Goal: Information Seeking & Learning: Find specific fact

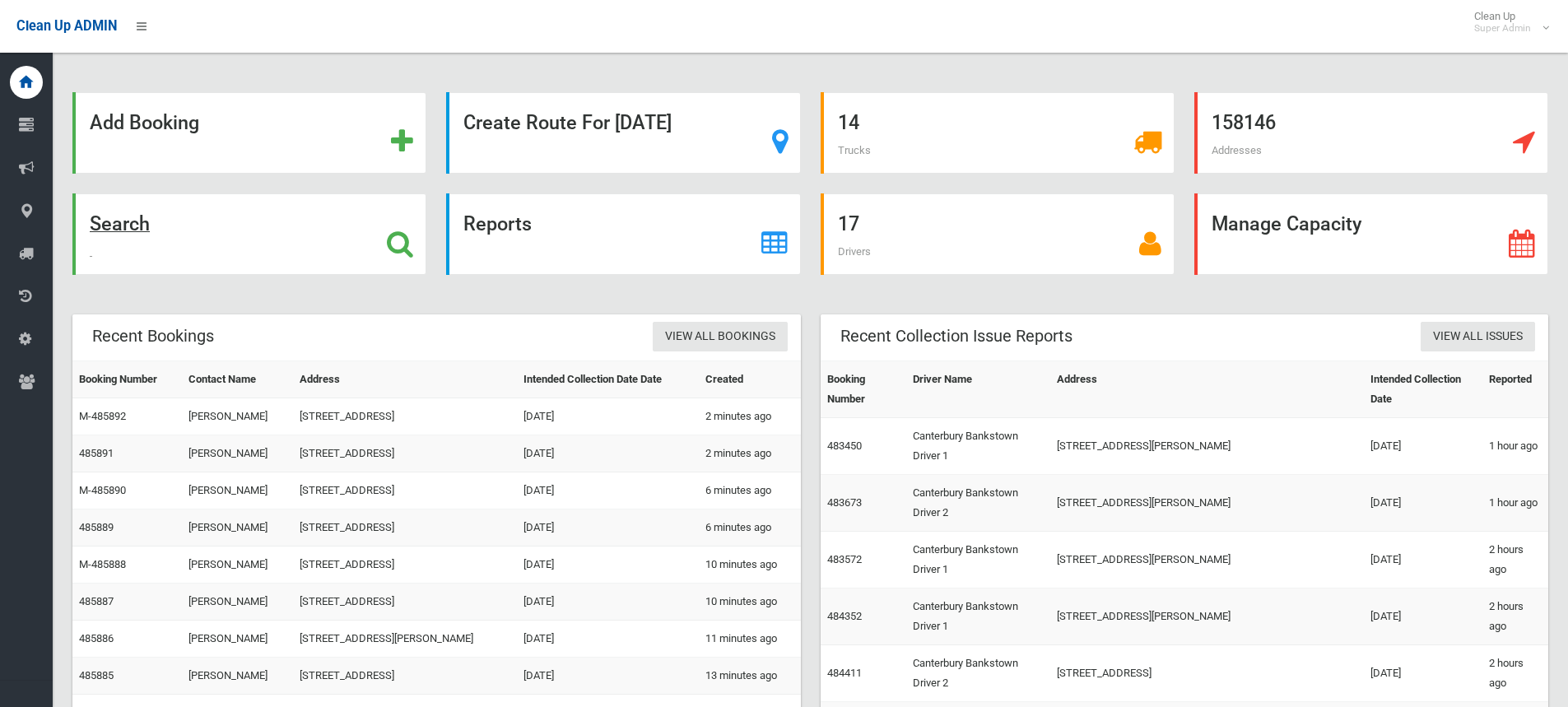
click at [403, 244] on icon at bounding box center [400, 243] width 27 height 28
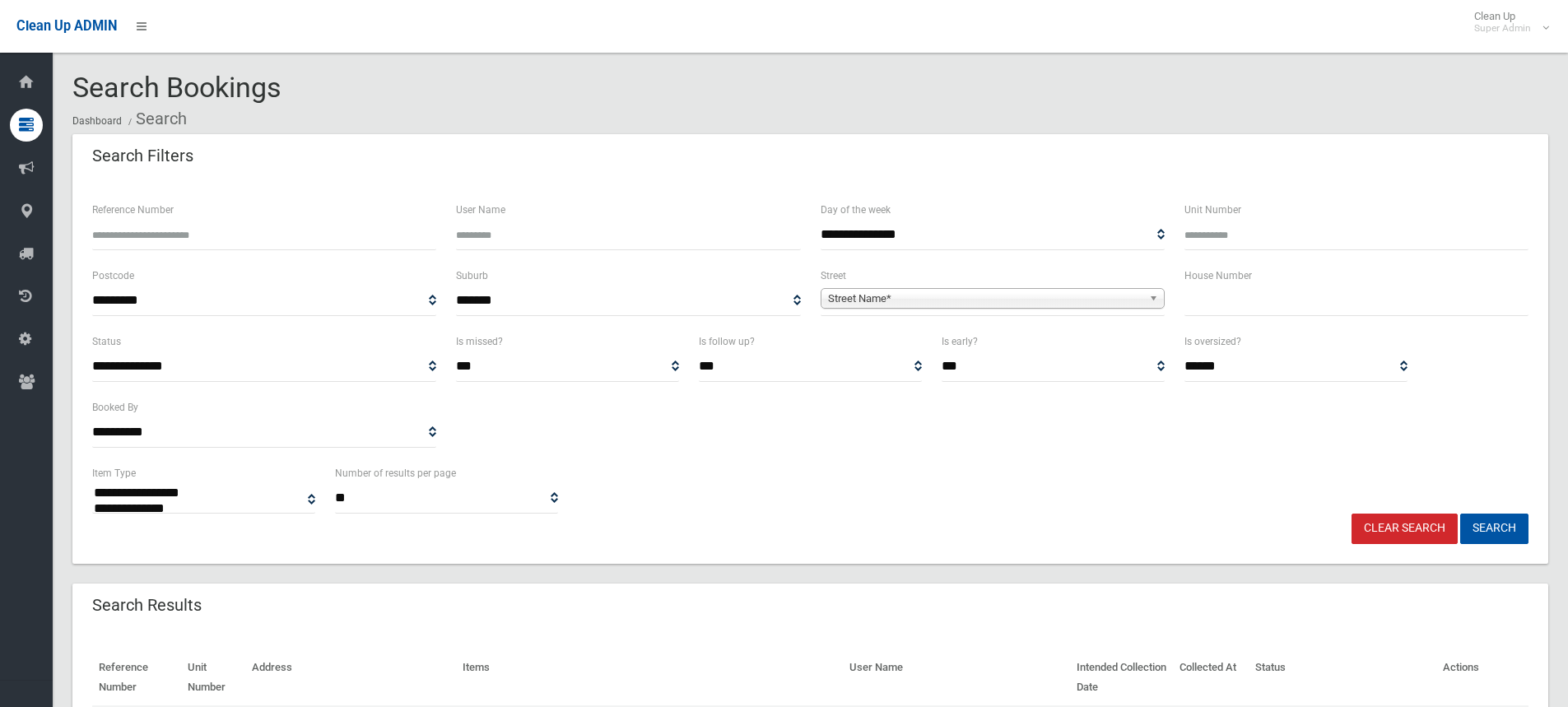
select select
click at [1215, 308] on input "text" at bounding box center [1356, 300] width 345 height 31
type input "**"
click at [910, 292] on span "Street Name*" at bounding box center [984, 299] width 314 height 20
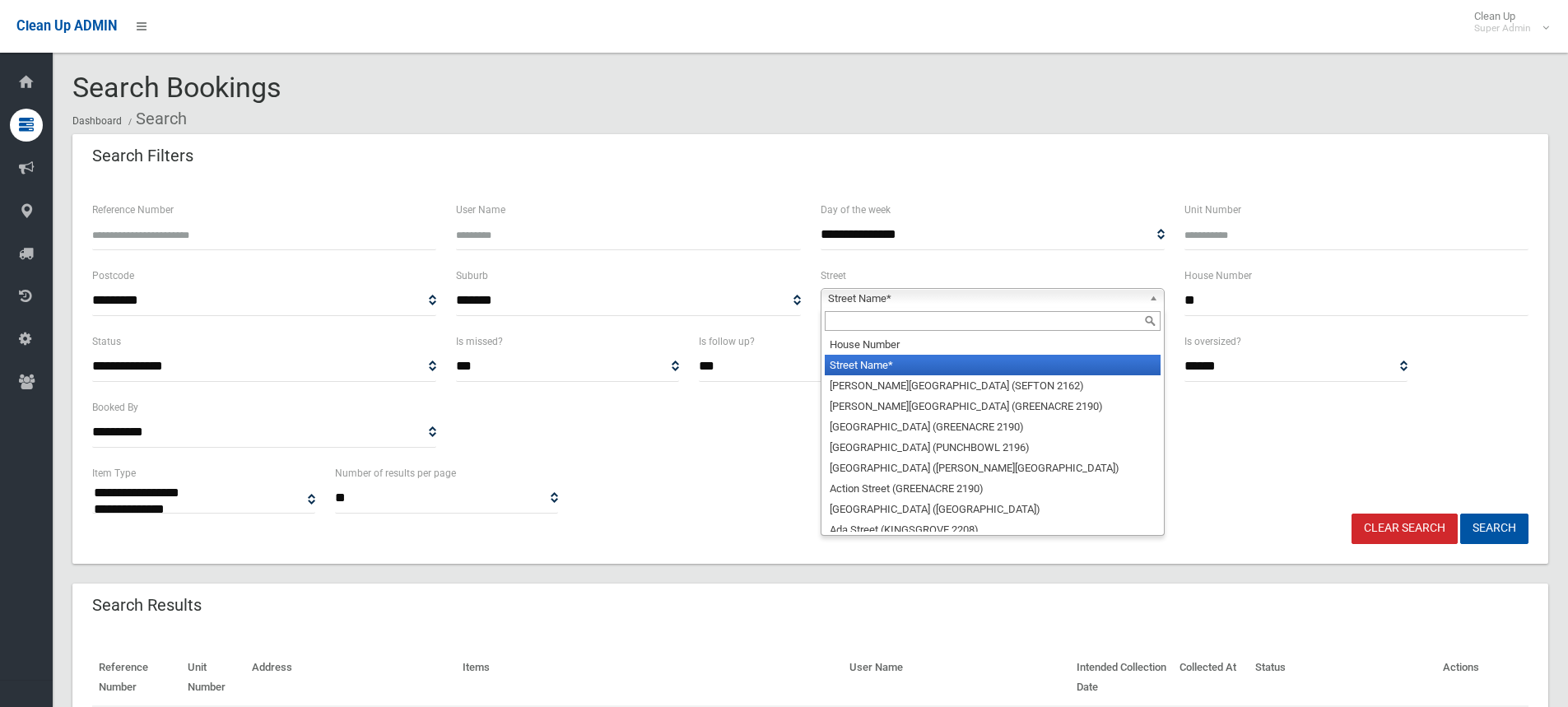
click at [894, 324] on input "text" at bounding box center [992, 321] width 336 height 20
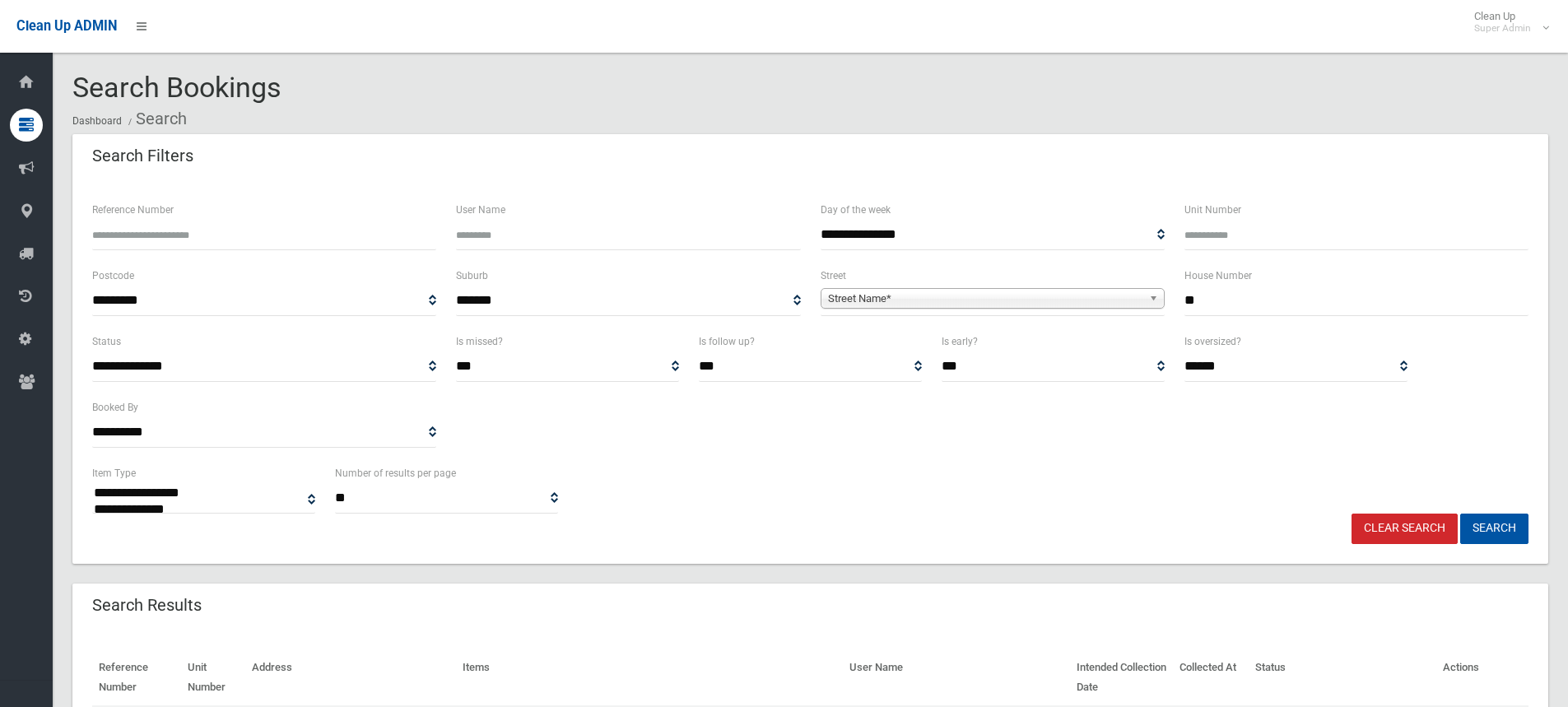
drag, startPoint x: 997, startPoint y: 292, endPoint x: 973, endPoint y: 307, distance: 28.3
click at [996, 292] on span "Street Name*" at bounding box center [984, 299] width 314 height 20
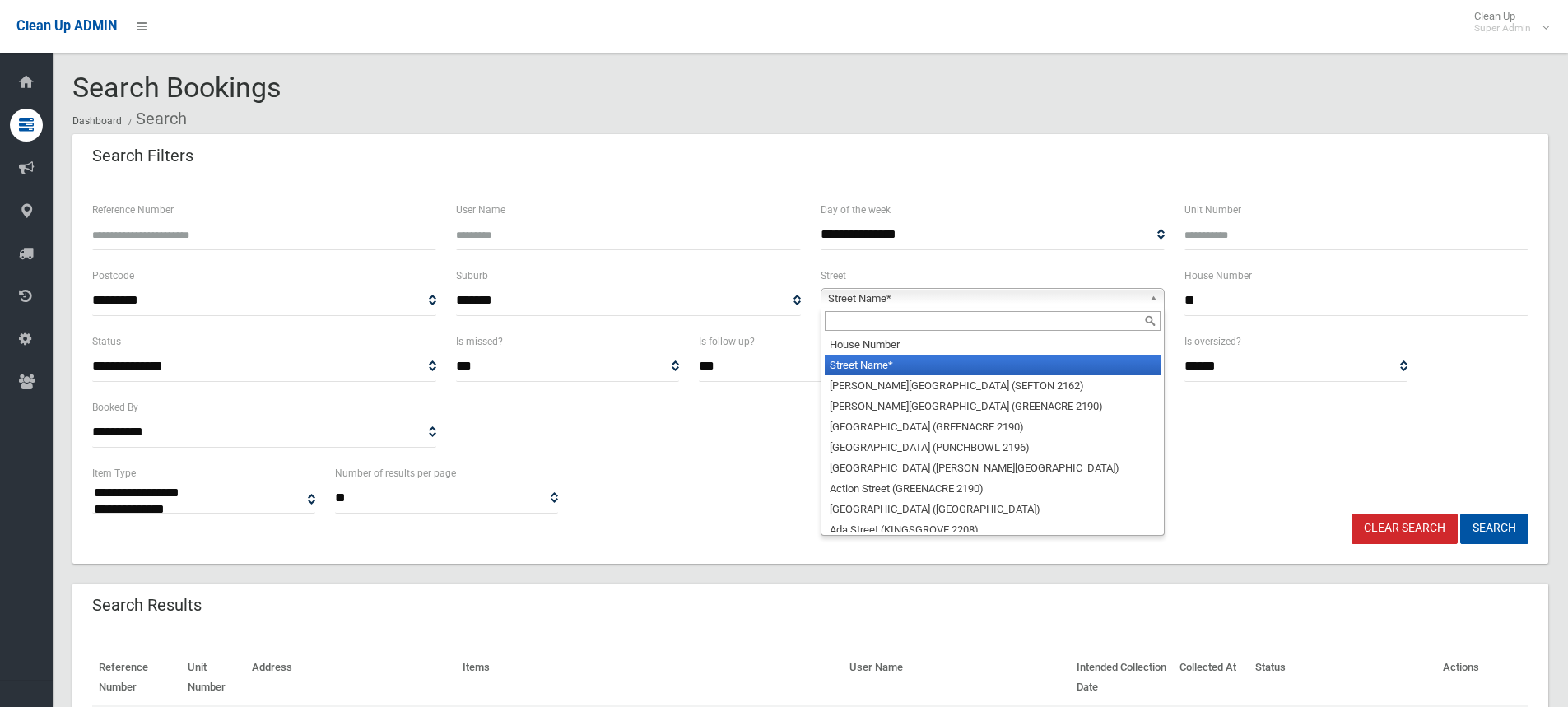
click at [897, 324] on input "text" at bounding box center [992, 321] width 336 height 20
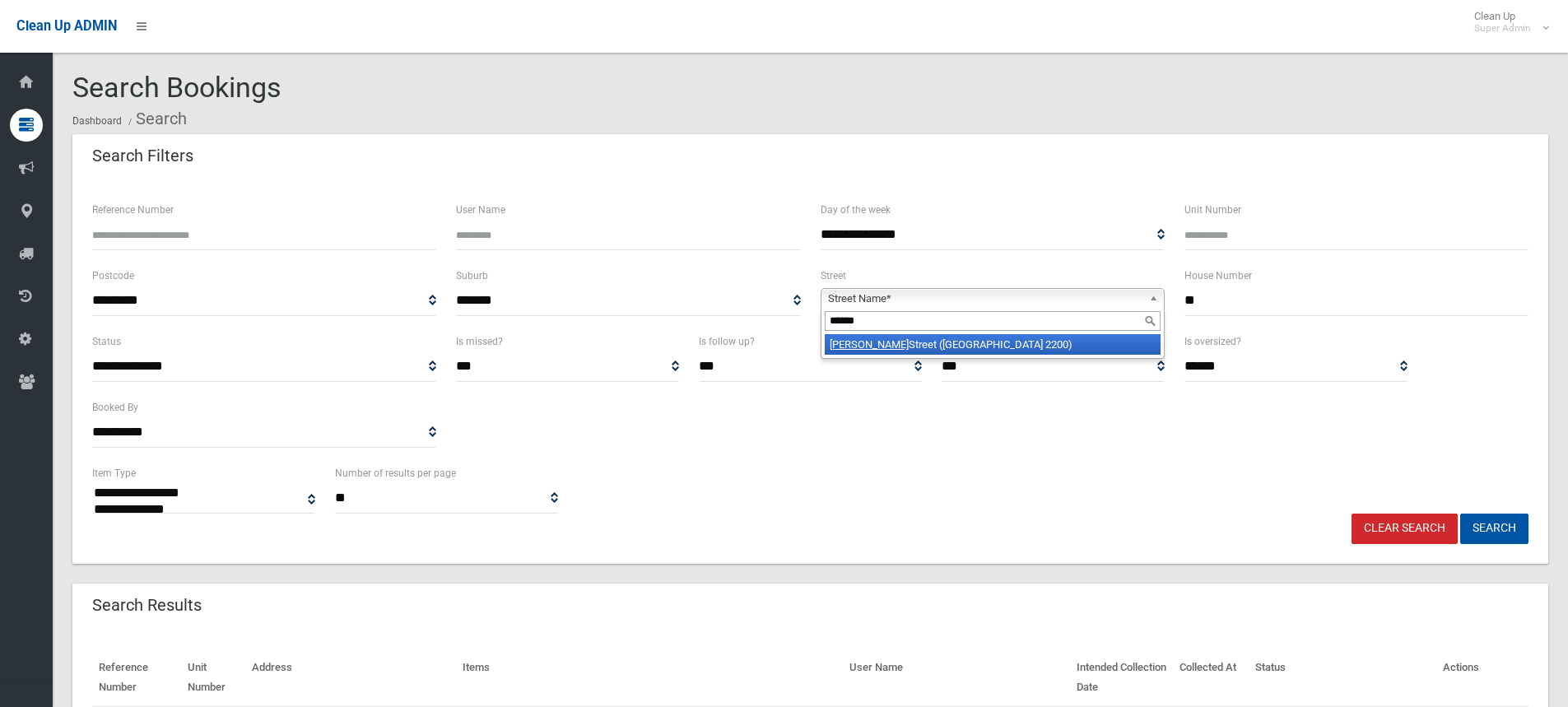
type input "******"
click at [936, 345] on li "Leemon Street (CONDELL PARK 2200)" at bounding box center [992, 344] width 336 height 21
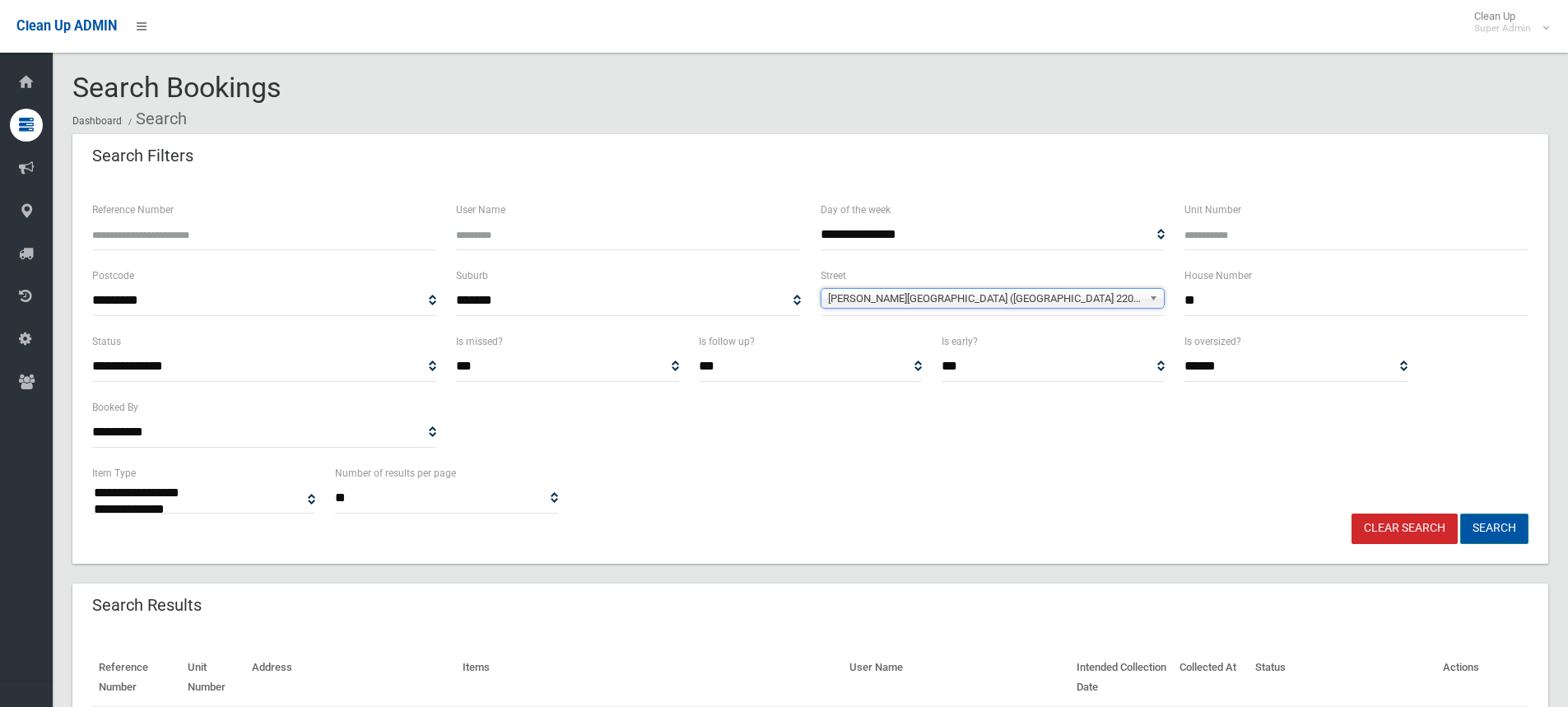
click at [1503, 523] on button "Search" at bounding box center [1493, 529] width 68 height 31
click at [851, 435] on div "**********" at bounding box center [810, 398] width 1456 height 132
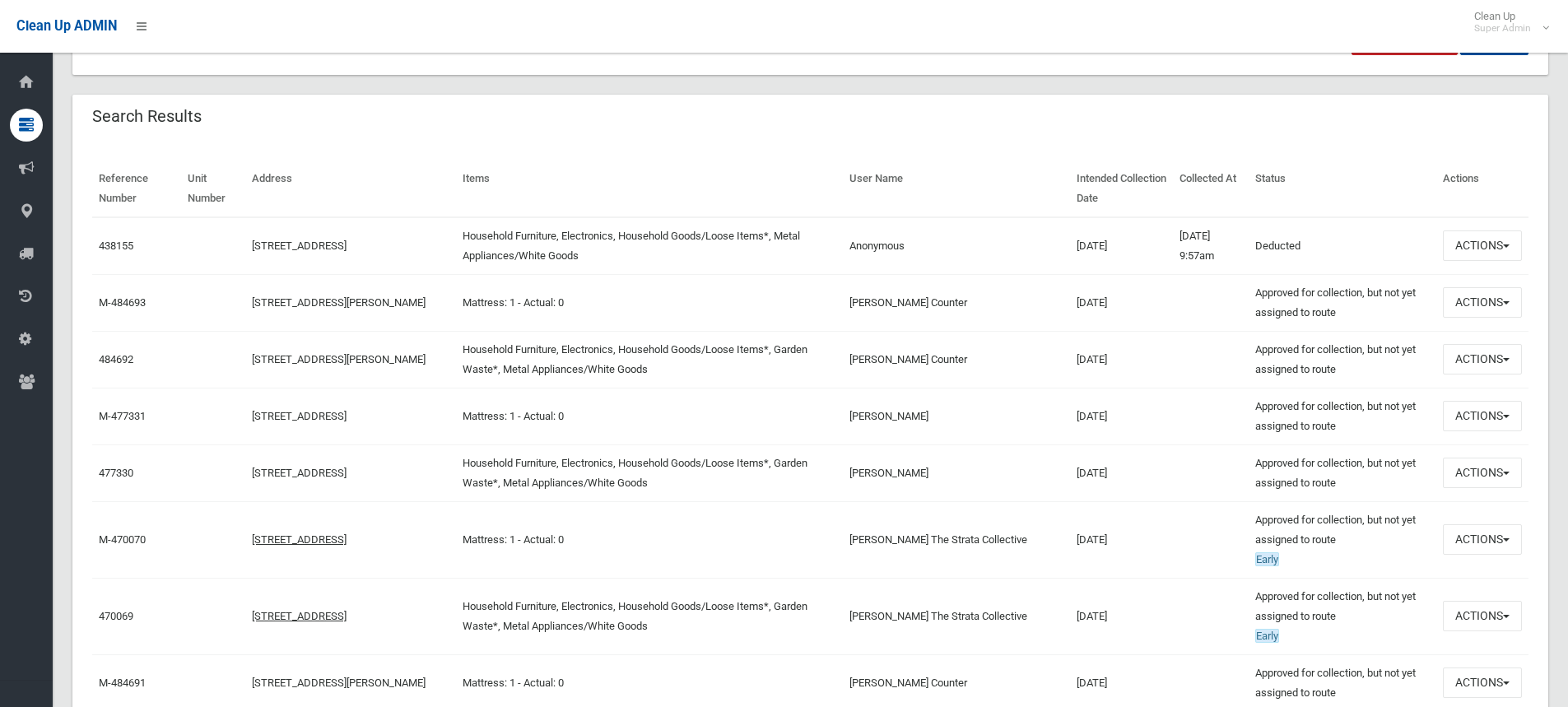
scroll to position [494, 0]
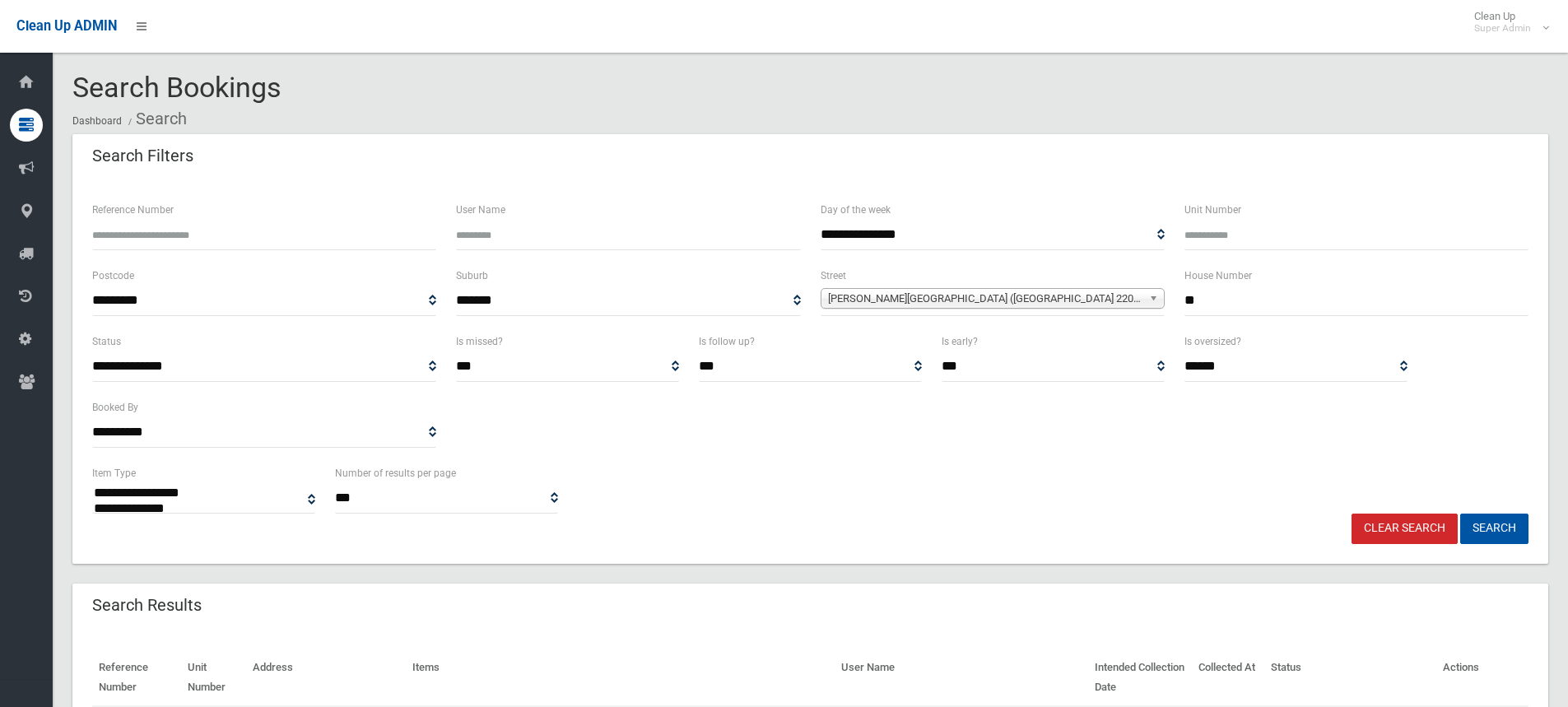
select select
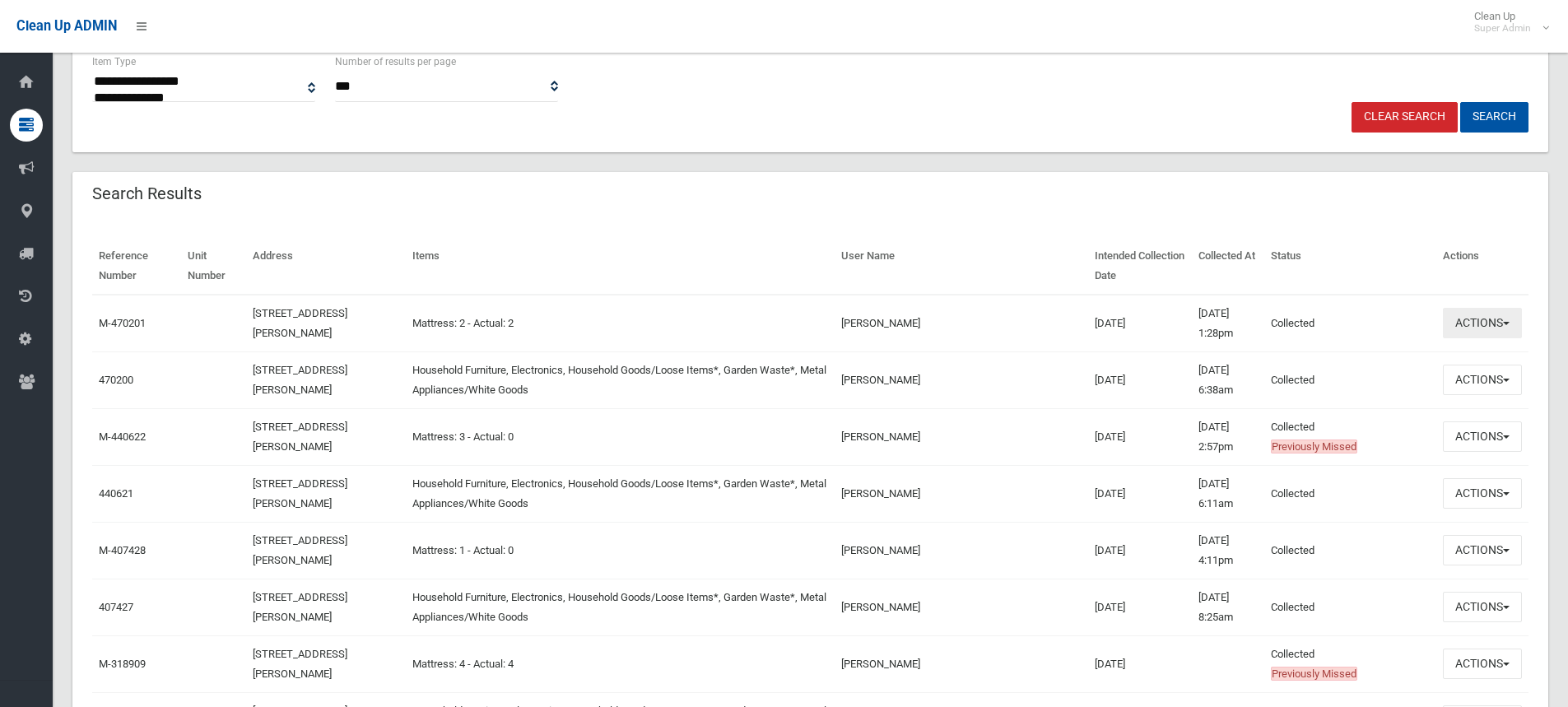
click at [1484, 322] on button "Actions" at bounding box center [1482, 323] width 79 height 31
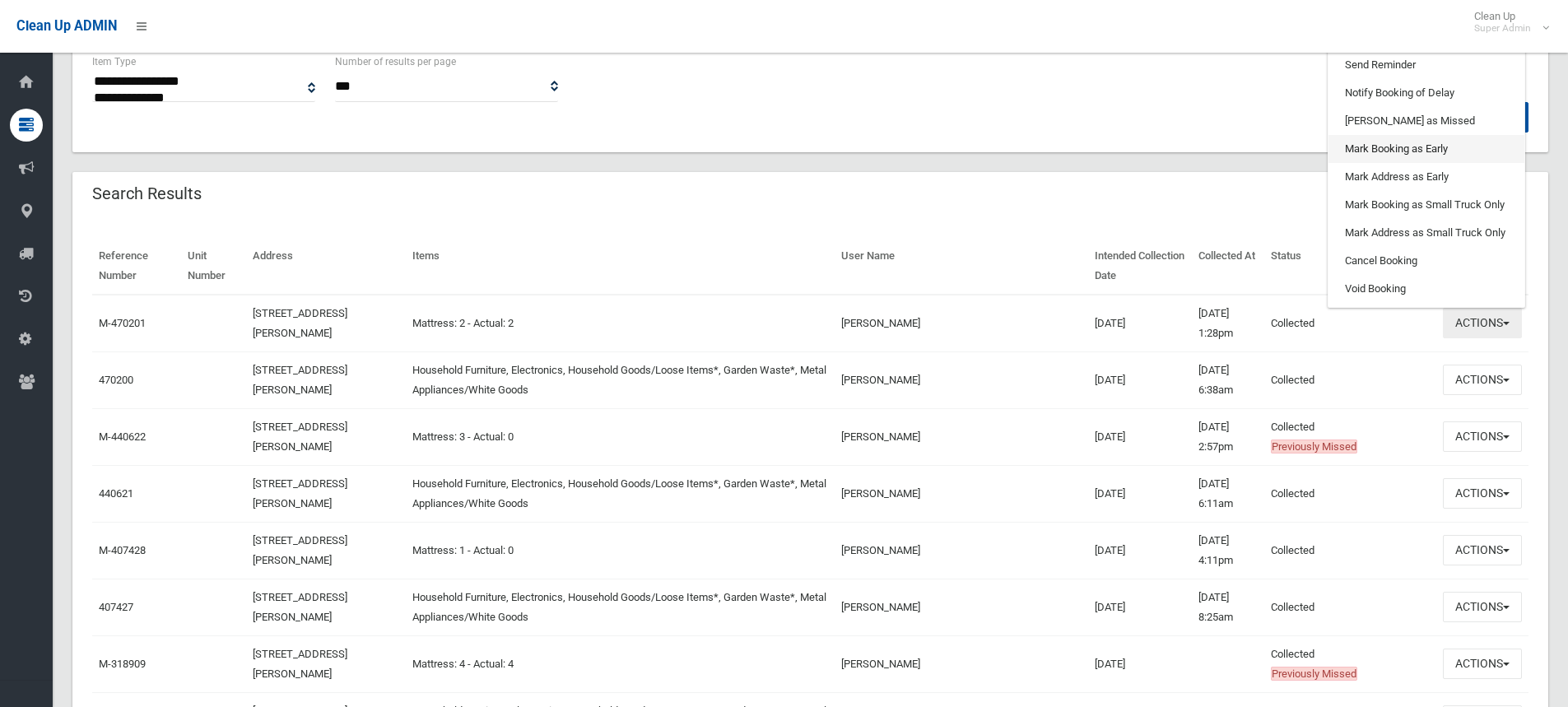
scroll to position [247, 0]
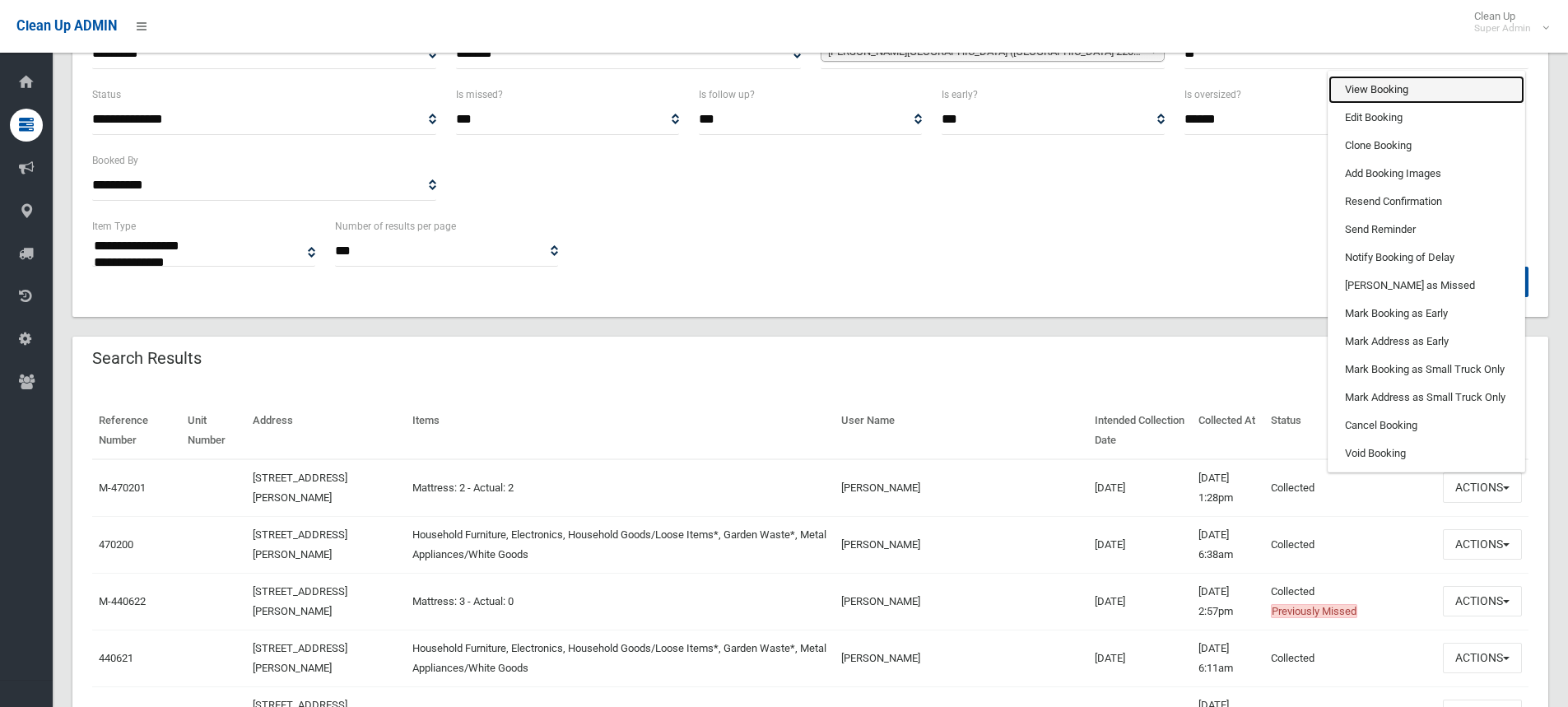
click at [1374, 88] on link "View Booking" at bounding box center [1426, 90] width 196 height 28
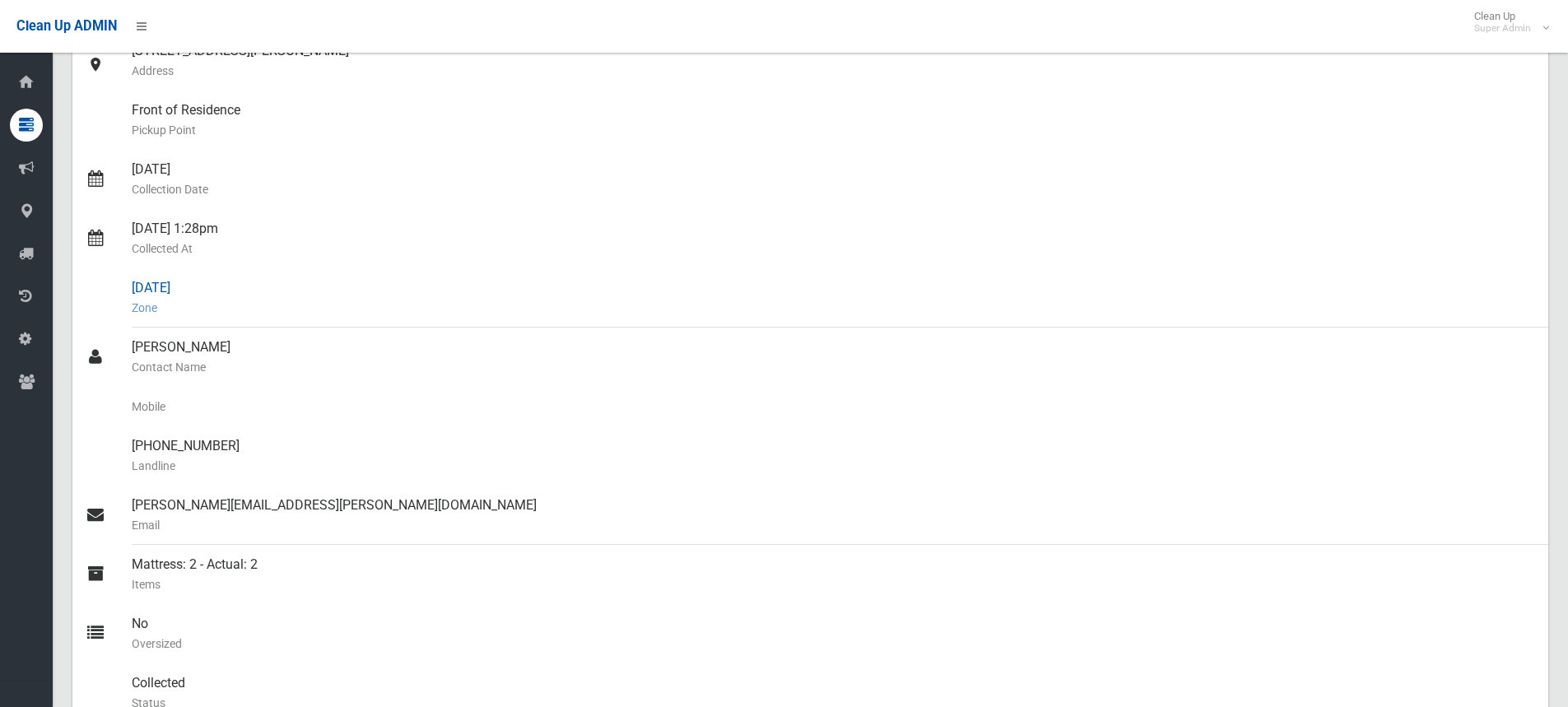
scroll to position [247, 0]
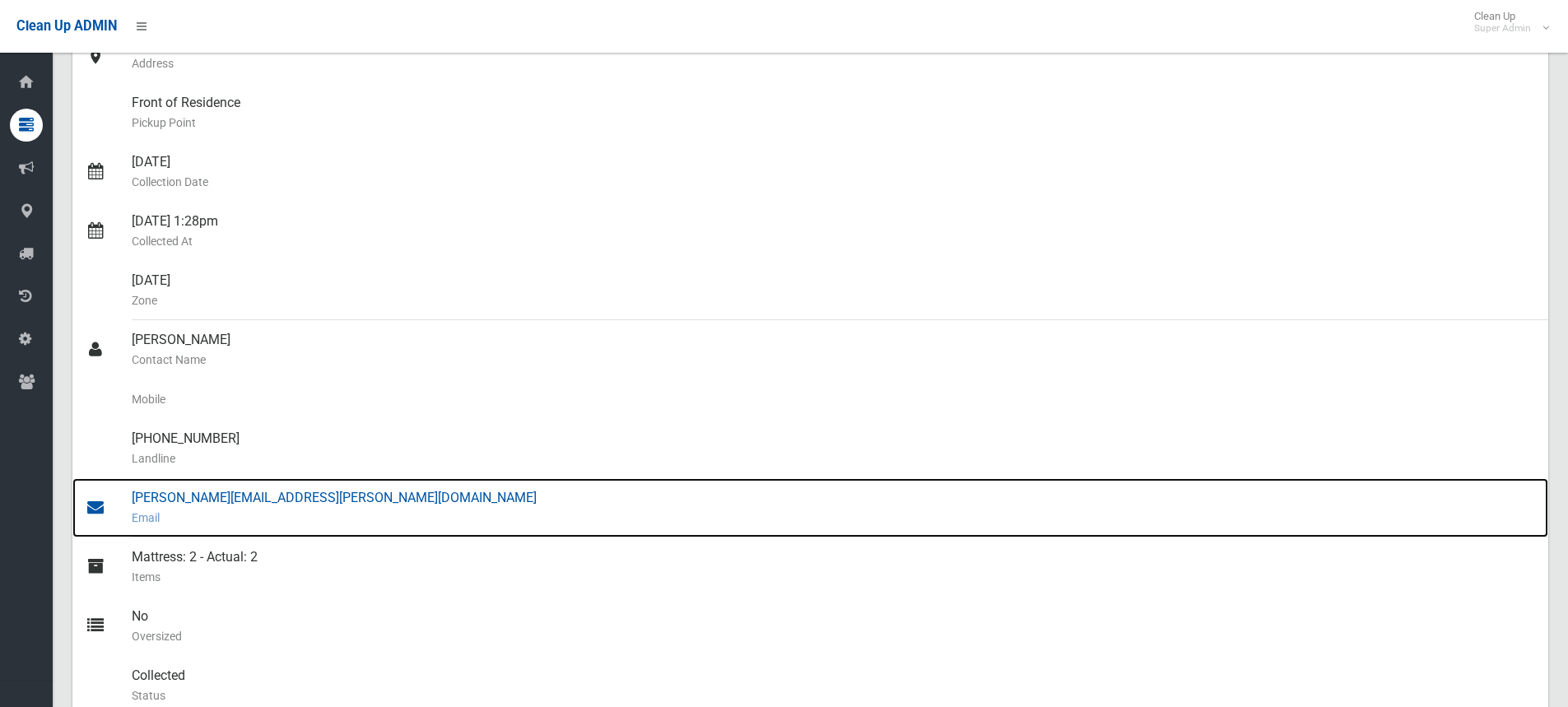
click at [220, 506] on div "[PERSON_NAME][EMAIL_ADDRESS][PERSON_NAME][DOMAIN_NAME] Email" at bounding box center [834, 508] width 1404 height 59
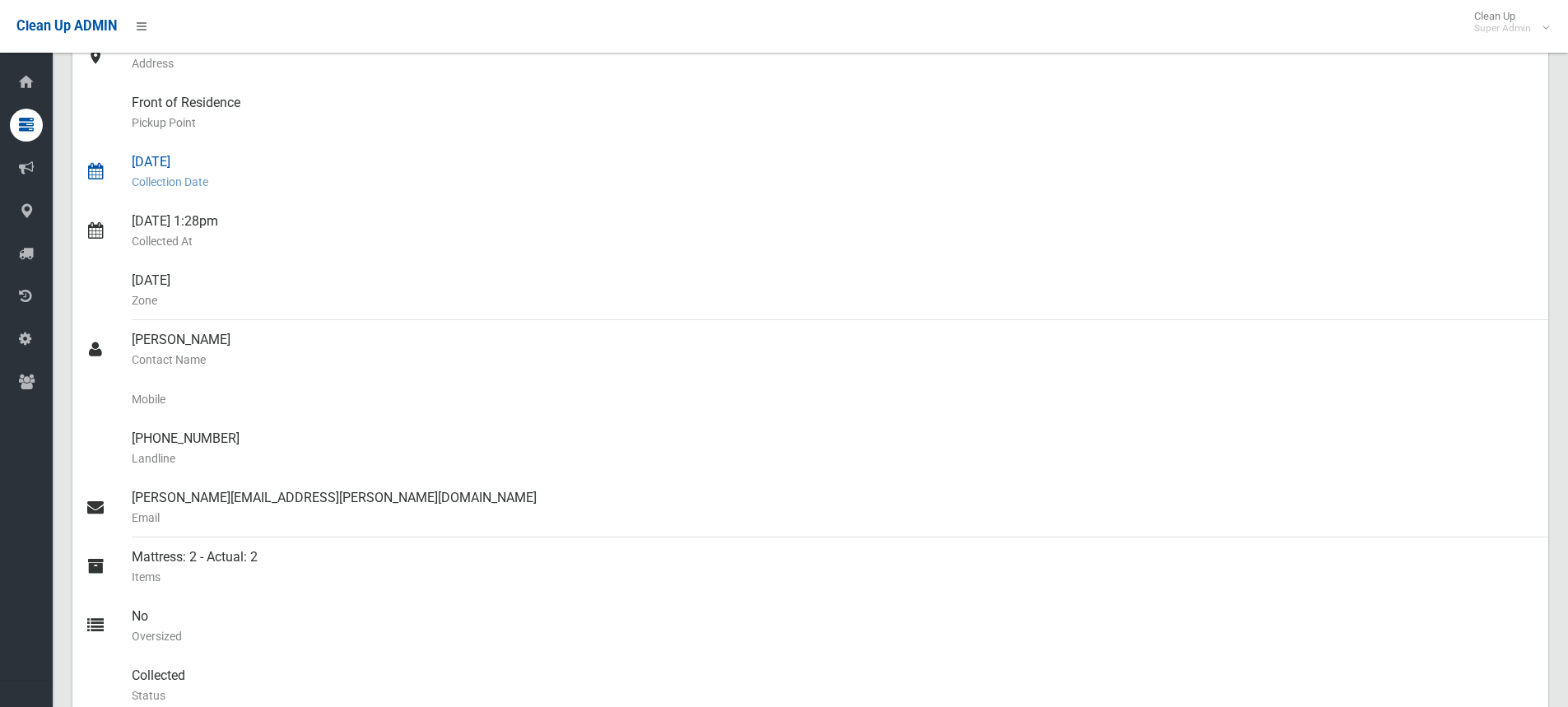
scroll to position [0, 0]
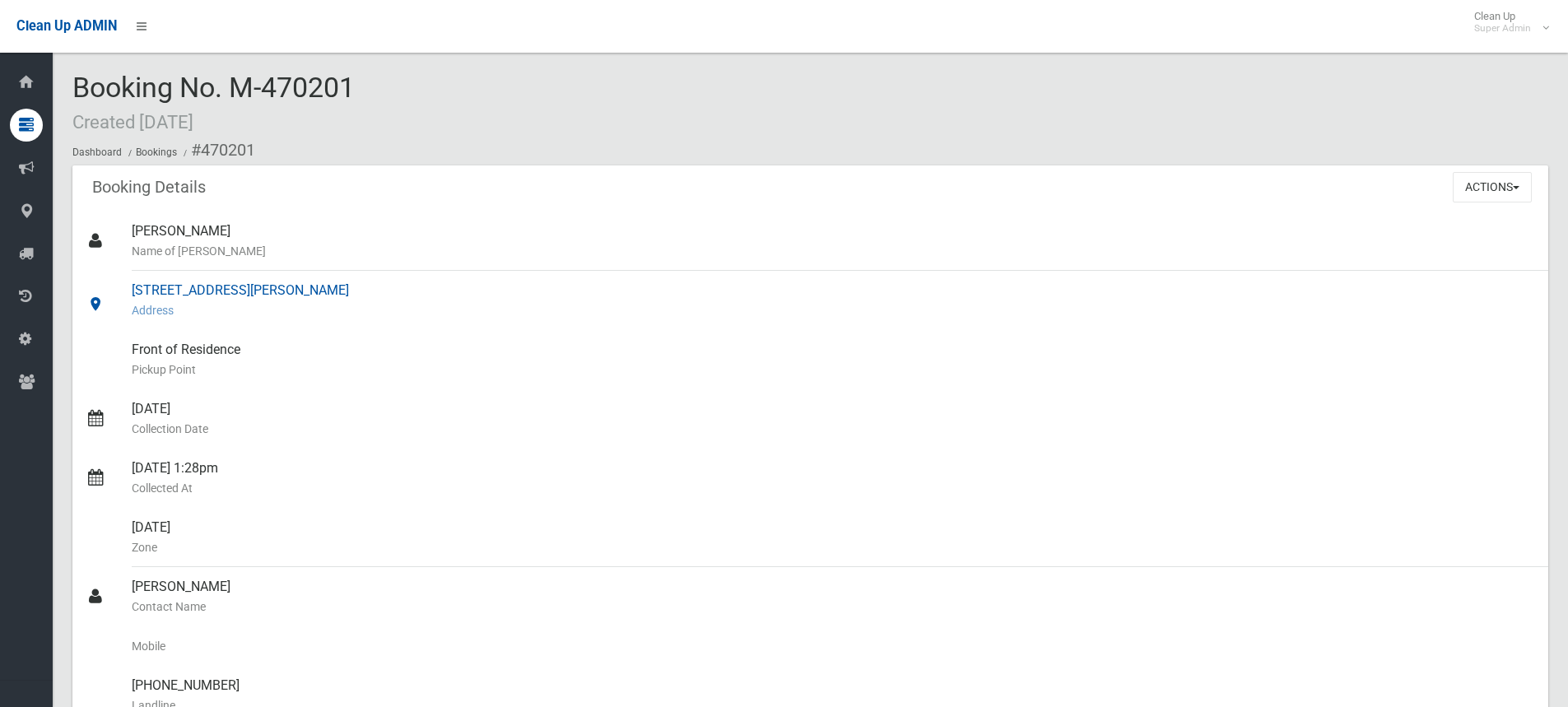
drag, startPoint x: 129, startPoint y: 286, endPoint x: 330, endPoint y: 294, distance: 201.2
click at [330, 294] on link "[STREET_ADDRESS][PERSON_NAME] Address" at bounding box center [810, 300] width 1475 height 59
copy link "[STREET_ADDRESS][PERSON_NAME]"
click at [449, 209] on div "Booking Details Actions View Booking Edit Booking Clone Booking Add Booking Ima…" at bounding box center [810, 188] width 1475 height 46
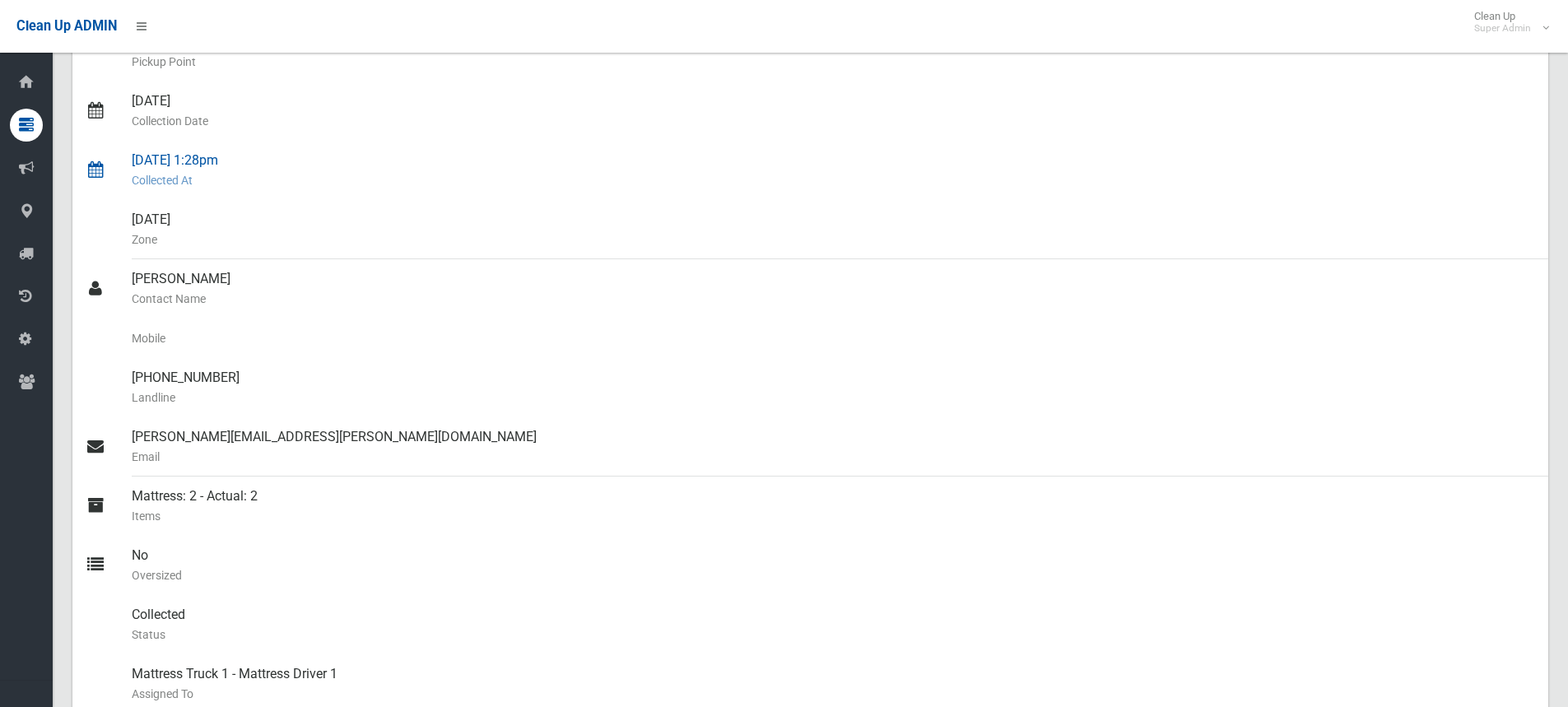
scroll to position [329, 0]
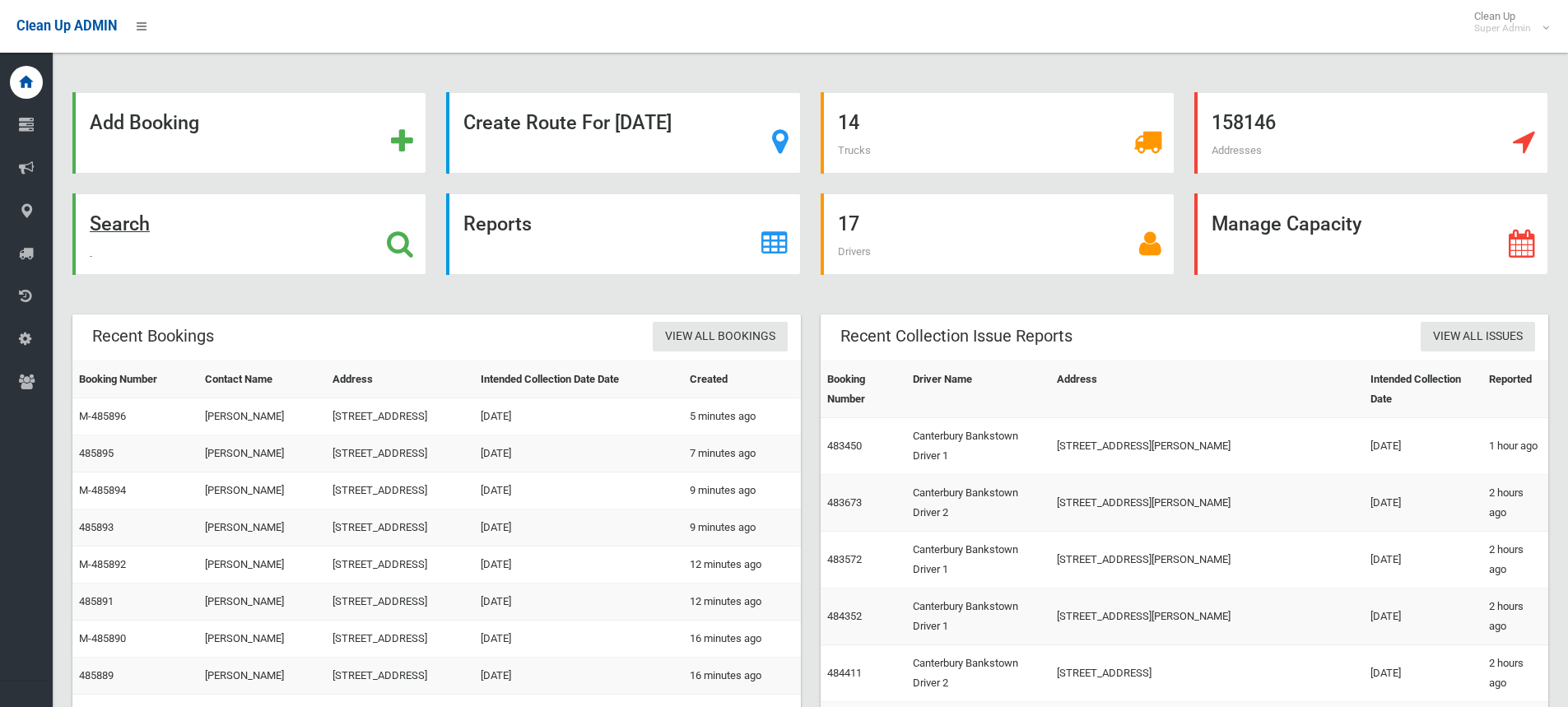
click at [392, 245] on icon at bounding box center [400, 243] width 27 height 28
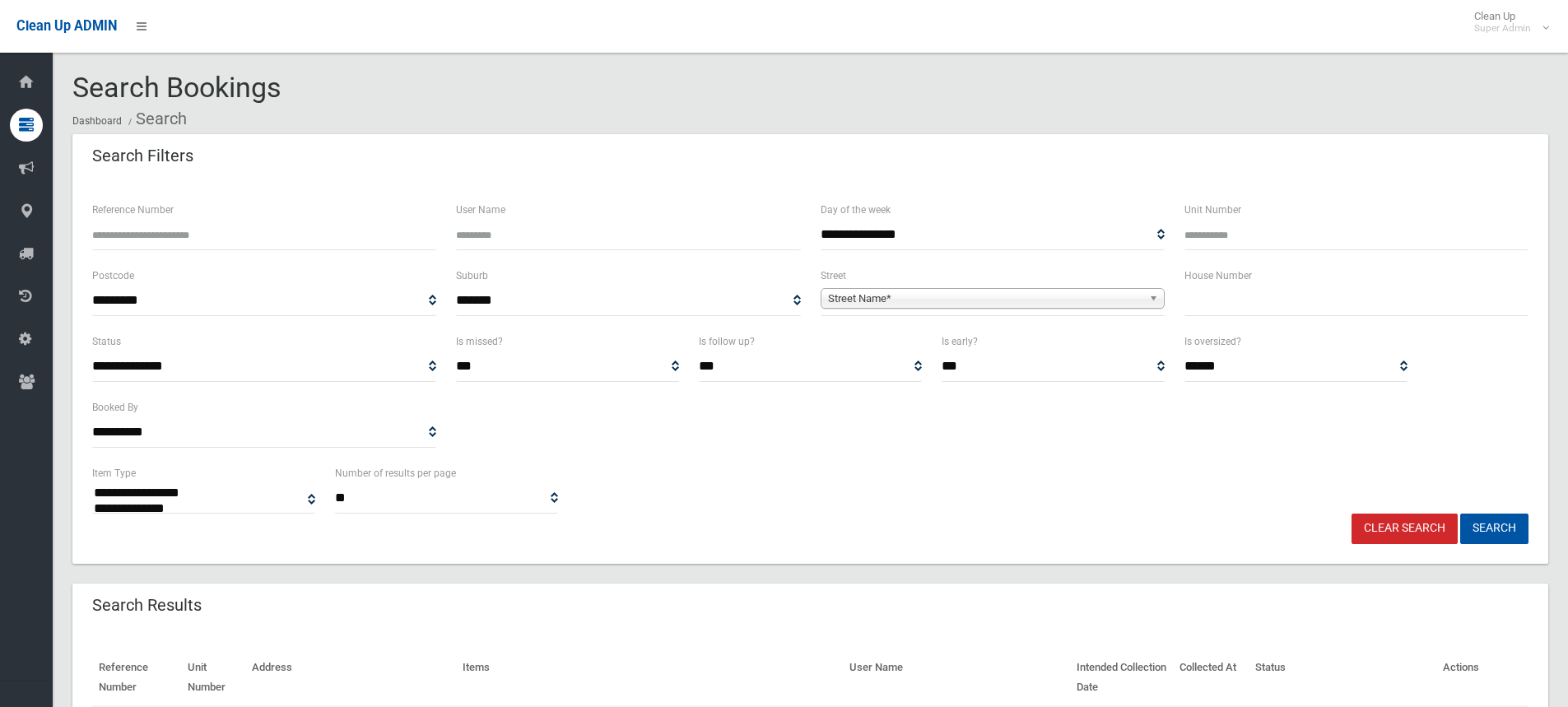
select select
click at [1274, 292] on input "text" at bounding box center [1356, 300] width 345 height 31
type input "**"
click at [925, 304] on span "Street Name*" at bounding box center [984, 299] width 314 height 20
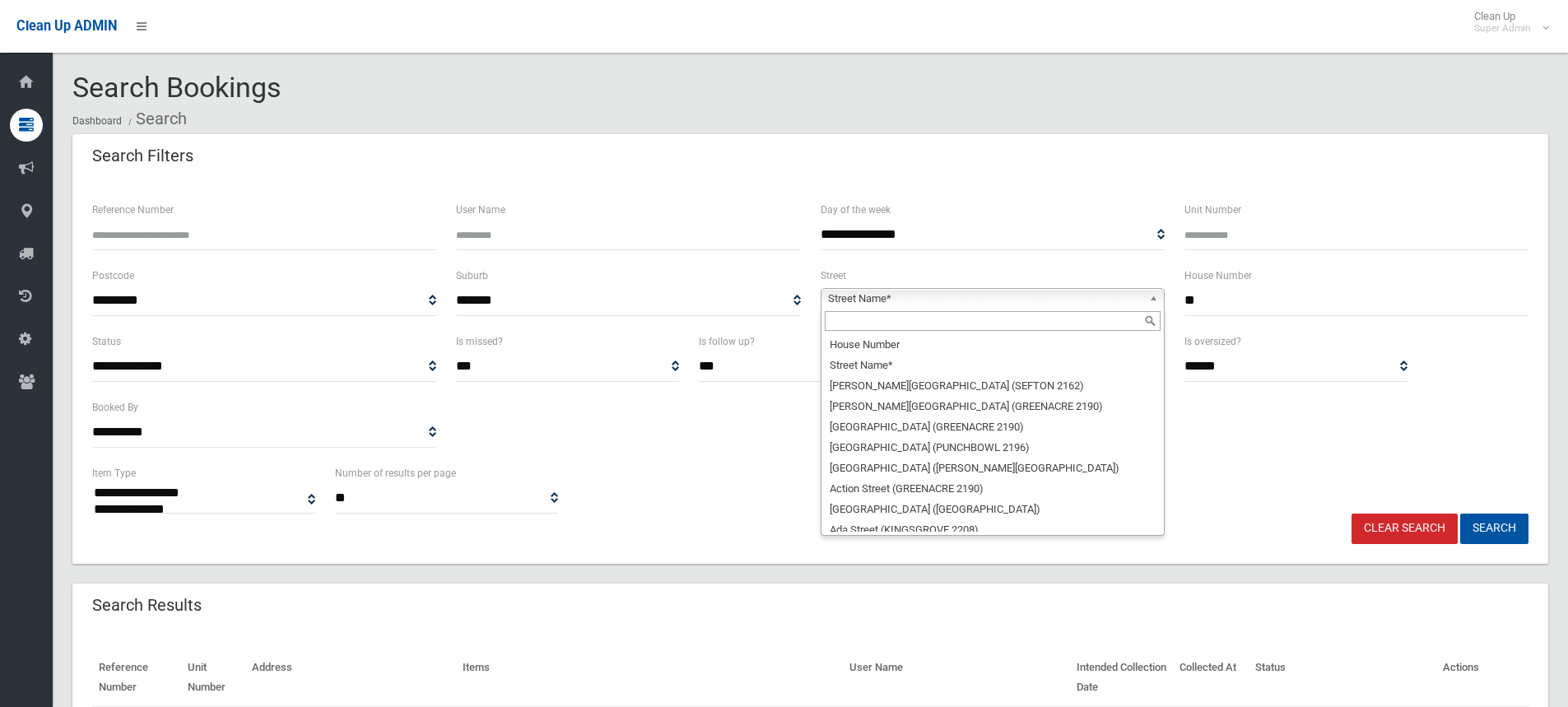
click at [847, 320] on input "text" at bounding box center [992, 321] width 336 height 20
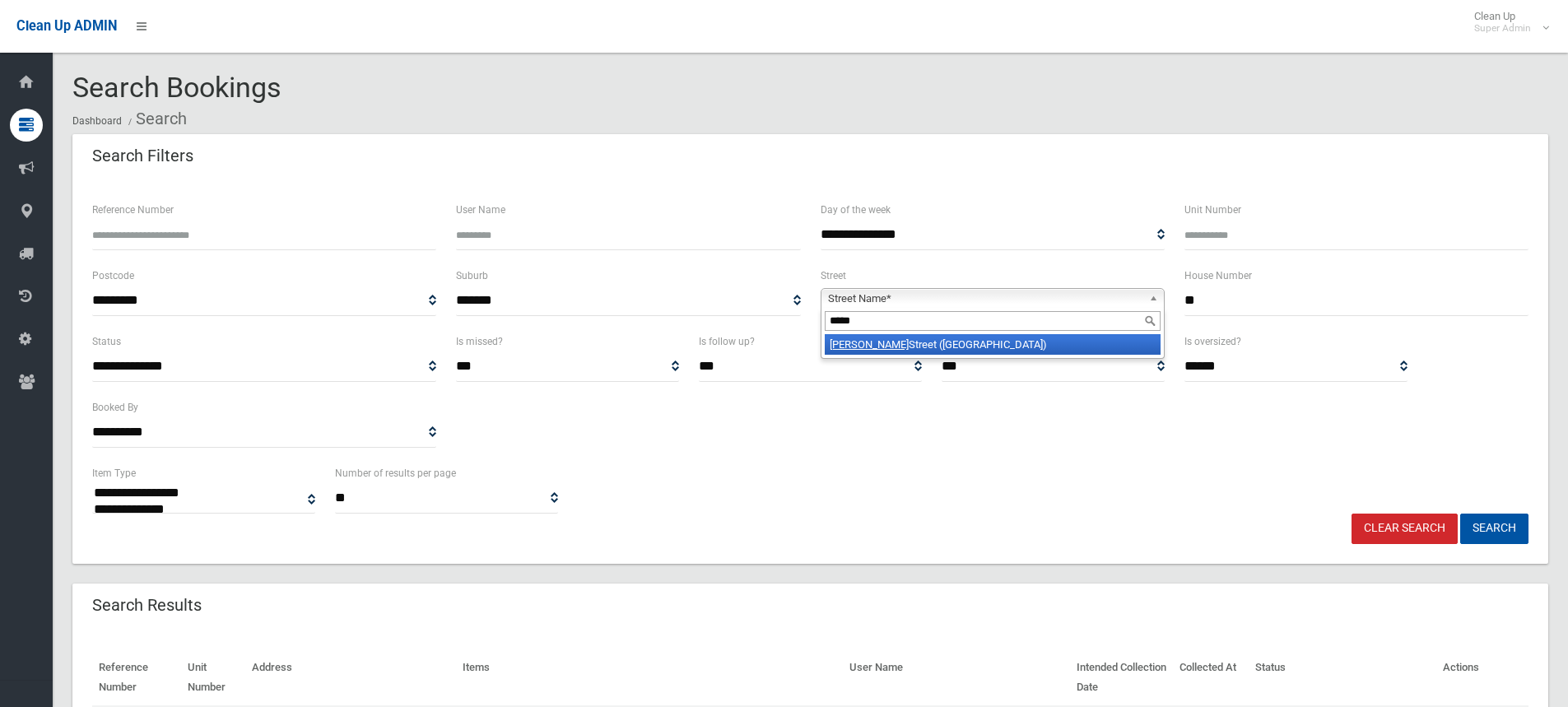
type input "*****"
click at [914, 342] on li "Colin Street (LAKEMBA 2195)" at bounding box center [992, 344] width 336 height 21
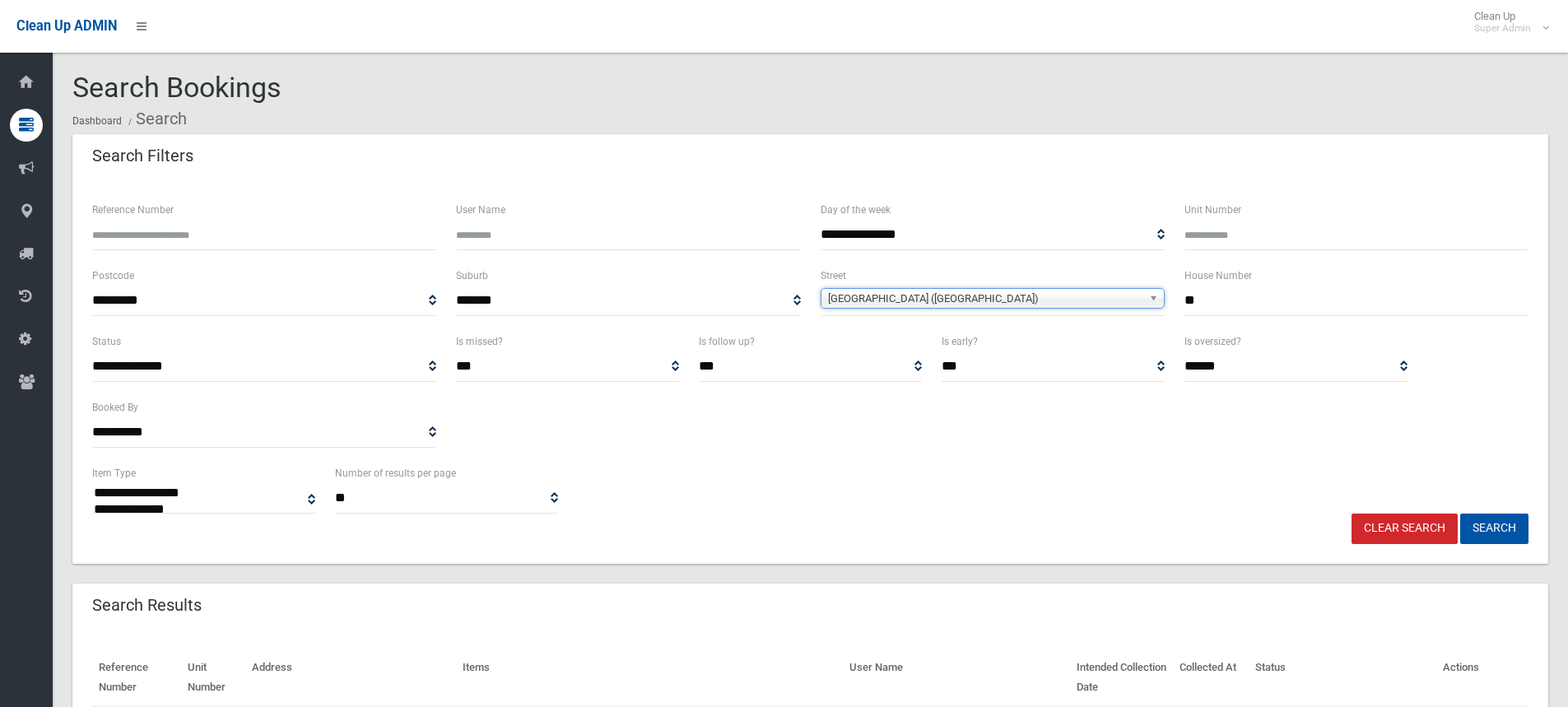
click at [914, 342] on div "**********" at bounding box center [810, 356] width 223 height 50
click at [1491, 529] on button "Search" at bounding box center [1493, 529] width 68 height 31
click at [899, 450] on div "**********" at bounding box center [810, 398] width 1456 height 132
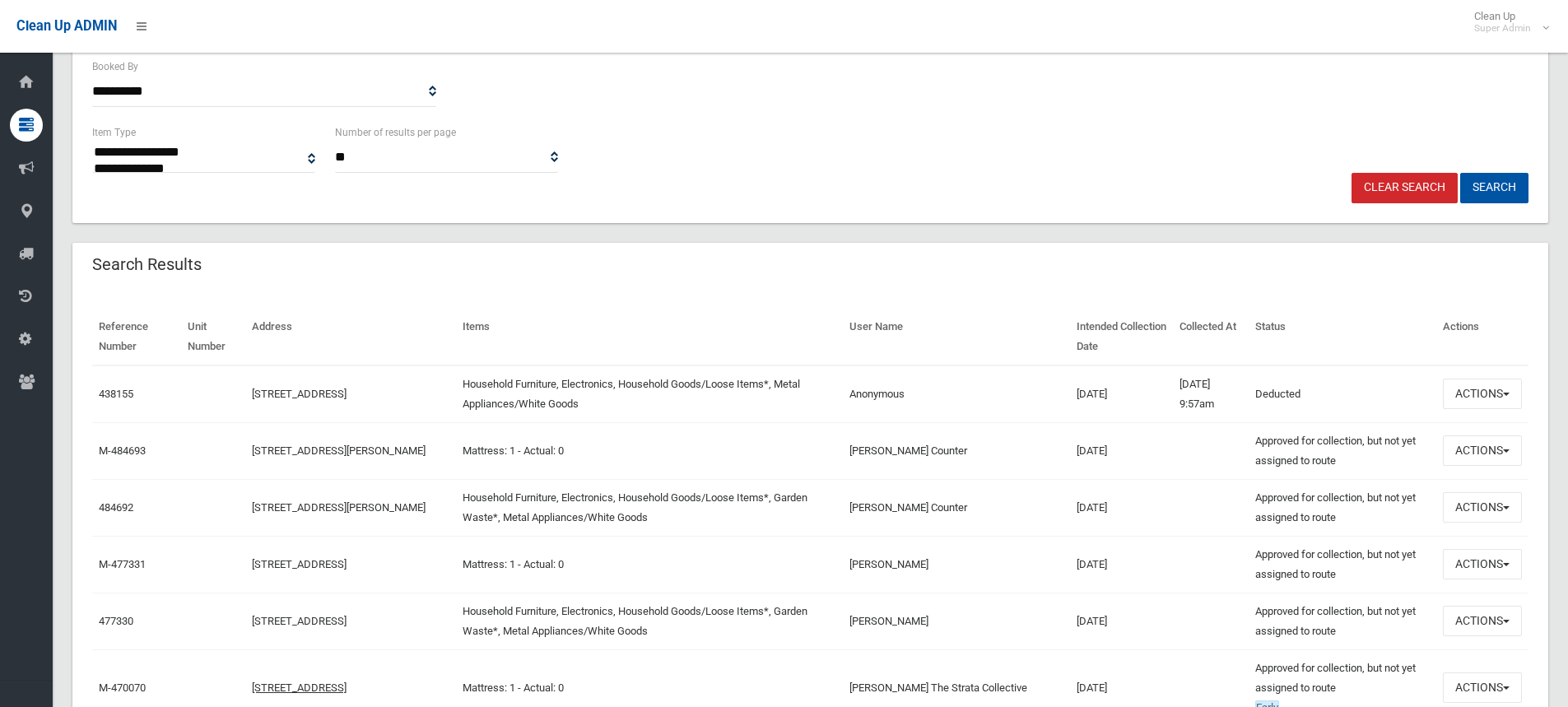
scroll to position [412, 0]
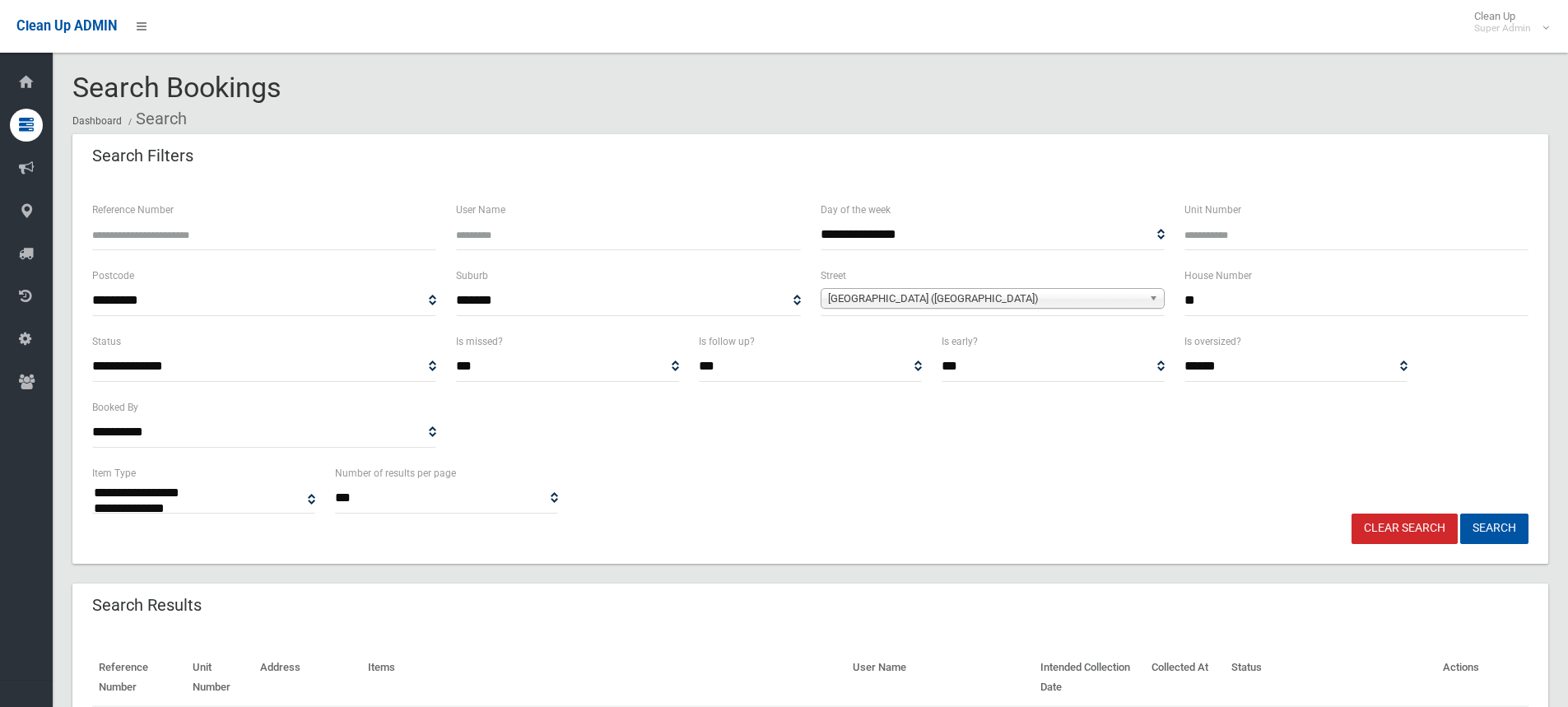
select select
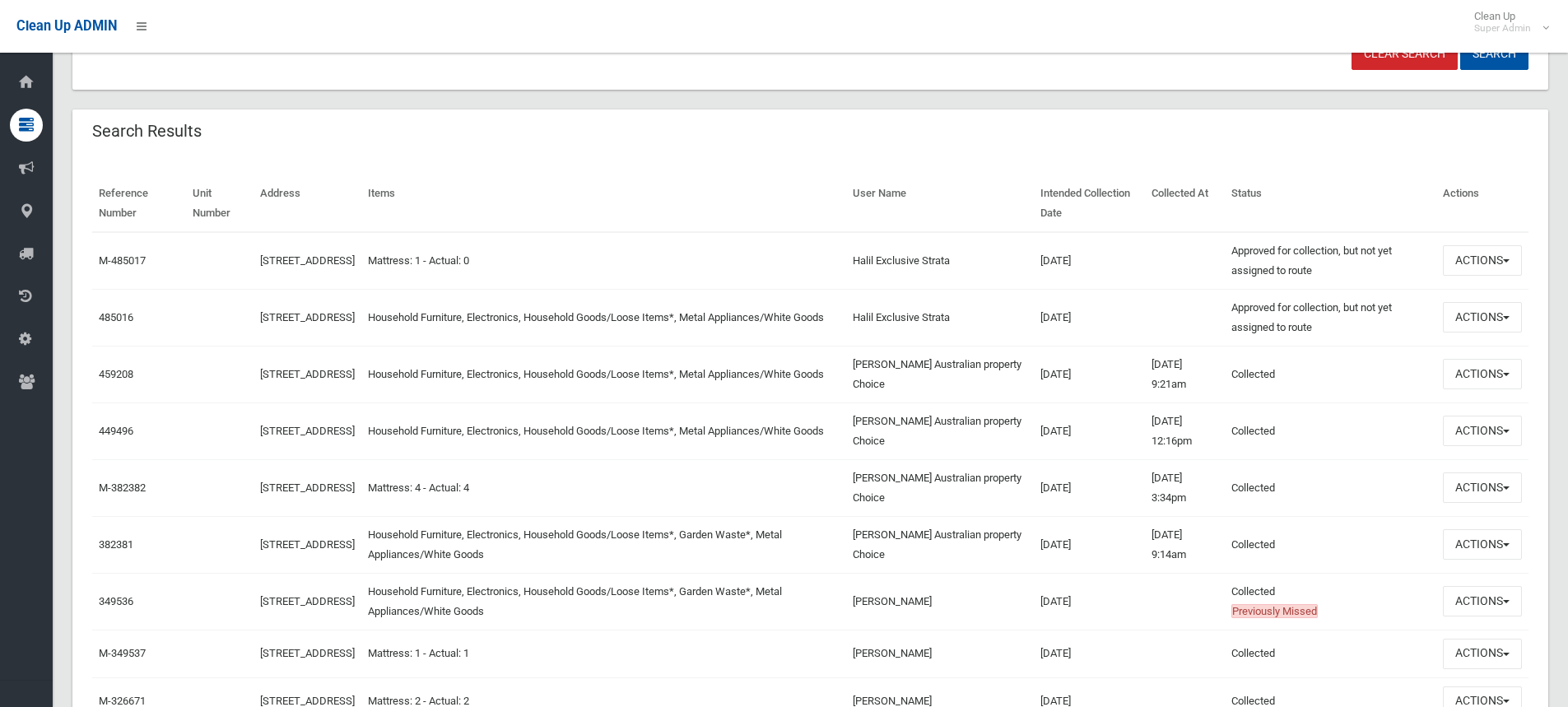
scroll to position [494, 0]
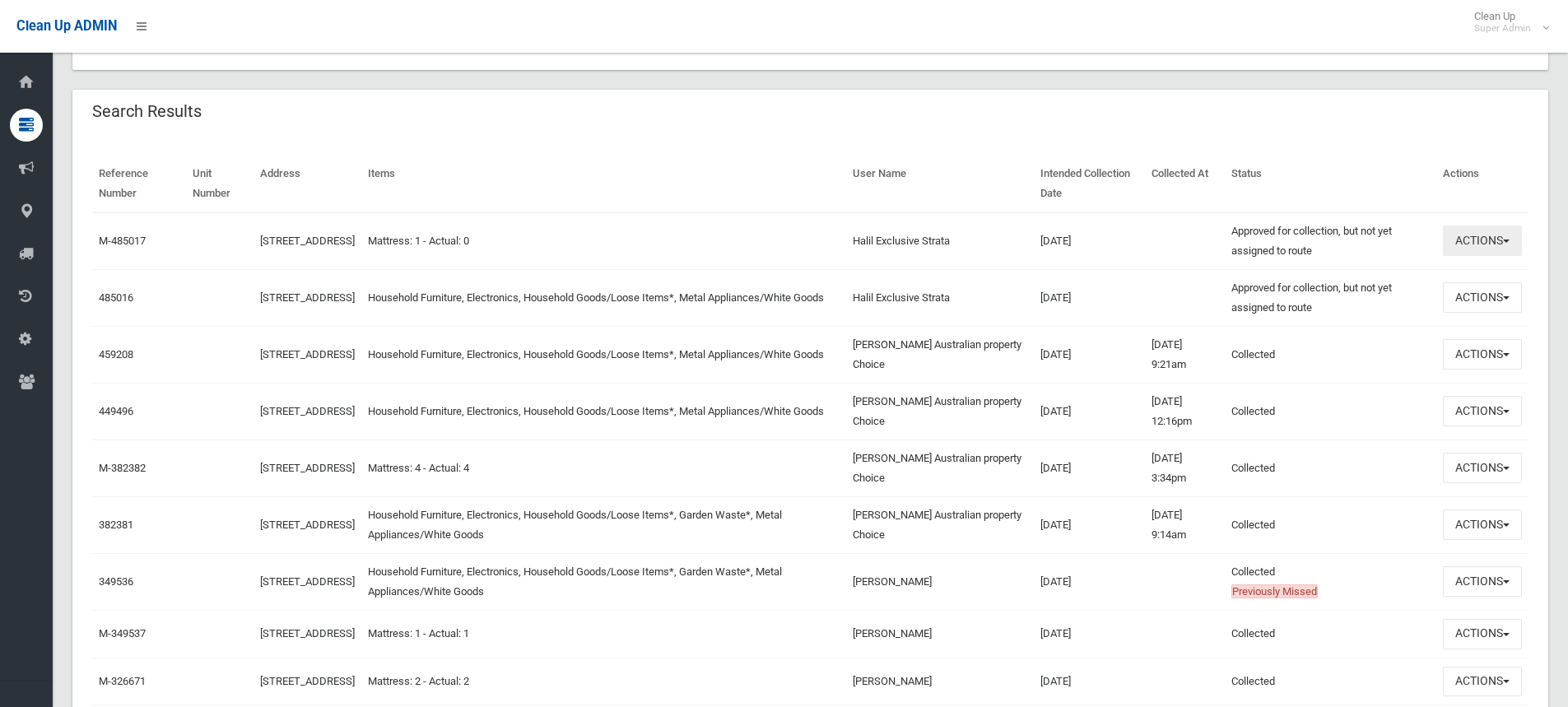
click at [1471, 248] on button "Actions" at bounding box center [1482, 240] width 79 height 31
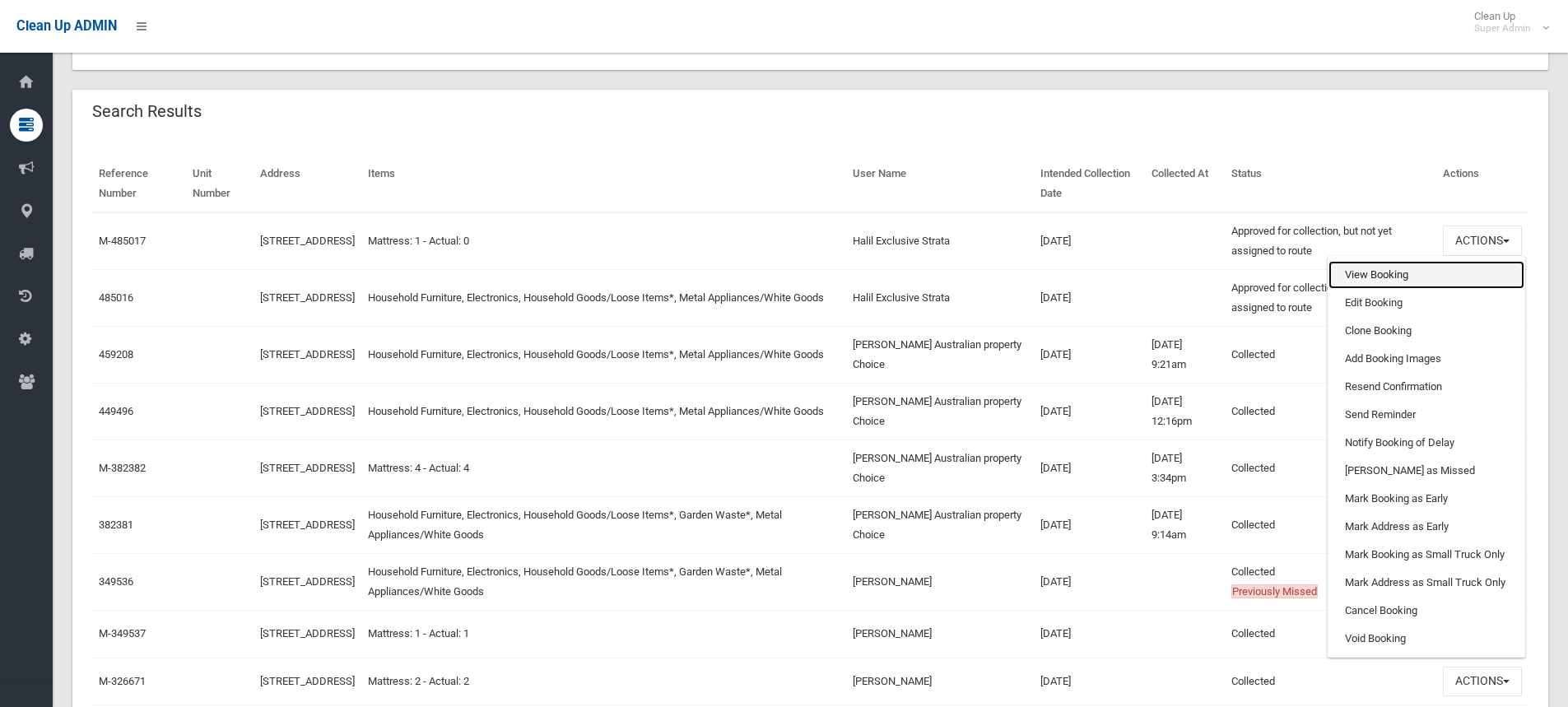
click at [1382, 269] on link "View Booking" at bounding box center [1426, 275] width 196 height 28
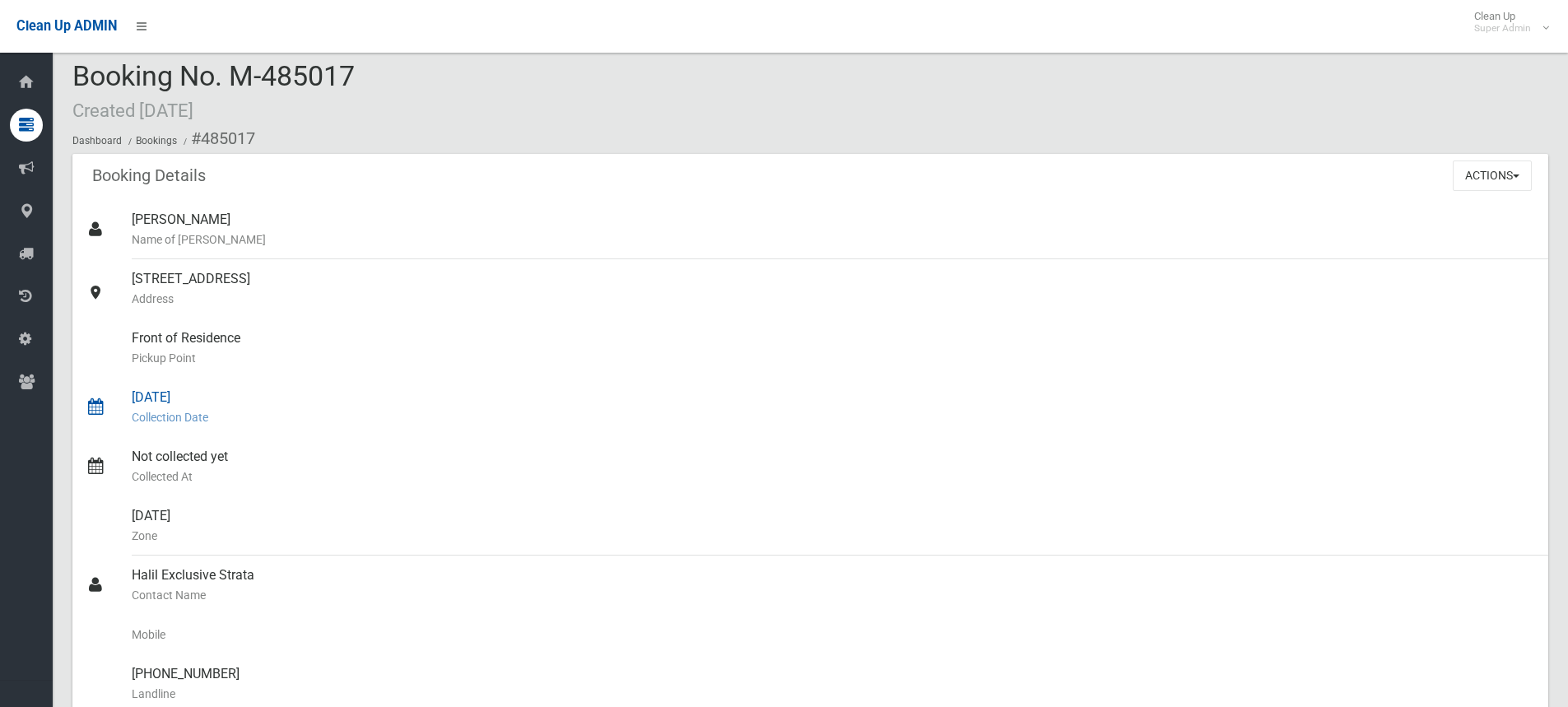
scroll to position [247, 0]
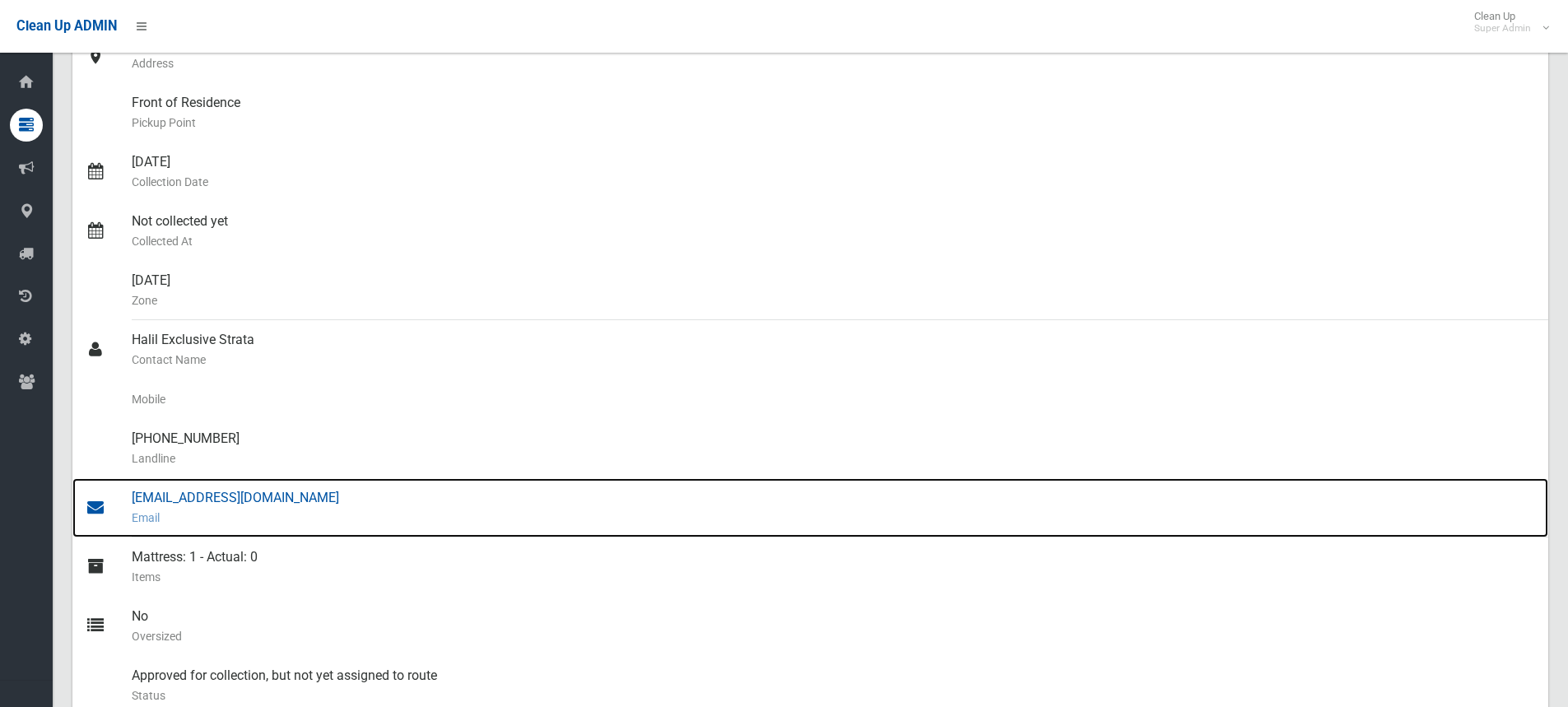
click at [219, 505] on div "[EMAIL_ADDRESS][DOMAIN_NAME] Email" at bounding box center [834, 508] width 1404 height 59
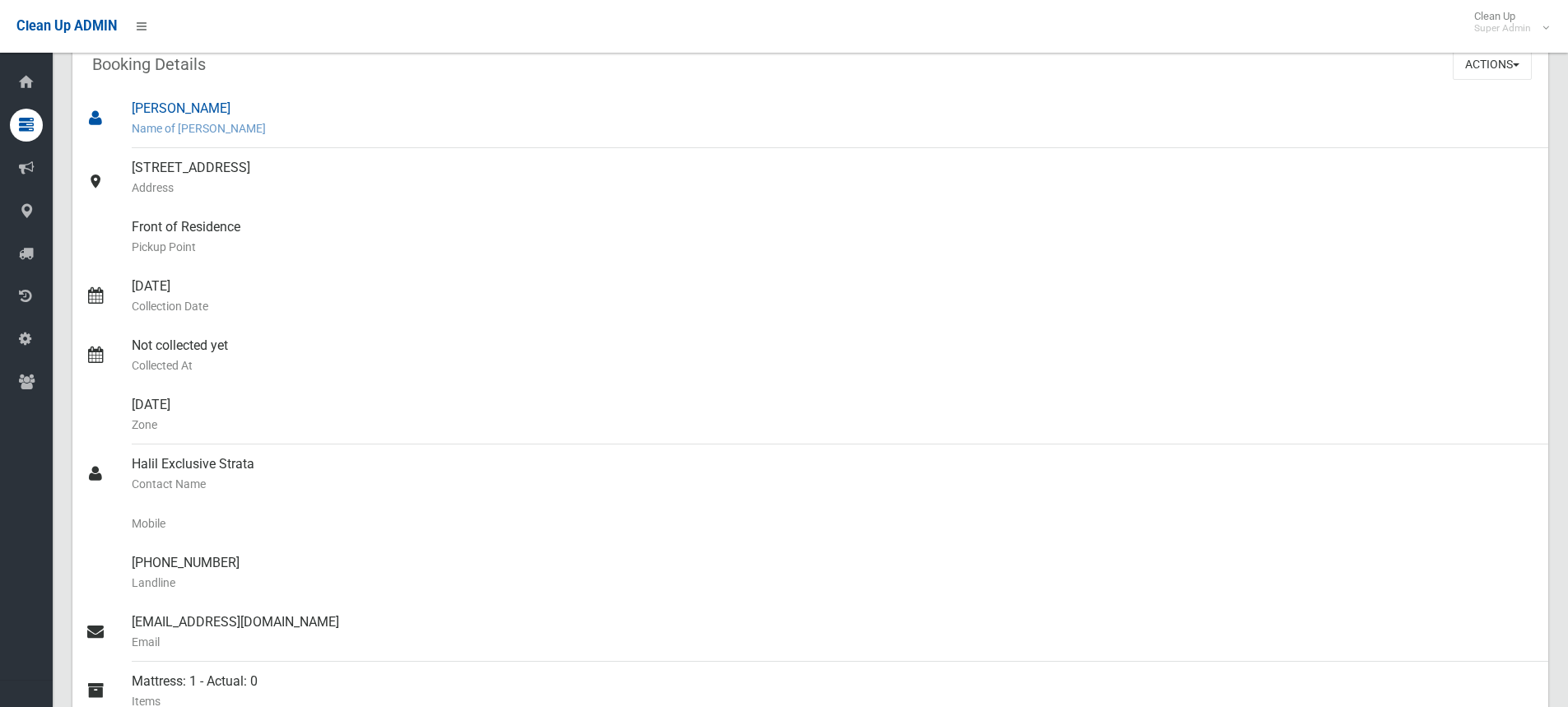
scroll to position [0, 0]
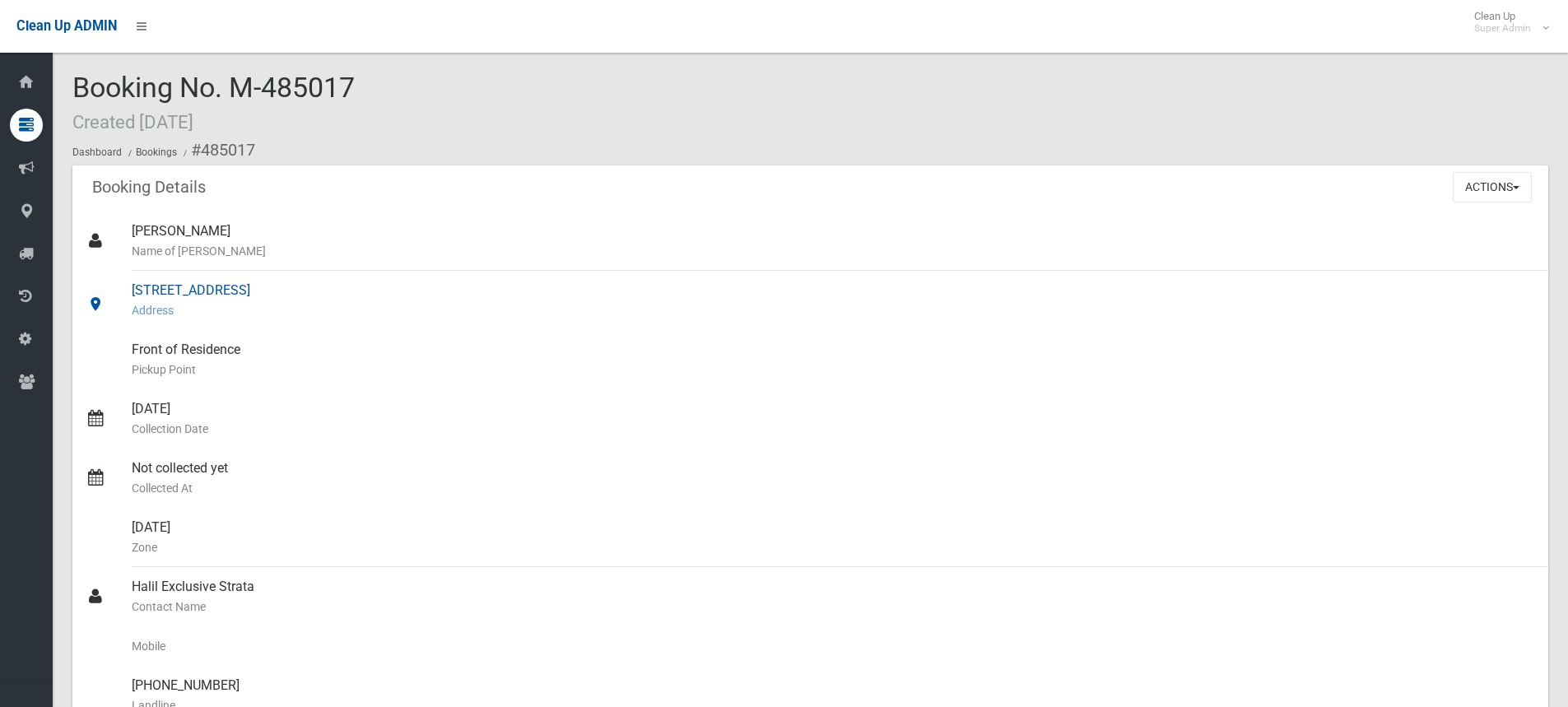
drag, startPoint x: 128, startPoint y: 289, endPoint x: 282, endPoint y: 294, distance: 154.1
click at [282, 294] on link "[STREET_ADDRESS] Address" at bounding box center [810, 300] width 1475 height 59
copy link "[STREET_ADDRESS]"
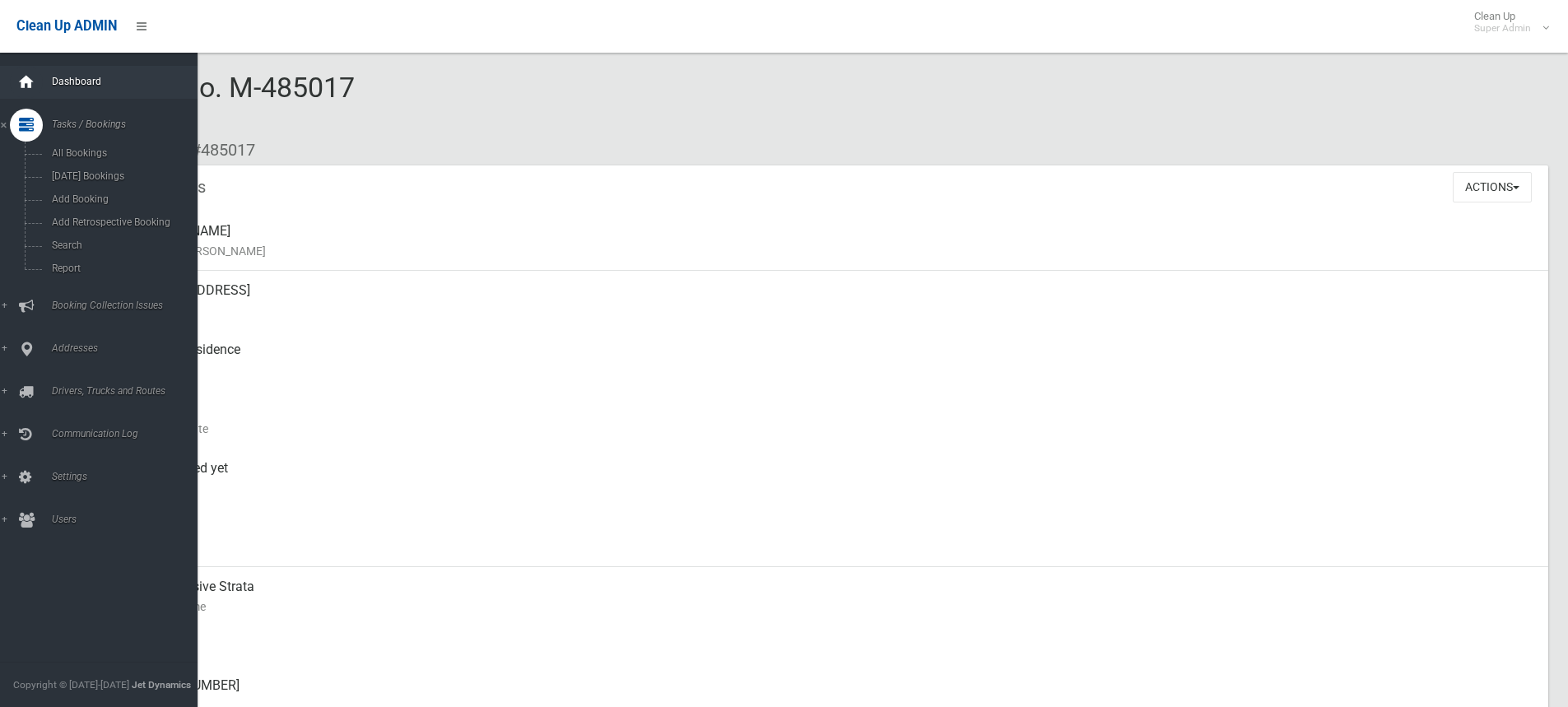
click at [24, 77] on icon at bounding box center [27, 82] width 18 height 32
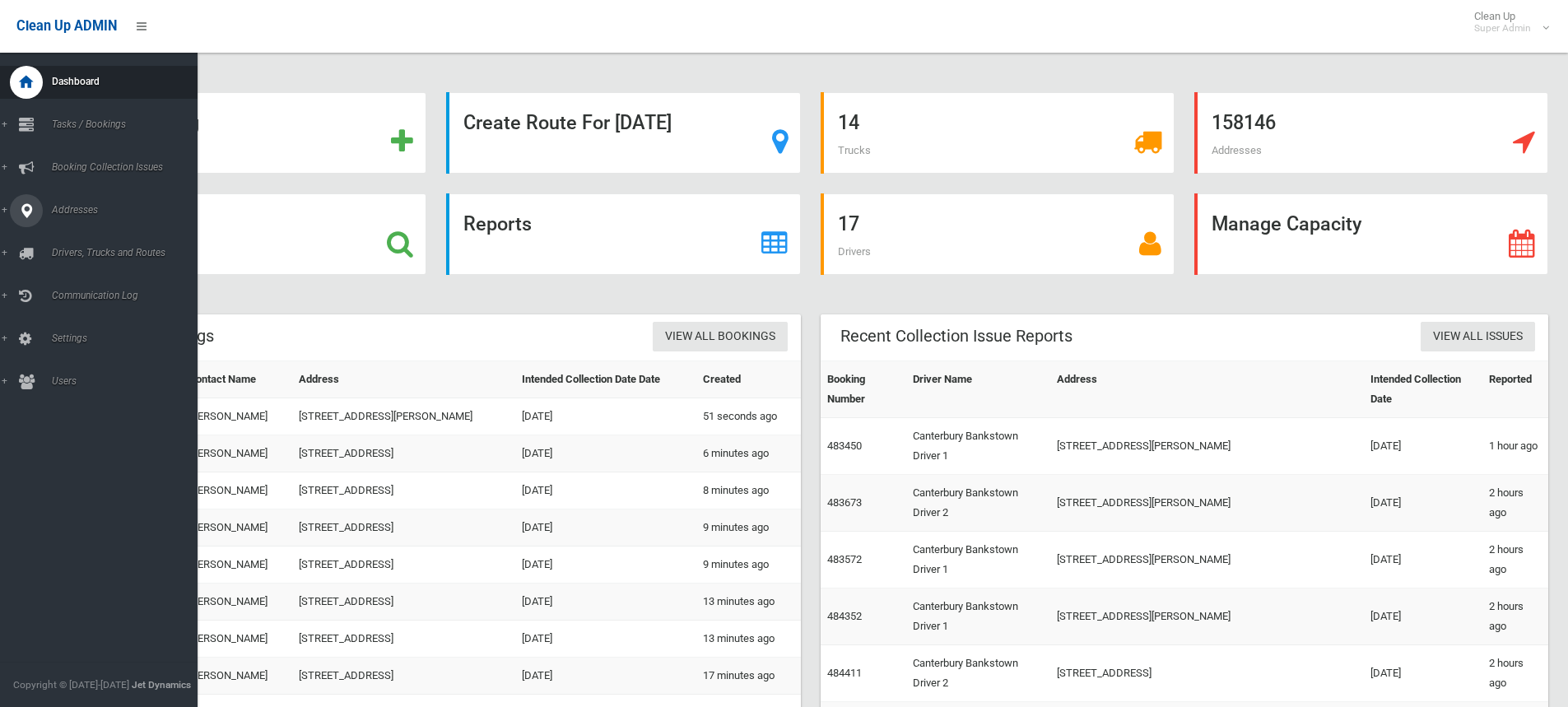
click at [38, 204] on div at bounding box center [26, 210] width 32 height 32
click at [82, 234] on span "All Addresses" at bounding box center [121, 239] width 149 height 12
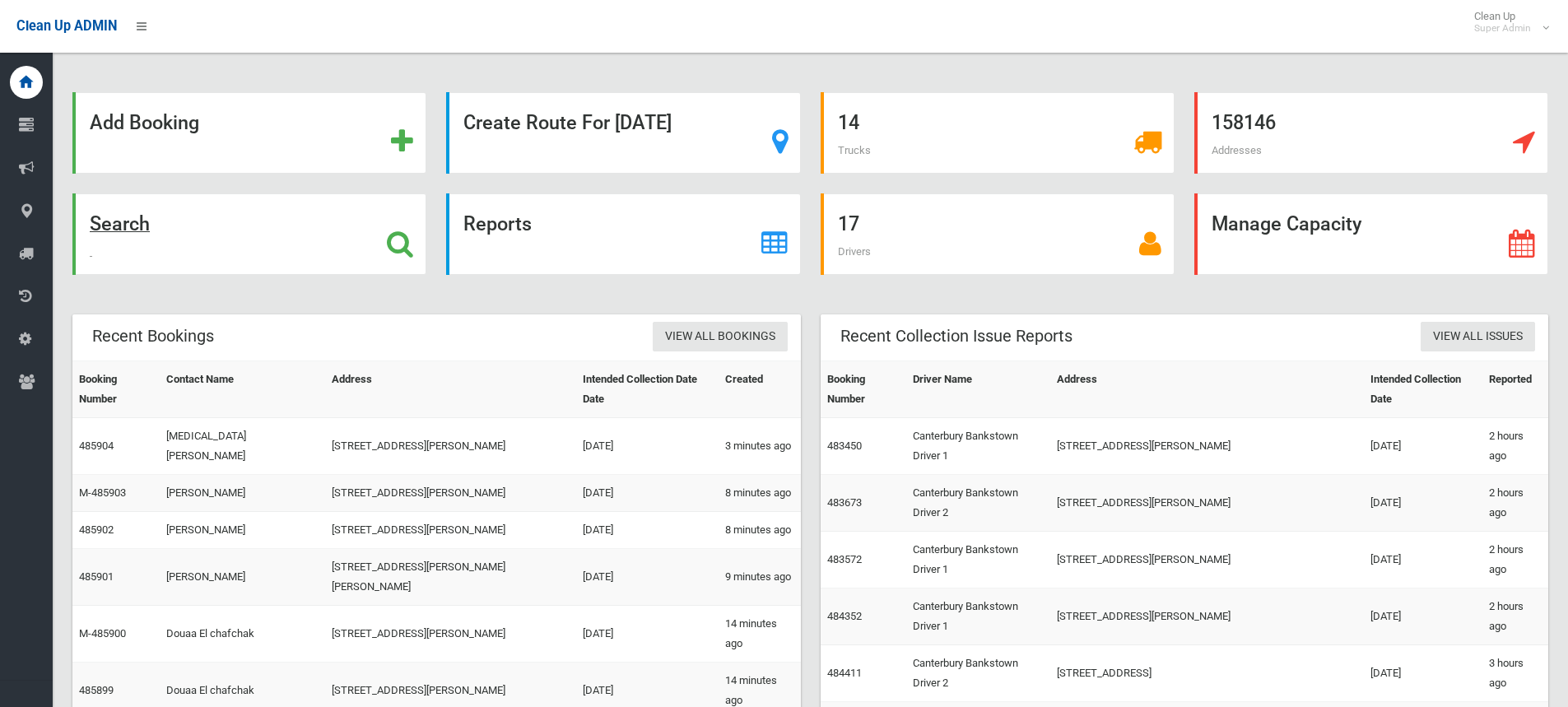
click at [405, 236] on icon at bounding box center [400, 243] width 27 height 28
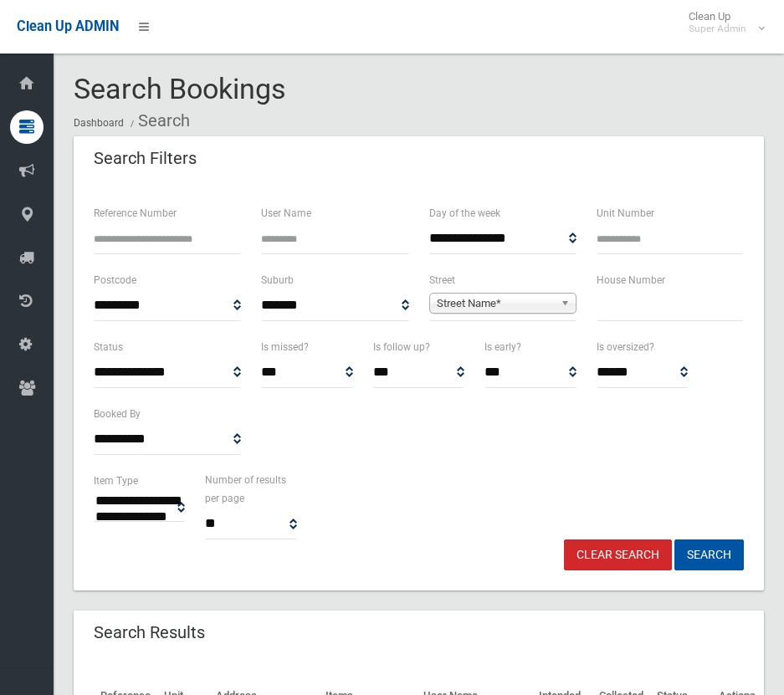
select select
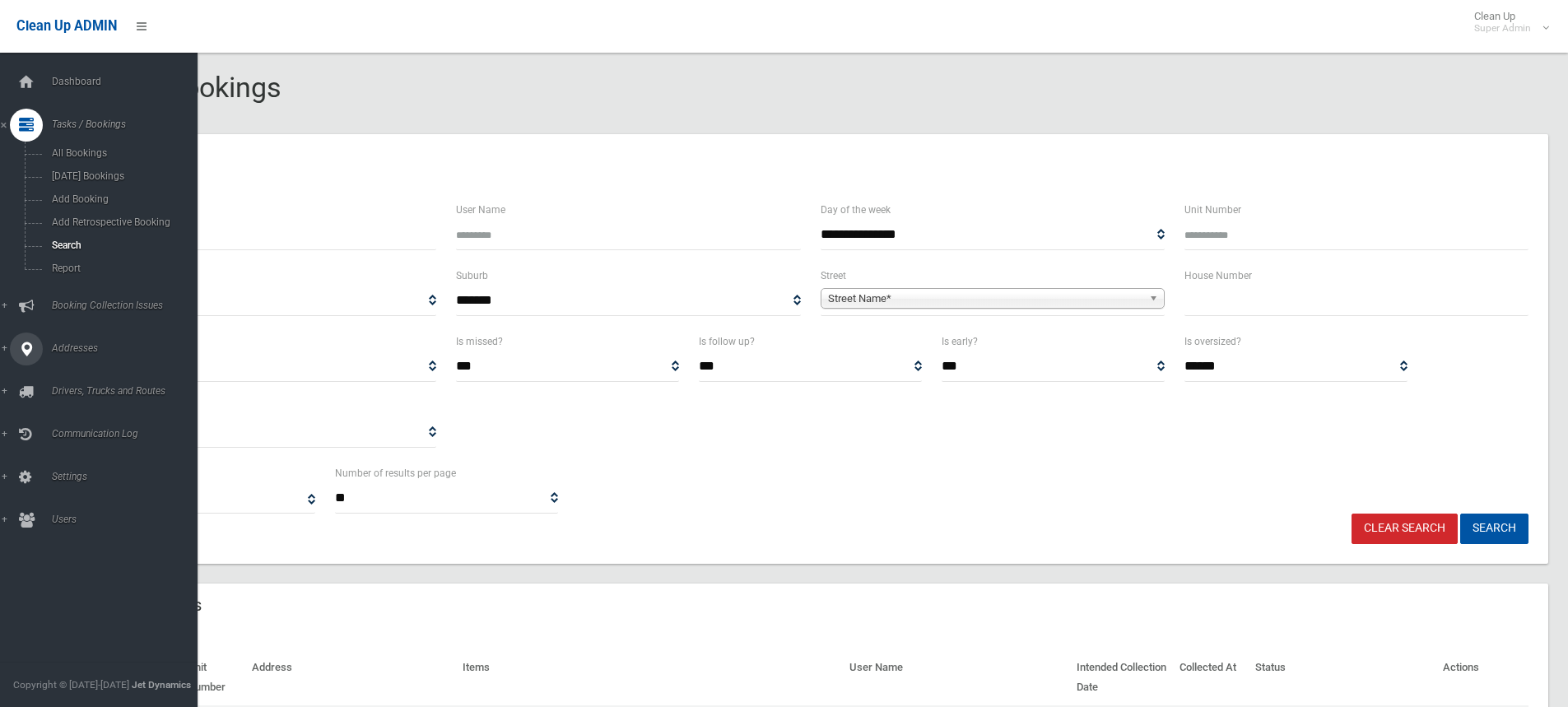
click at [28, 347] on icon at bounding box center [26, 349] width 15 height 32
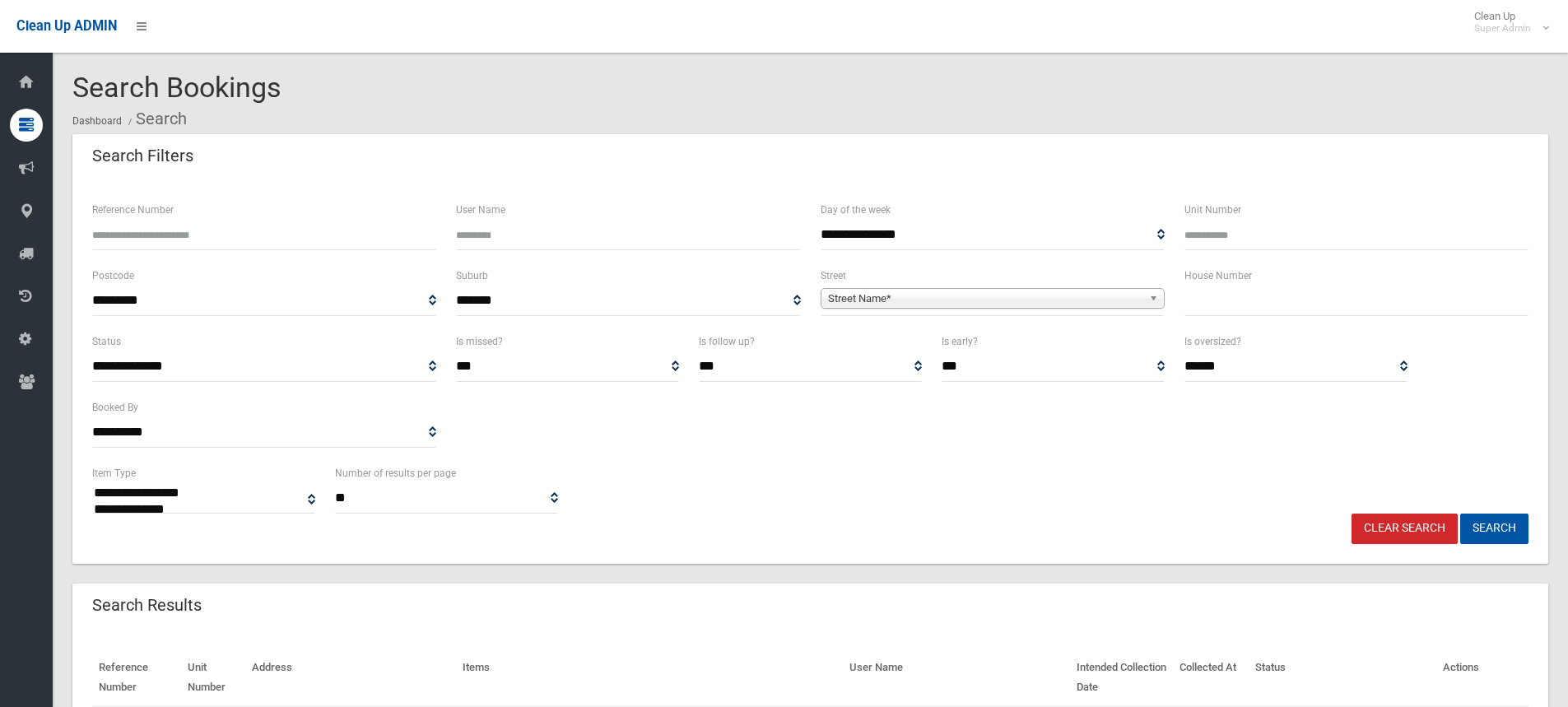
click at [771, 453] on div "**********" at bounding box center [810, 398] width 1456 height 132
click at [771, 305] on input "text" at bounding box center [1356, 300] width 345 height 31
type input "**"
click at [771, 289] on span "Street Name*" at bounding box center [984, 299] width 314 height 20
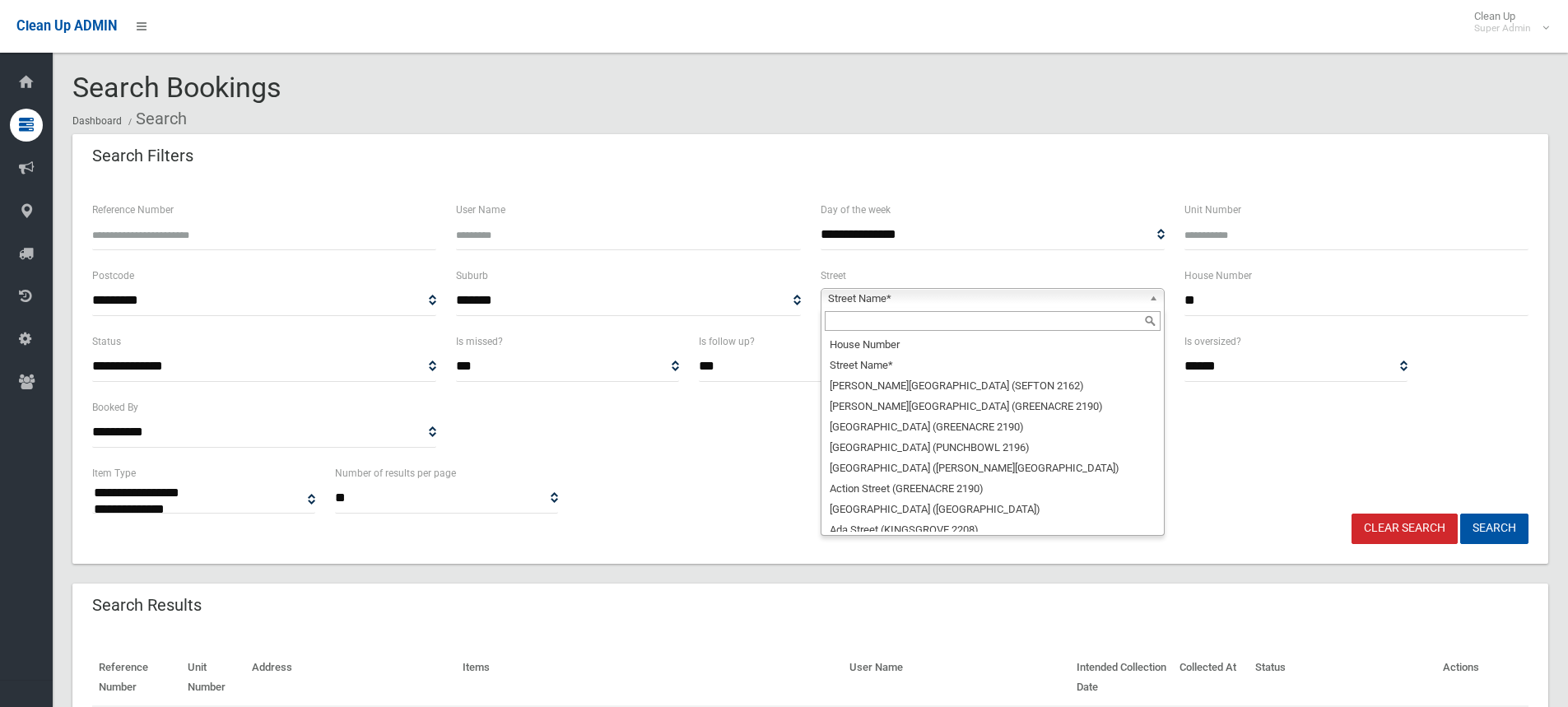
click at [738, 483] on div "**********" at bounding box center [810, 488] width 1456 height 50
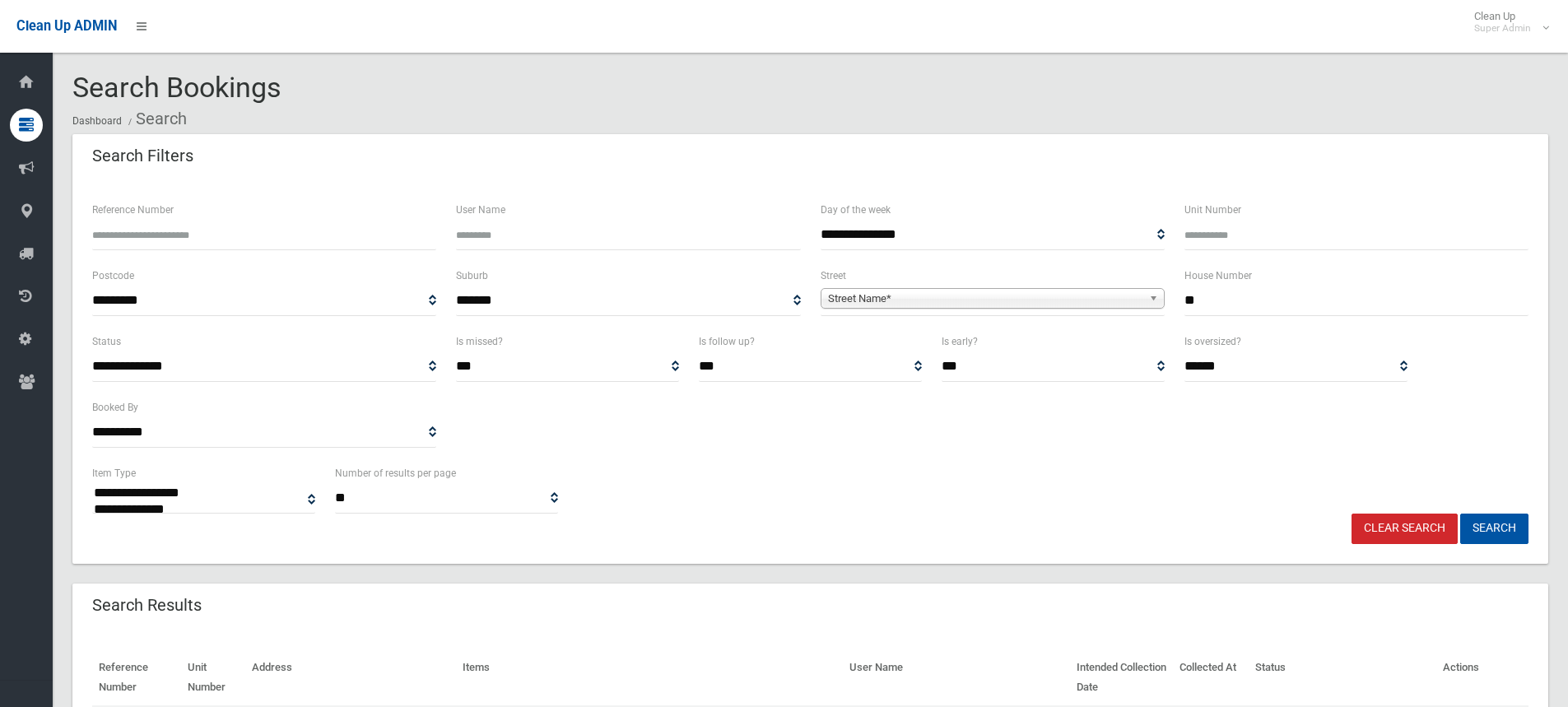
drag, startPoint x: 1009, startPoint y: 309, endPoint x: 1007, endPoint y: 297, distance: 12.2
click at [771, 309] on span "**********" at bounding box center [993, 300] width 345 height 31
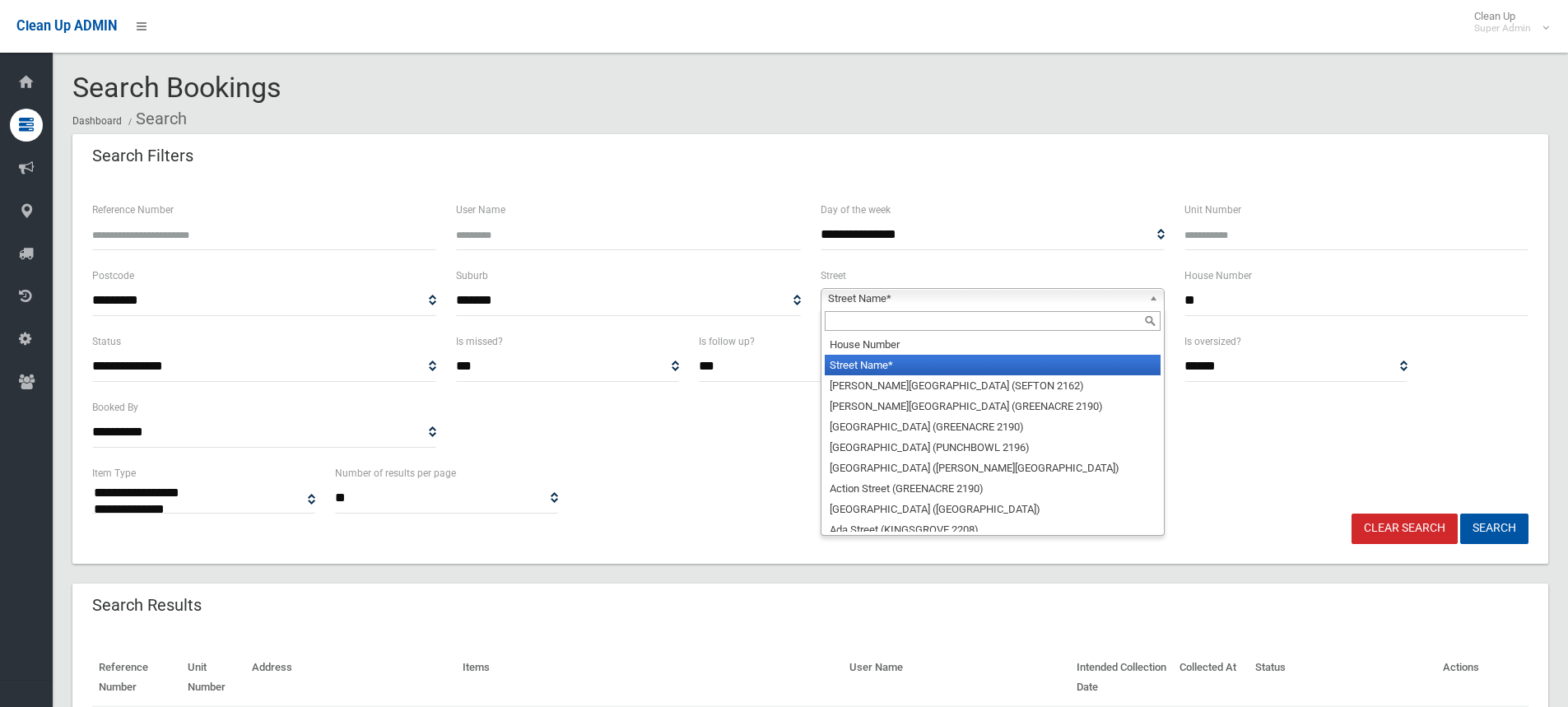
click at [771, 294] on span "Street Name*" at bounding box center [984, 299] width 314 height 20
click at [771, 317] on input "text" at bounding box center [992, 321] width 336 height 20
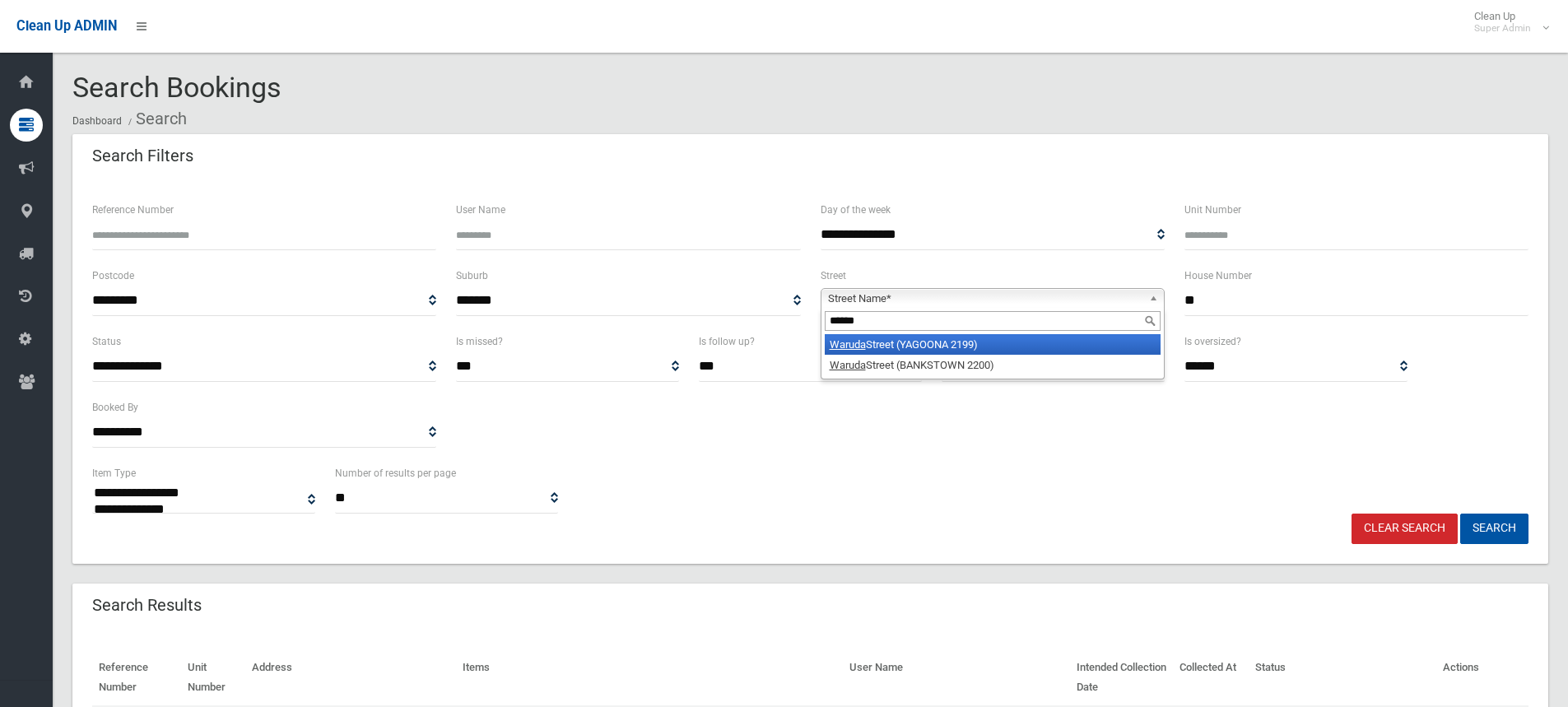
type input "******"
click at [771, 341] on li "Waruda Street (YAGOONA 2199)" at bounding box center [992, 344] width 336 height 21
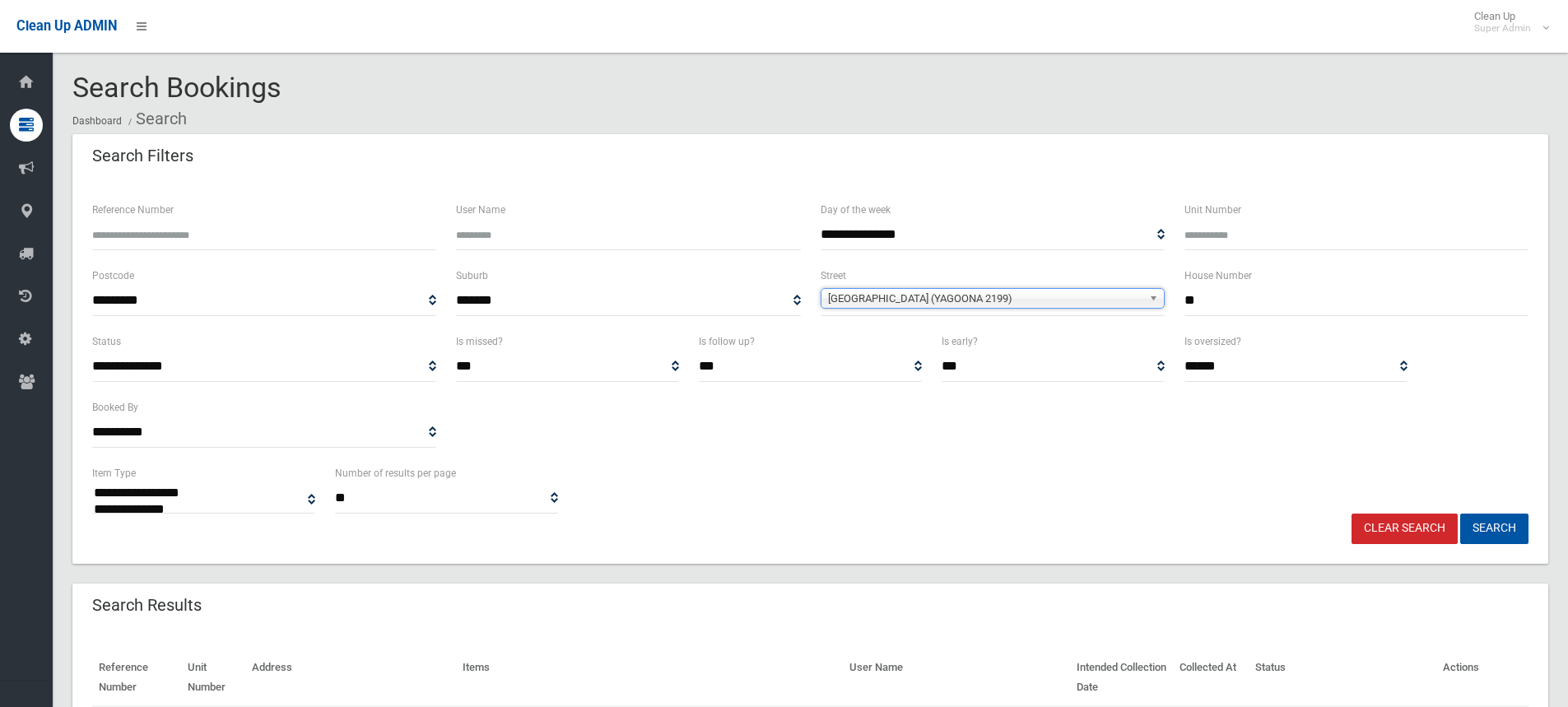
drag, startPoint x: 1035, startPoint y: 523, endPoint x: 937, endPoint y: 500, distance: 100.7
click at [771, 521] on div "Clear Search Search" at bounding box center [810, 529] width 1456 height 31
click at [771, 533] on button "Search" at bounding box center [1493, 529] width 68 height 31
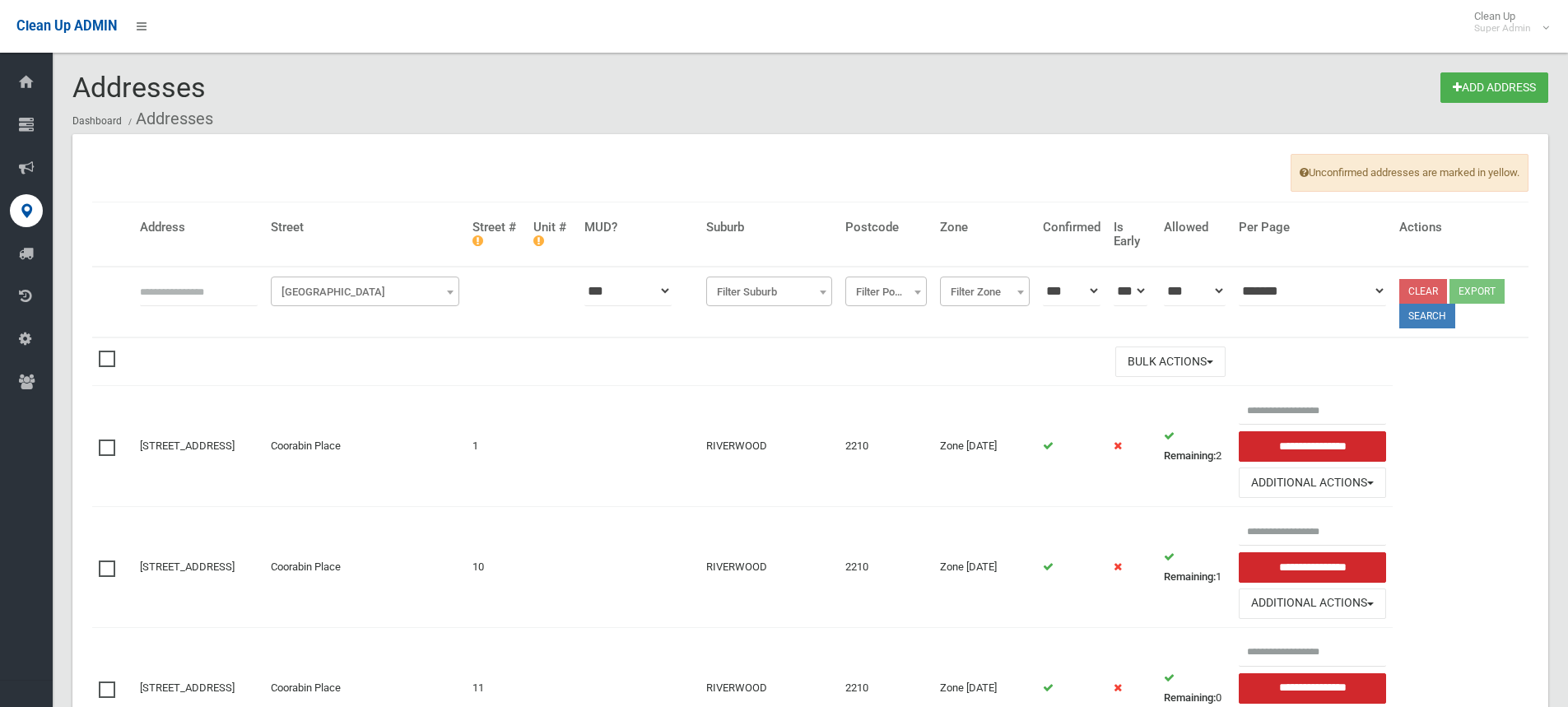
click at [177, 292] on input "text" at bounding box center [199, 290] width 118 height 31
type input "**********"
click button at bounding box center [0, 0] width 0 height 0
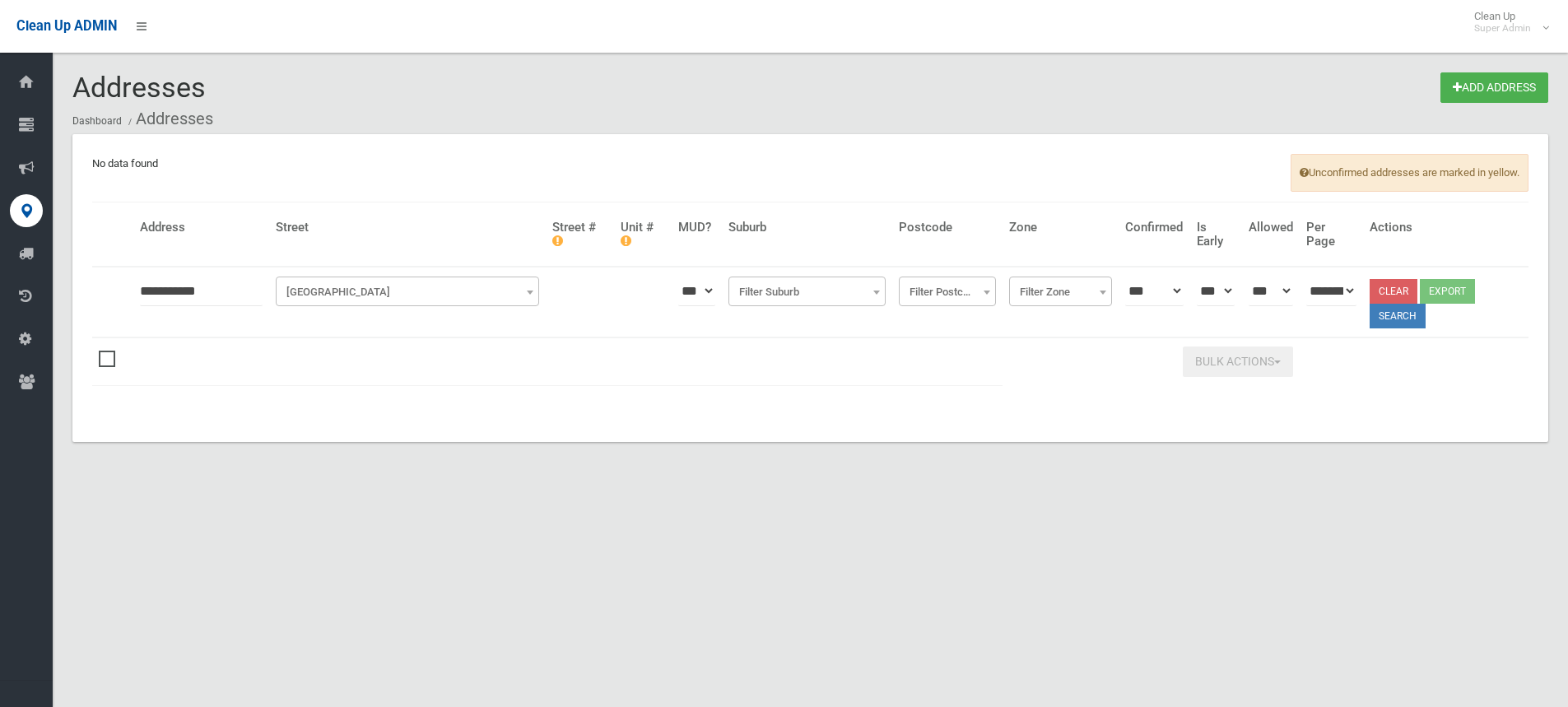
click at [154, 288] on input "**********" at bounding box center [201, 290] width 123 height 31
type input "**********"
click button at bounding box center [0, 0] width 0 height 0
click at [233, 291] on input "**********" at bounding box center [201, 290] width 123 height 31
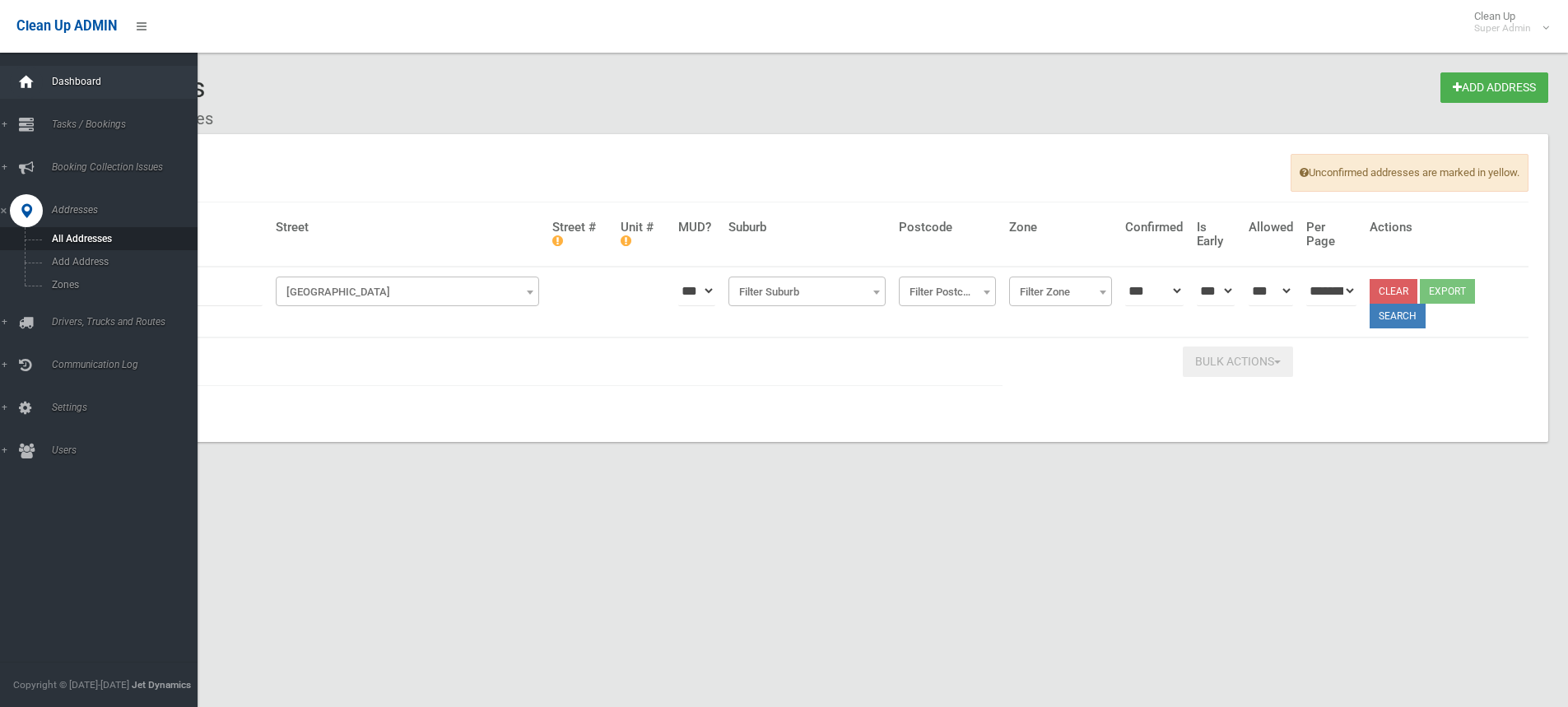
click at [31, 83] on icon at bounding box center [27, 82] width 18 height 32
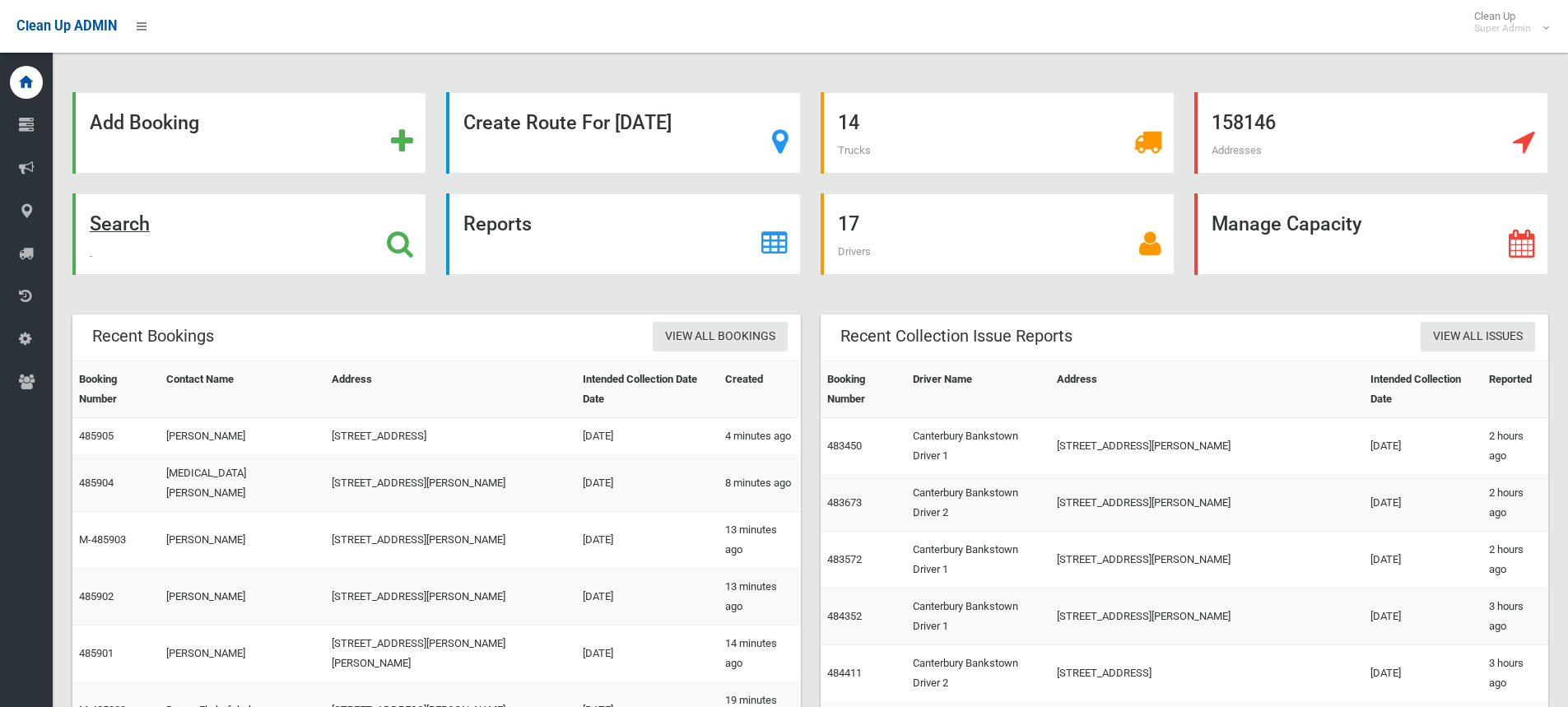
click at [409, 243] on icon at bounding box center [400, 243] width 27 height 28
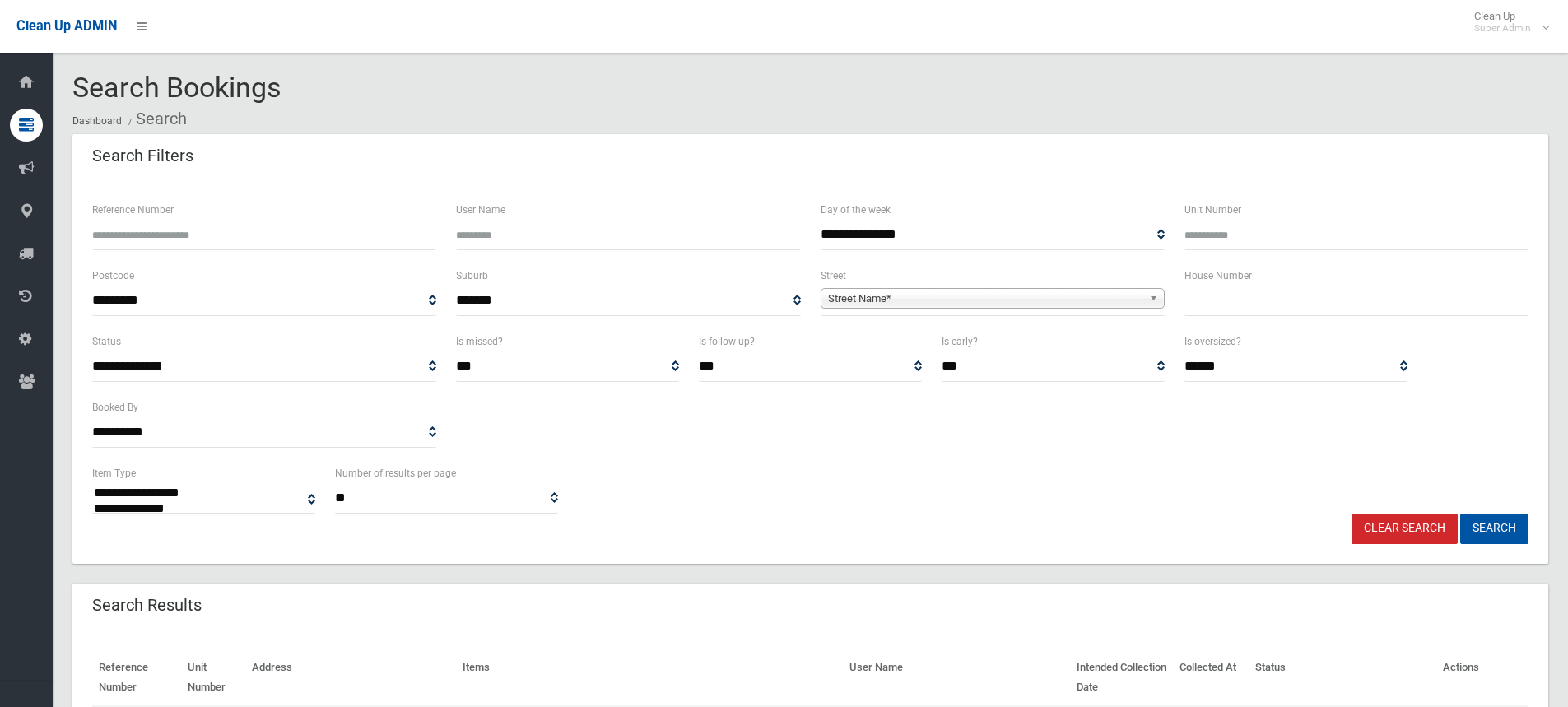
select select
click at [1205, 306] on input "text" at bounding box center [1356, 300] width 345 height 31
type input "**"
click at [968, 297] on span "Street Name*" at bounding box center [984, 299] width 314 height 20
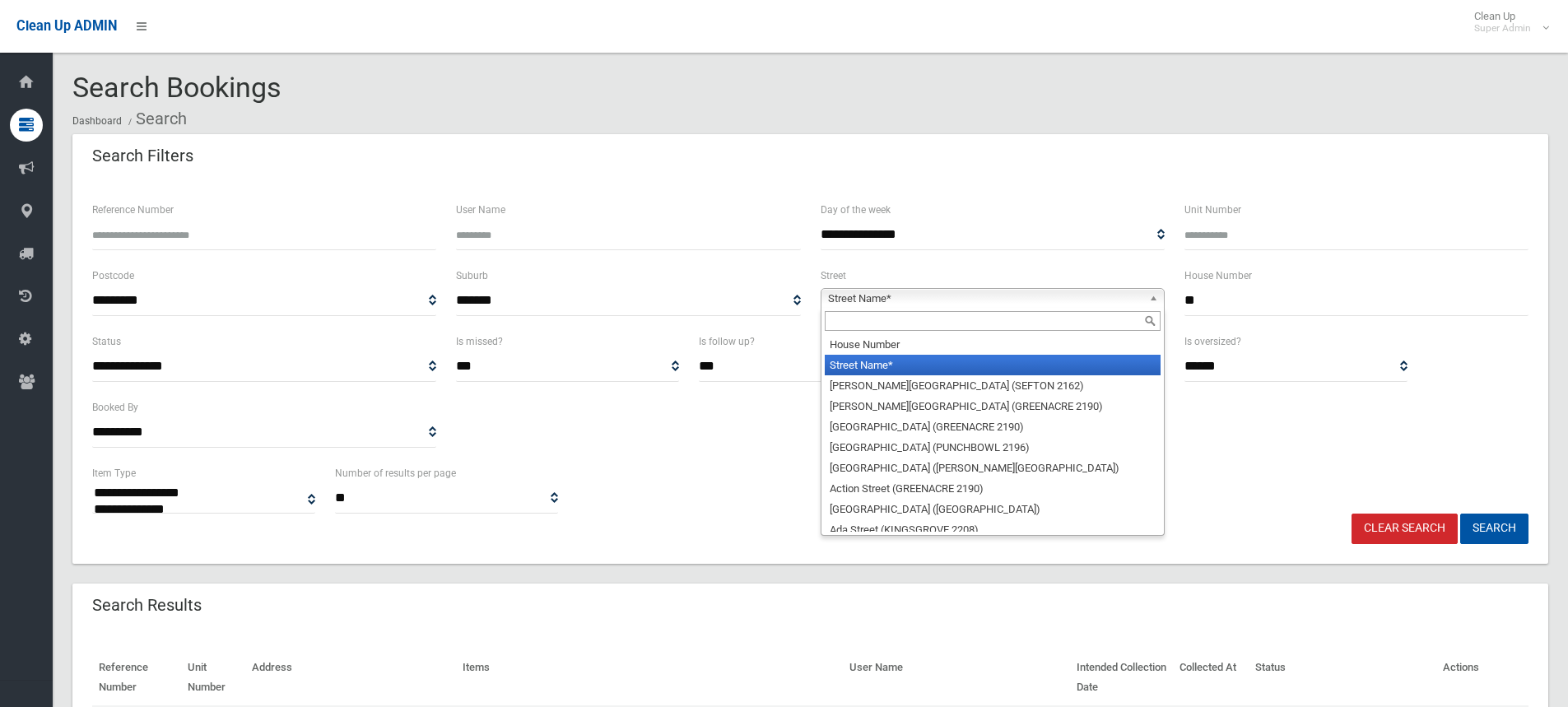
click at [865, 329] on input "text" at bounding box center [992, 321] width 336 height 20
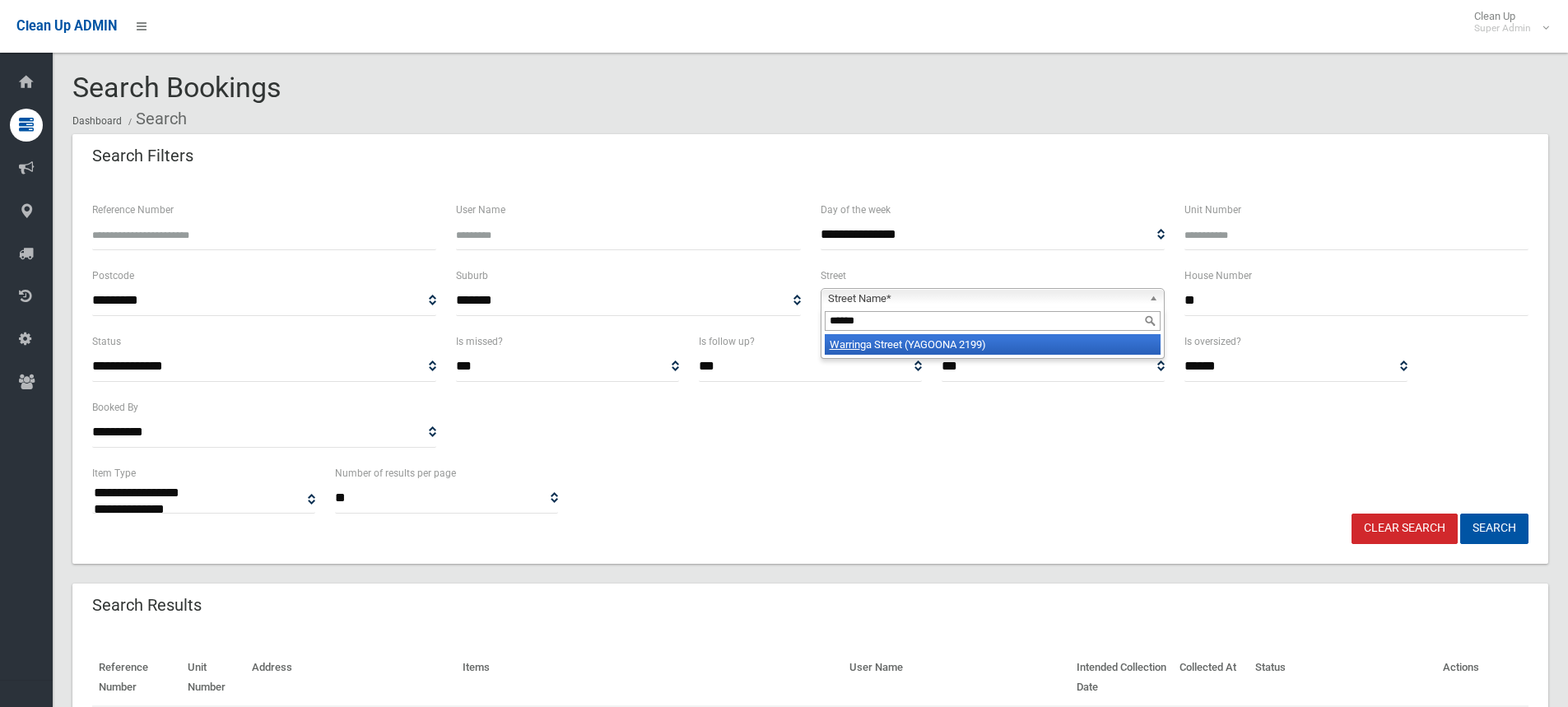
type input "******"
click at [887, 344] on li "Warrin ga Street (YAGOONA 2199)" at bounding box center [992, 344] width 336 height 21
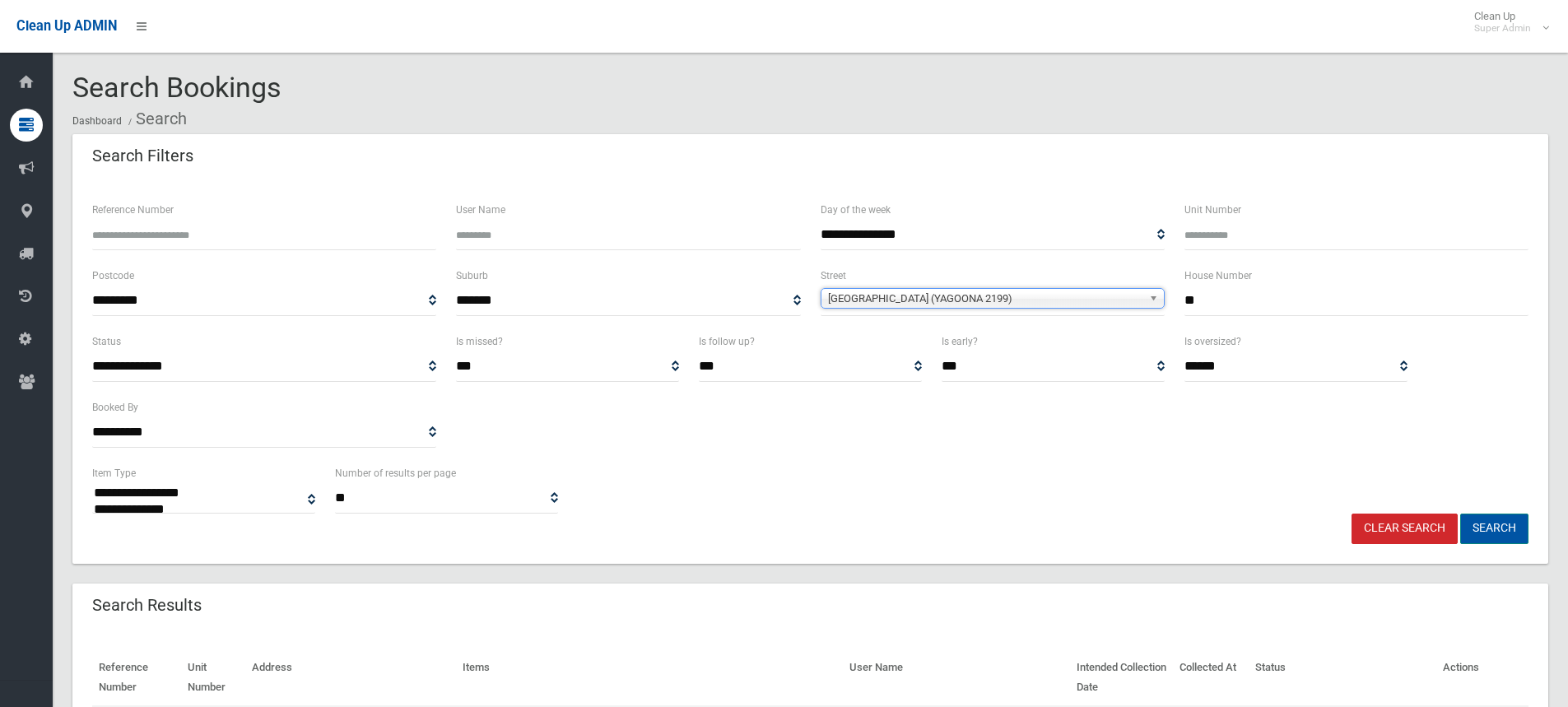
click at [1505, 522] on button "Search" at bounding box center [1493, 529] width 68 height 31
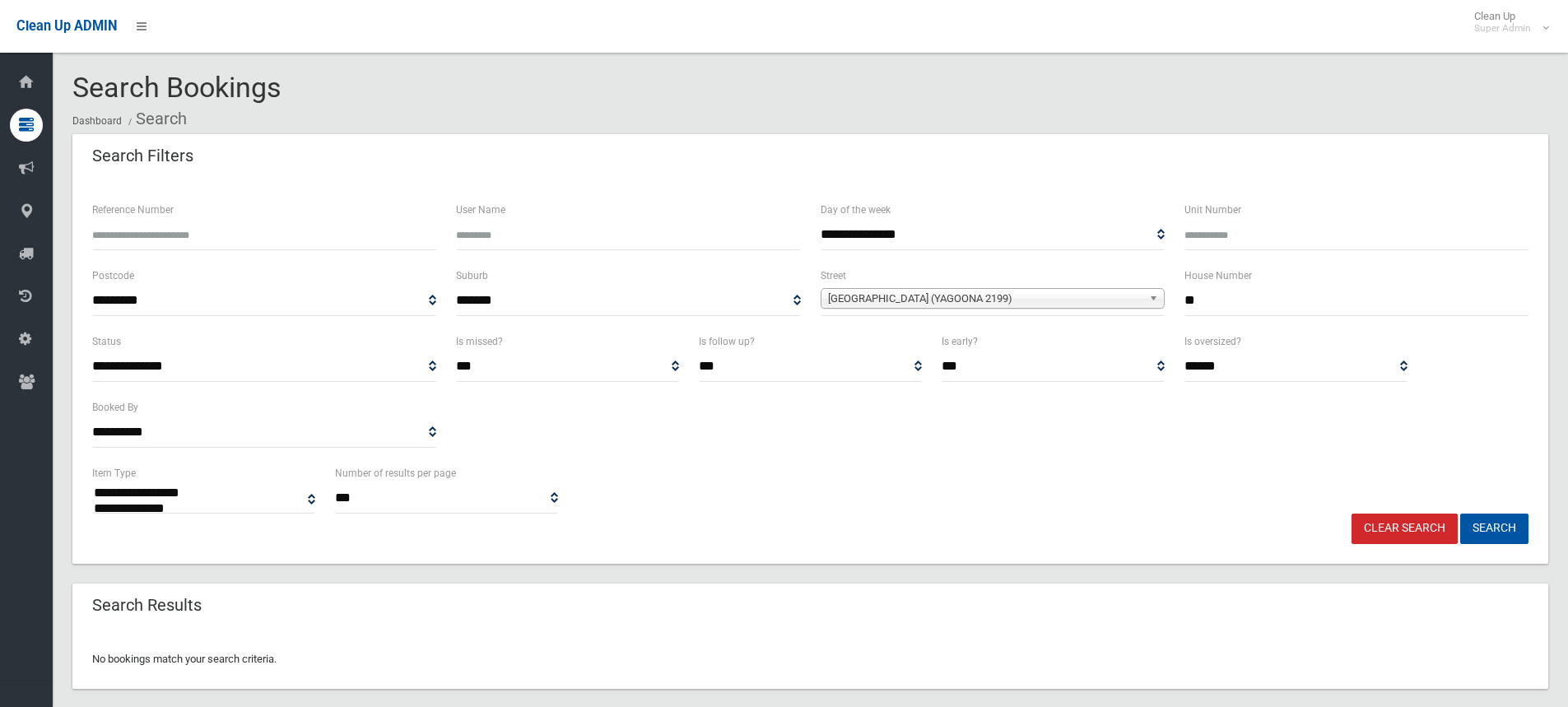
select select
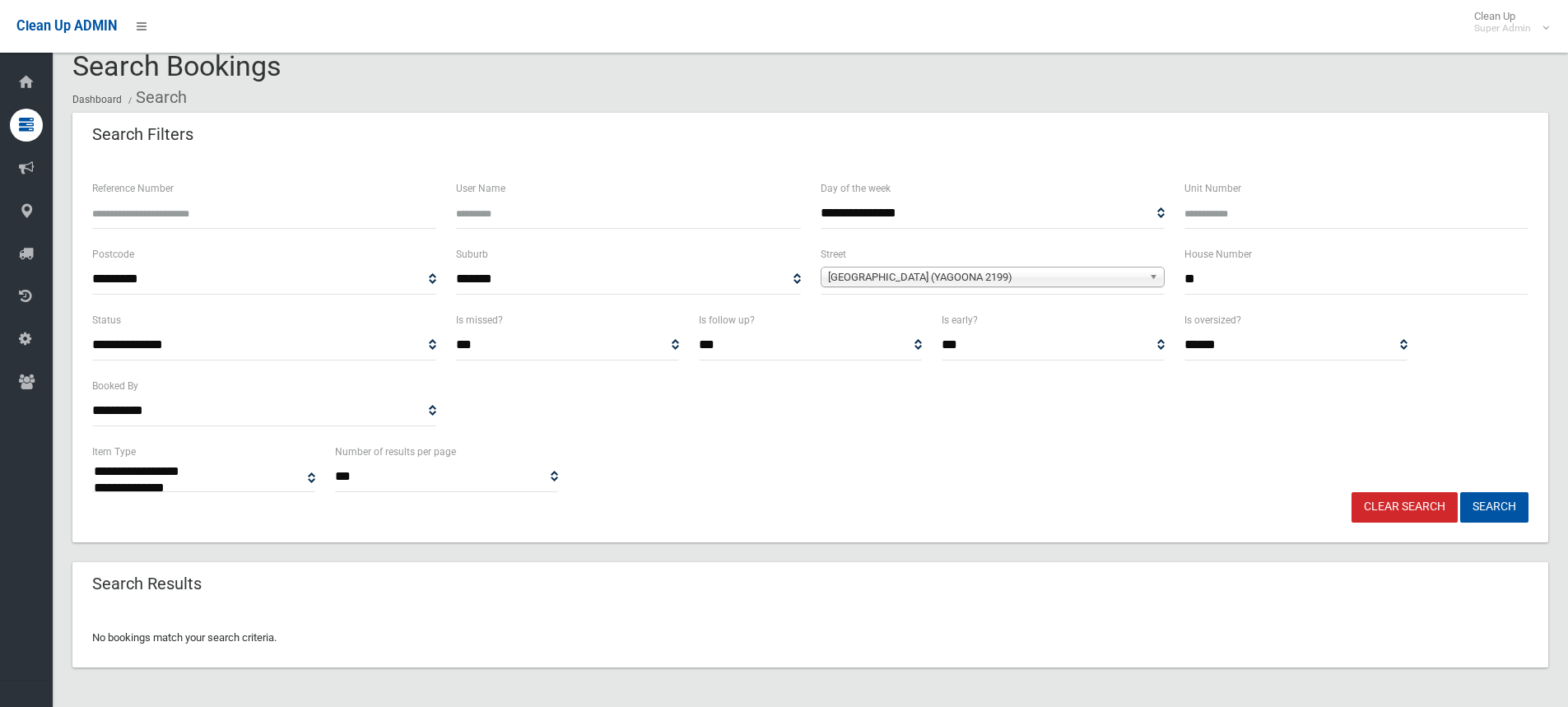
drag, startPoint x: 1227, startPoint y: 287, endPoint x: 1159, endPoint y: 276, distance: 68.9
click at [1159, 276] on div "**********" at bounding box center [810, 277] width 1456 height 66
type input "**"
click at [1460, 492] on button "Search" at bounding box center [1493, 507] width 68 height 31
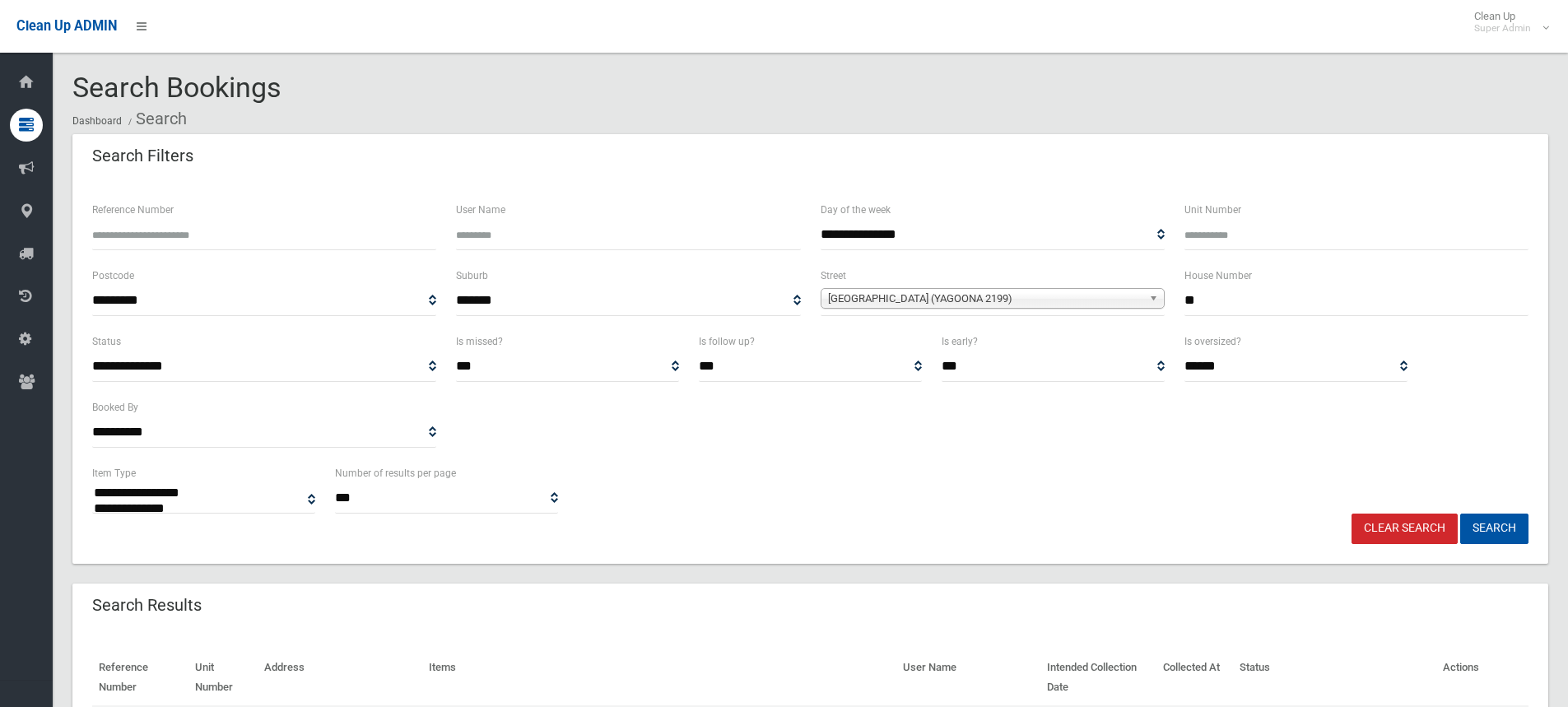
select select
drag, startPoint x: 1148, startPoint y: 299, endPoint x: 1136, endPoint y: 299, distance: 12.0
click at [1136, 299] on div "**********" at bounding box center [810, 298] width 1456 height 66
type input "**"
click at [968, 302] on span "[GEOGRAPHIC_DATA] (YAGOONA 2199)" at bounding box center [984, 299] width 314 height 20
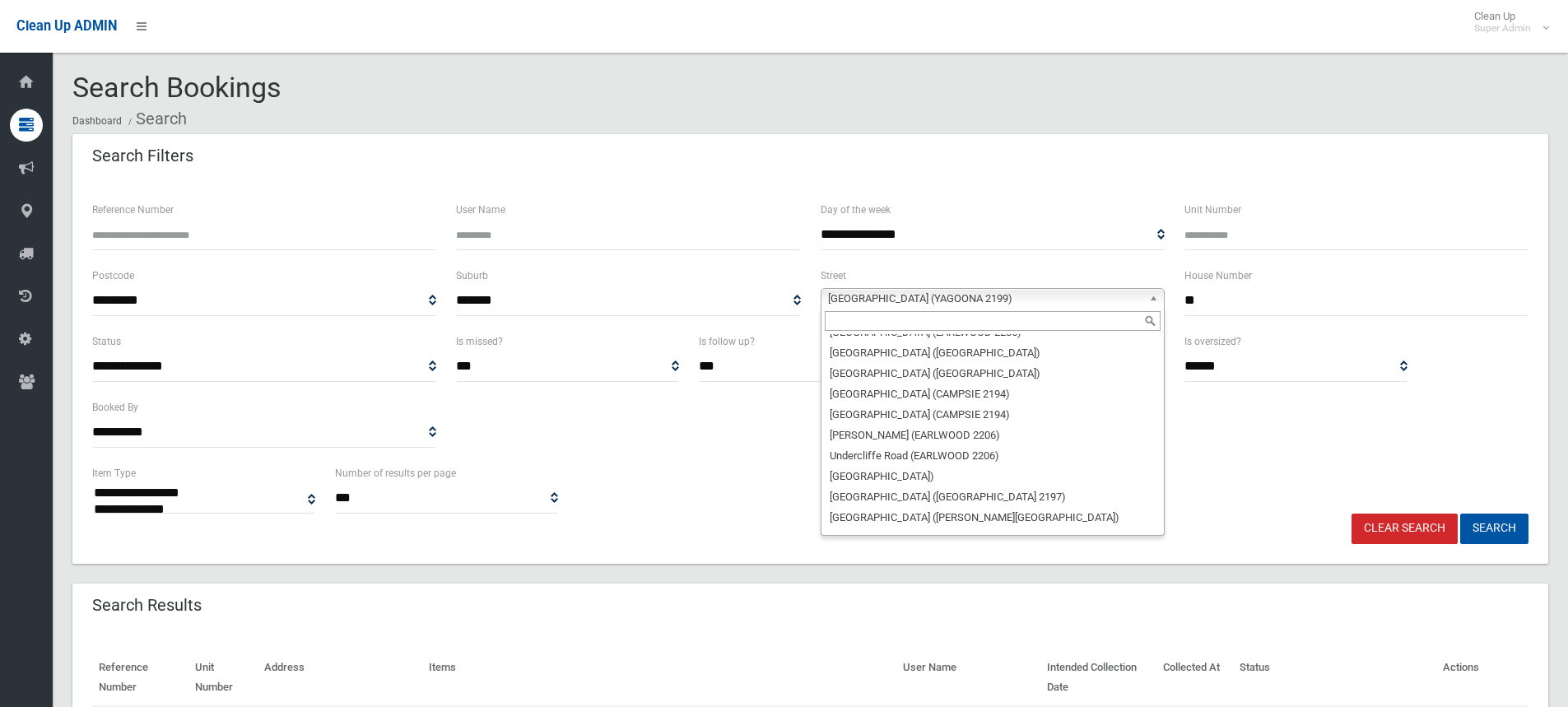
click at [907, 314] on input "text" at bounding box center [992, 321] width 336 height 20
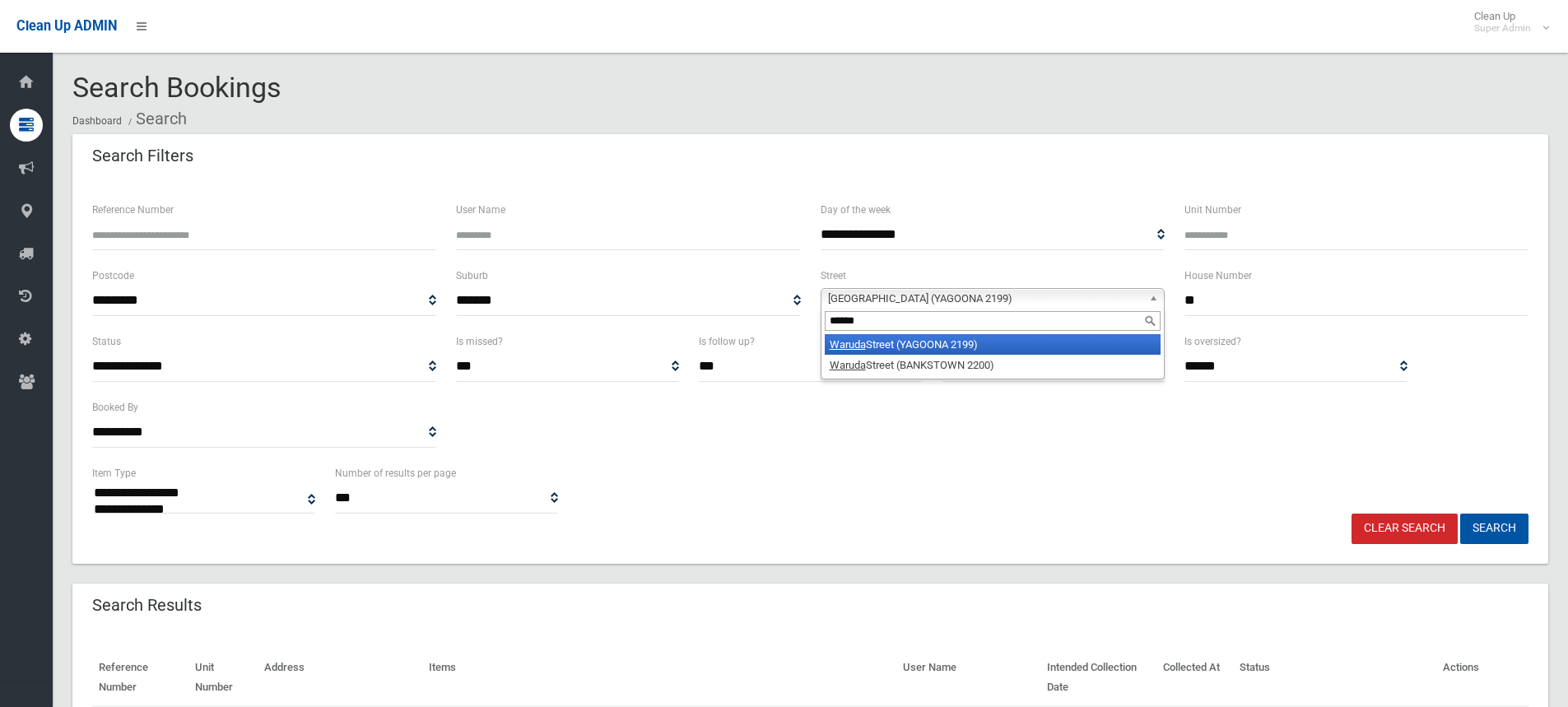
type input "******"
click at [904, 340] on li "Waruda Street (YAGOONA 2199)" at bounding box center [992, 344] width 336 height 21
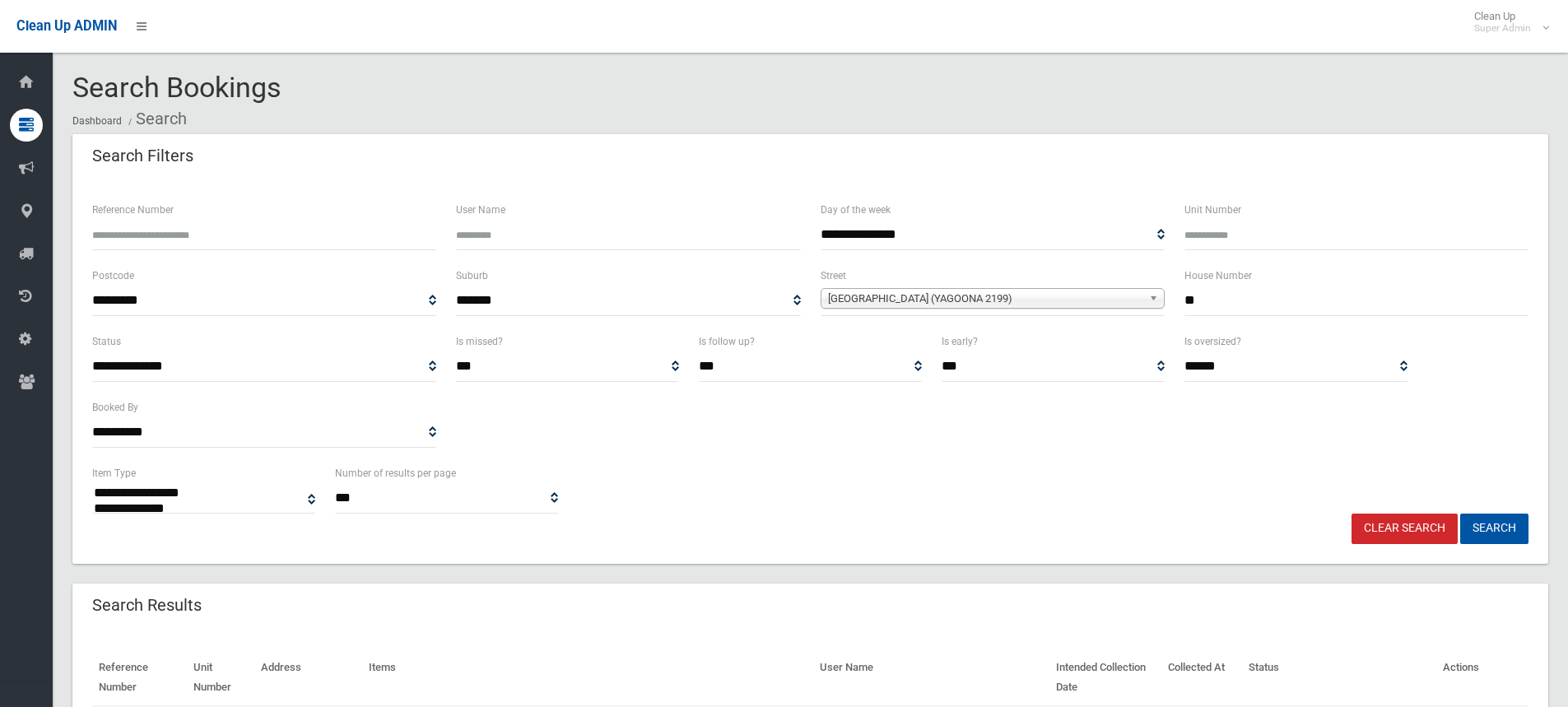
select select
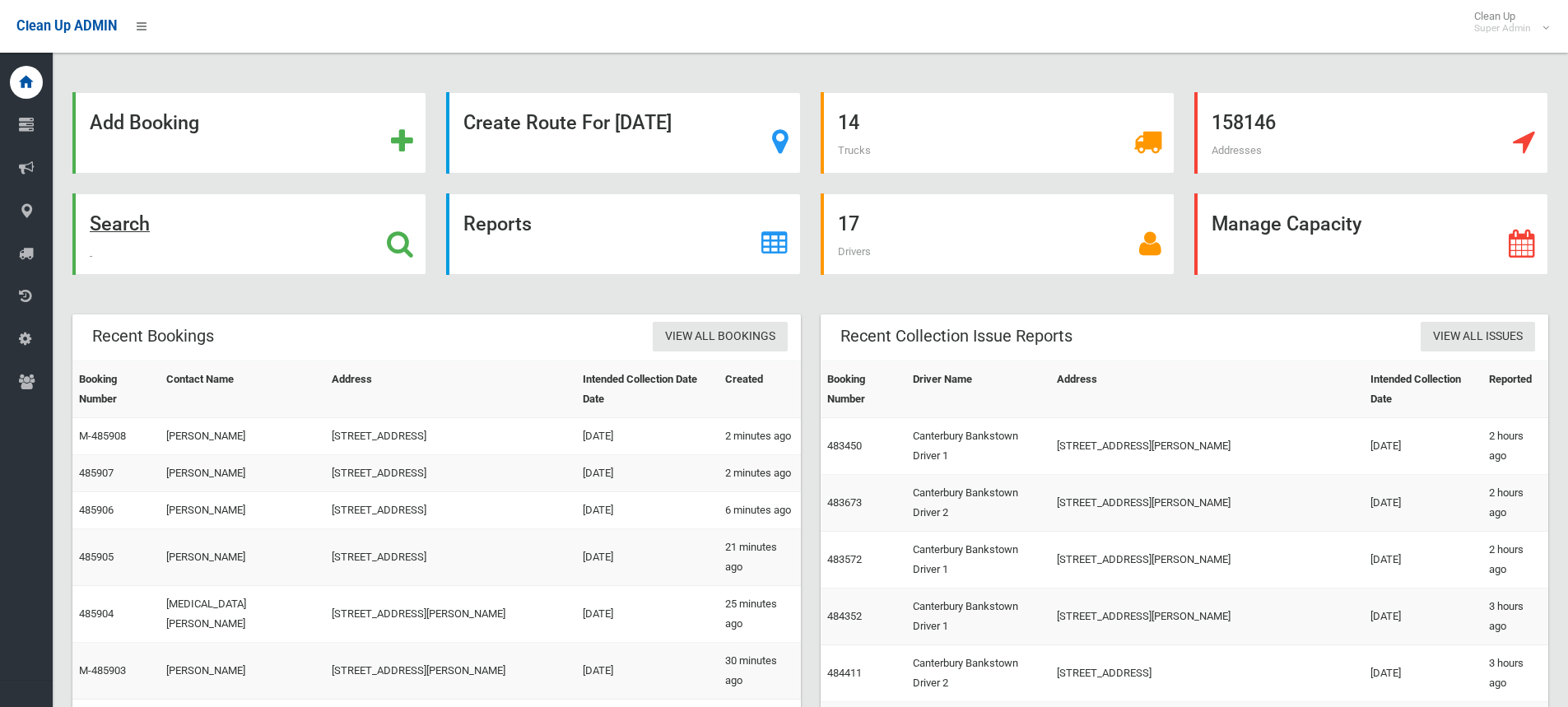
click at [412, 244] on icon at bounding box center [400, 243] width 27 height 28
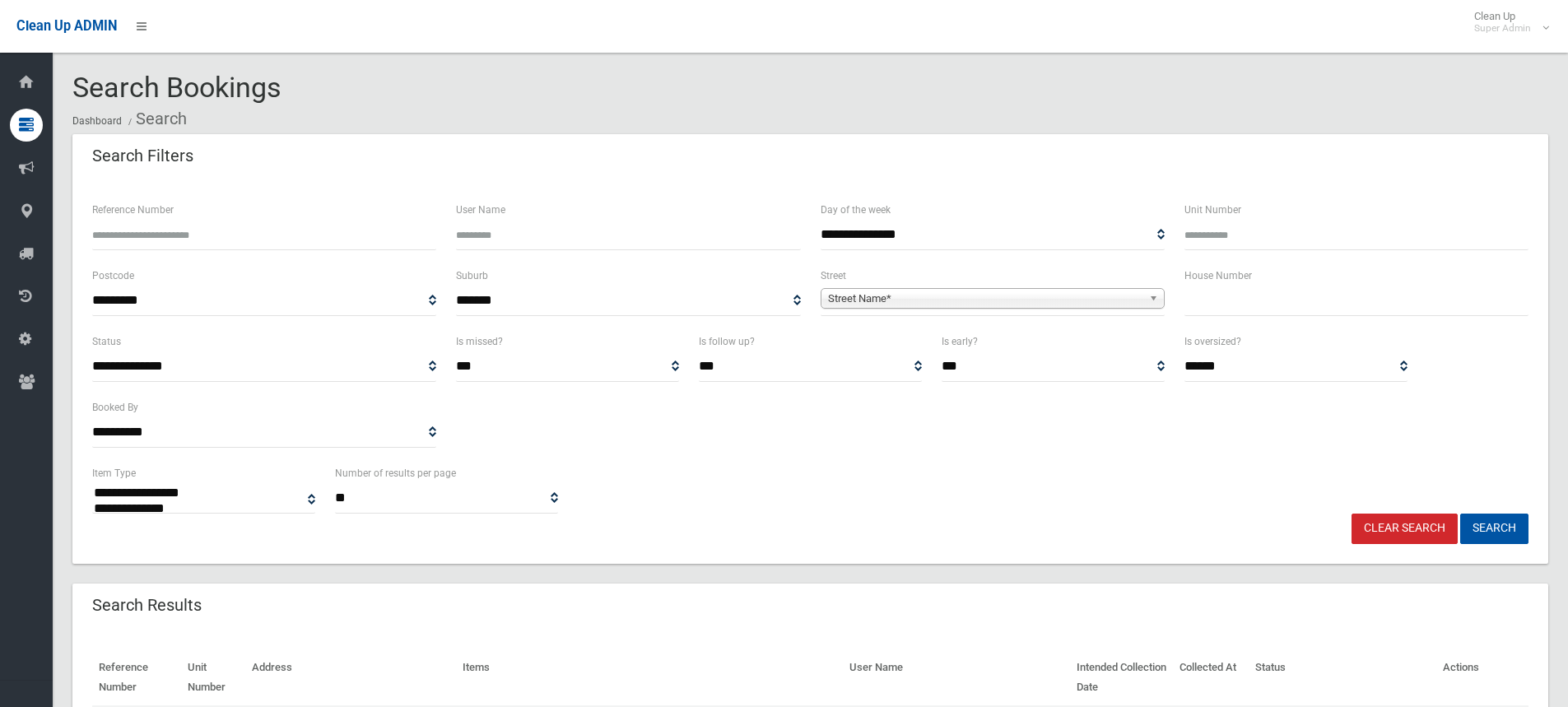
select select
click at [1274, 304] on input "text" at bounding box center [1356, 300] width 345 height 31
drag, startPoint x: 1259, startPoint y: 294, endPoint x: 1118, endPoint y: 299, distance: 141.1
click at [1115, 299] on div "**********" at bounding box center [810, 298] width 1456 height 66
type input "**"
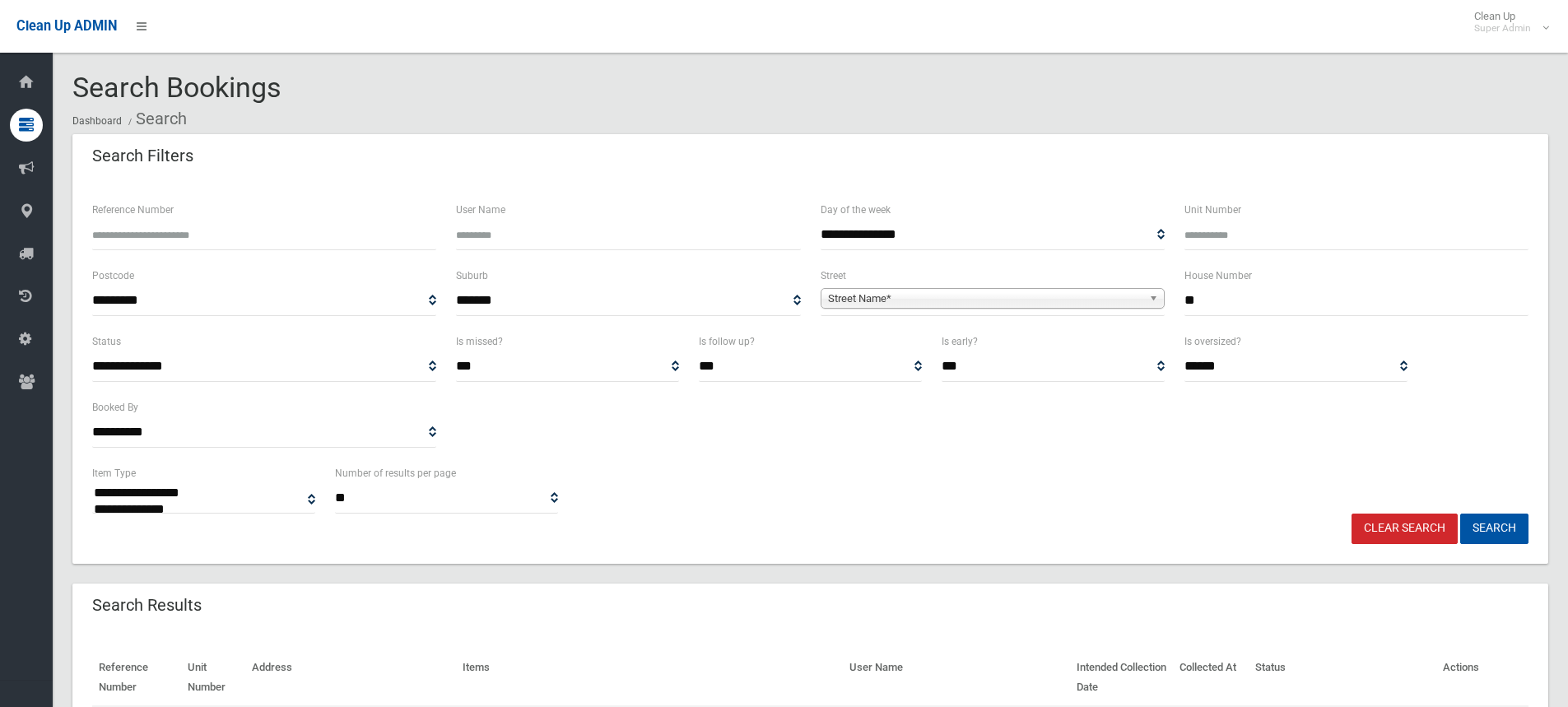
click at [980, 293] on span "Street Name*" at bounding box center [984, 299] width 314 height 20
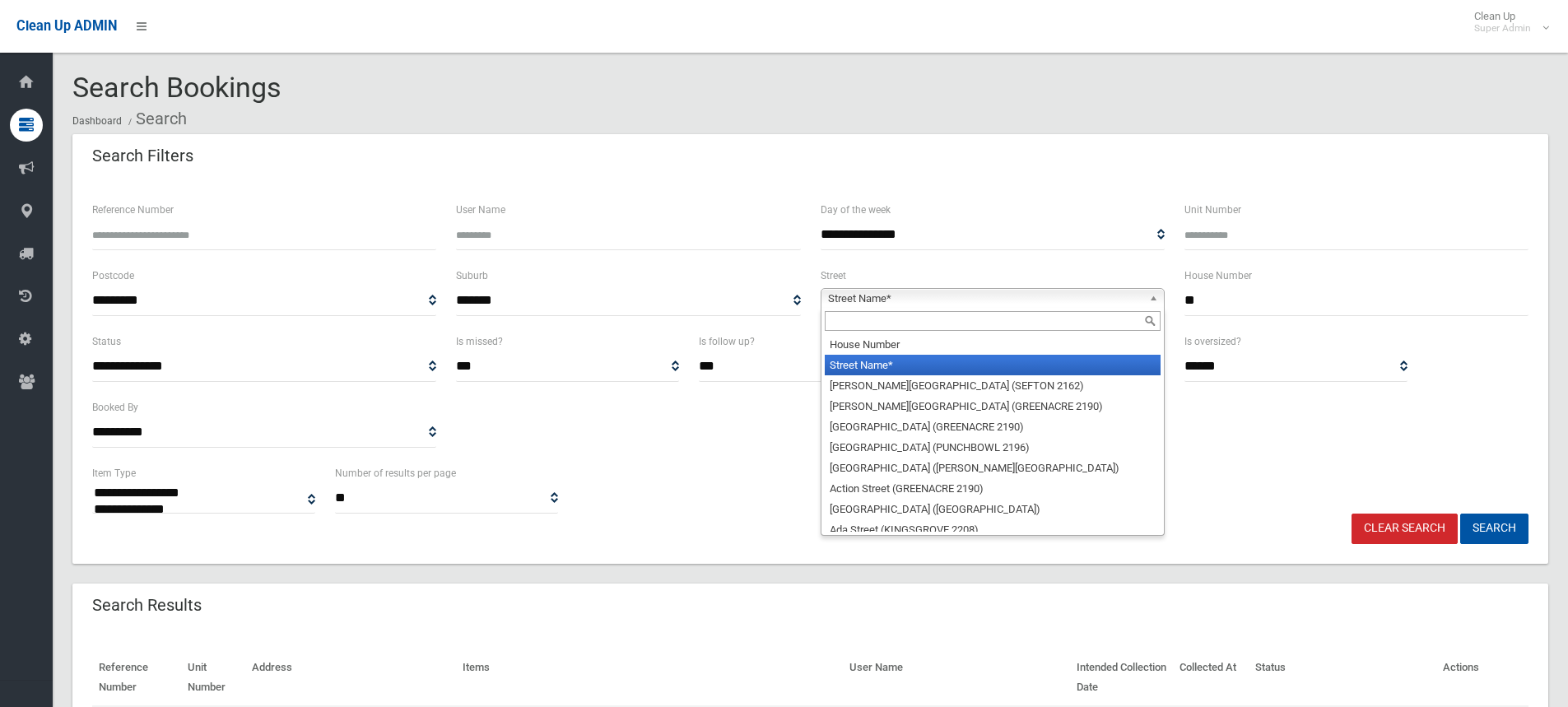
click at [887, 329] on input "text" at bounding box center [992, 321] width 336 height 20
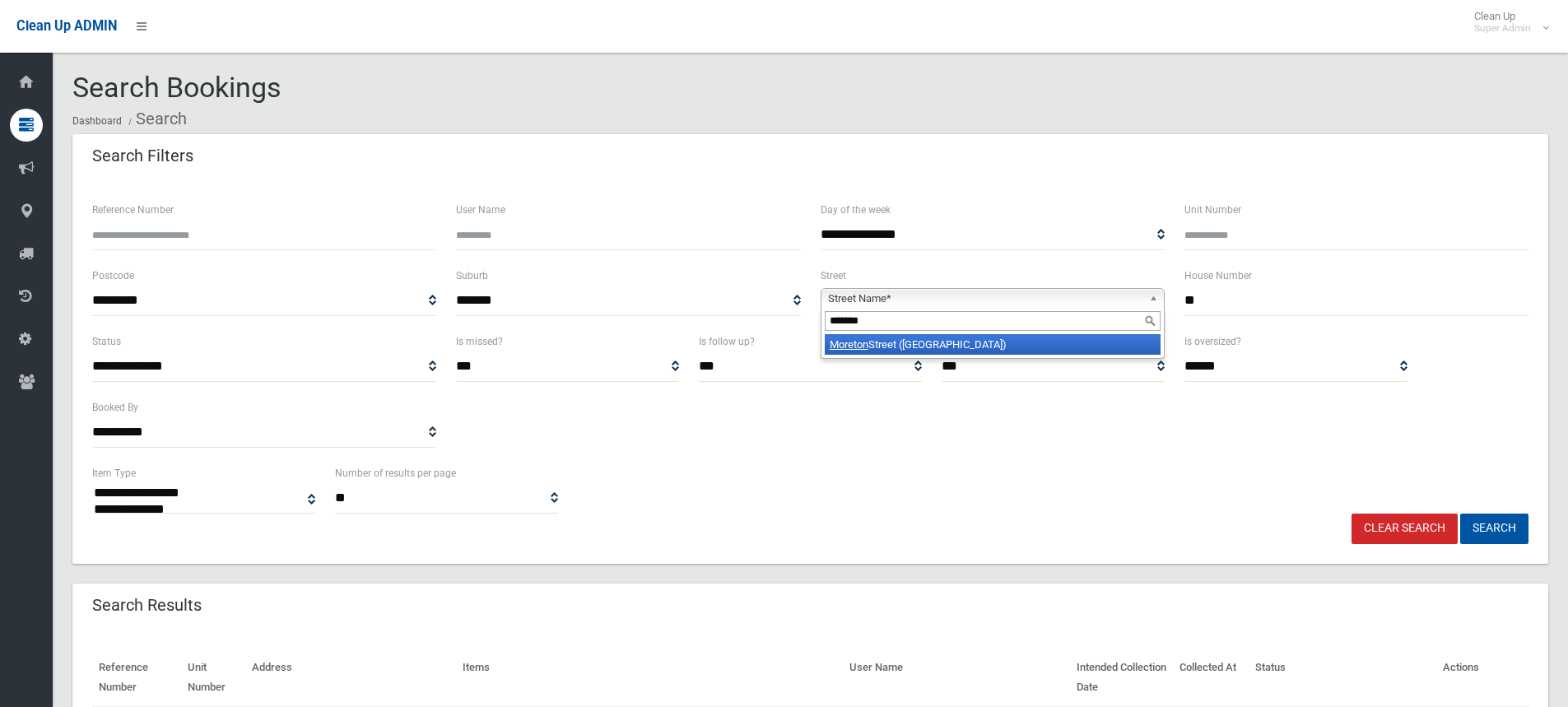
type input "*******"
click at [935, 340] on li "[GEOGRAPHIC_DATA] ([GEOGRAPHIC_DATA])" at bounding box center [992, 344] width 336 height 21
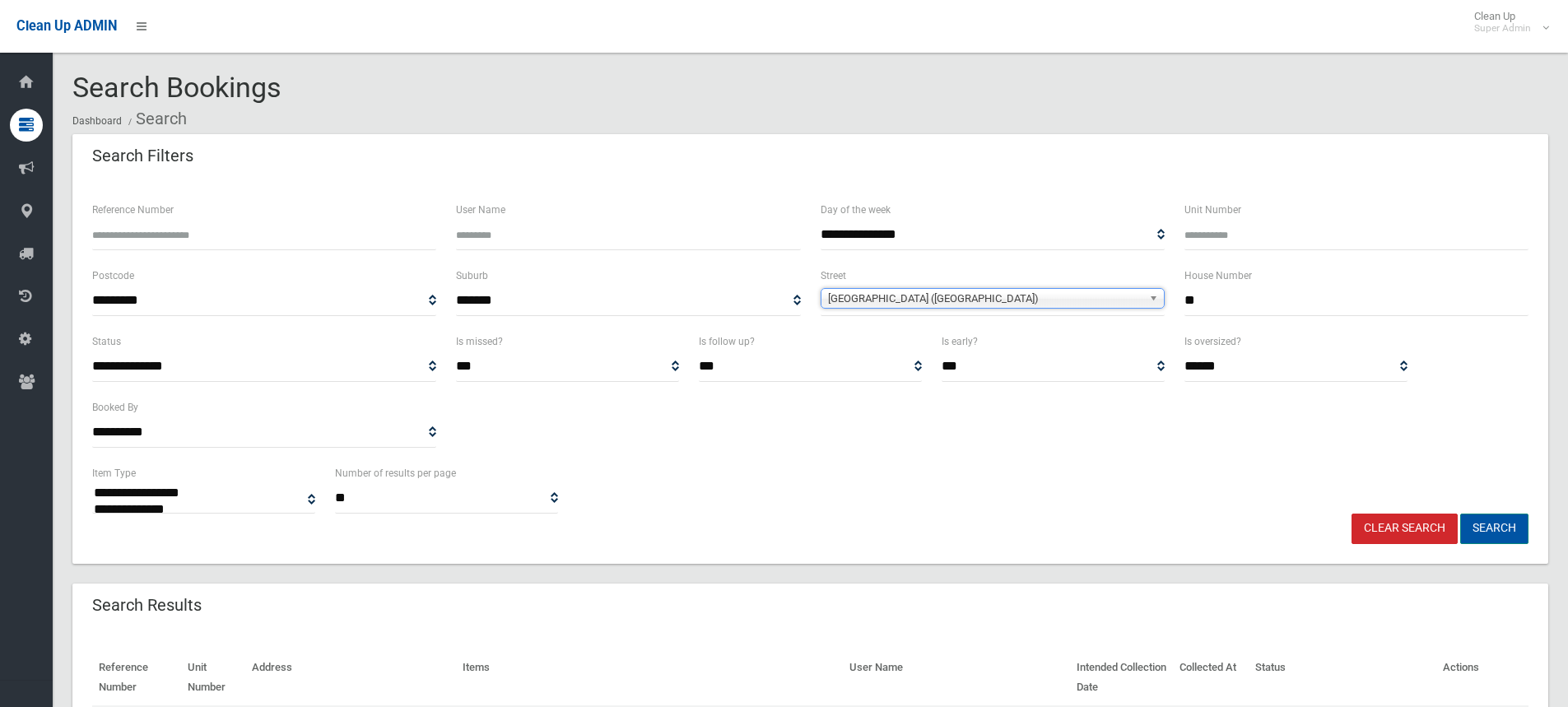
click at [1496, 527] on button "Search" at bounding box center [1493, 529] width 68 height 31
select select
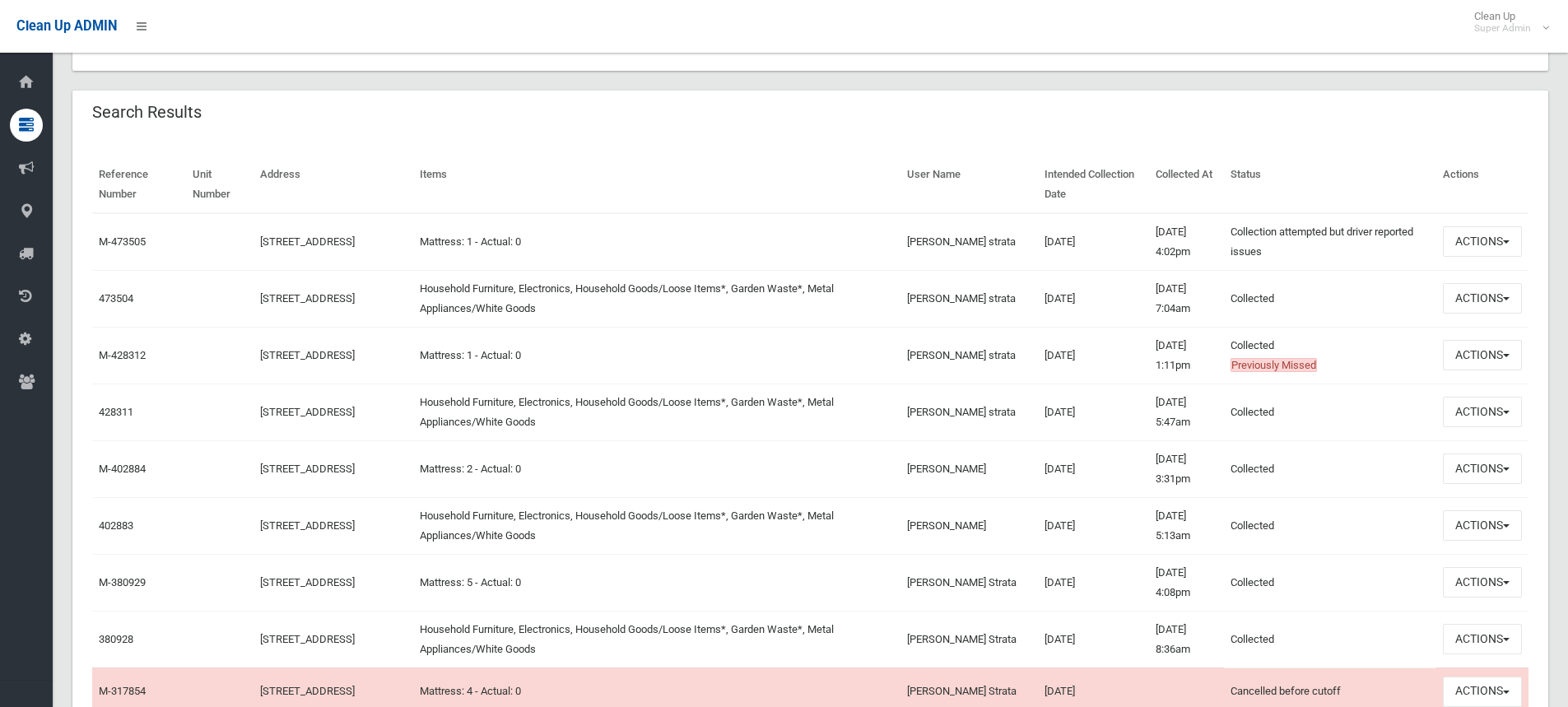
scroll to position [494, 0]
click at [1453, 244] on button "Actions" at bounding box center [1482, 240] width 79 height 31
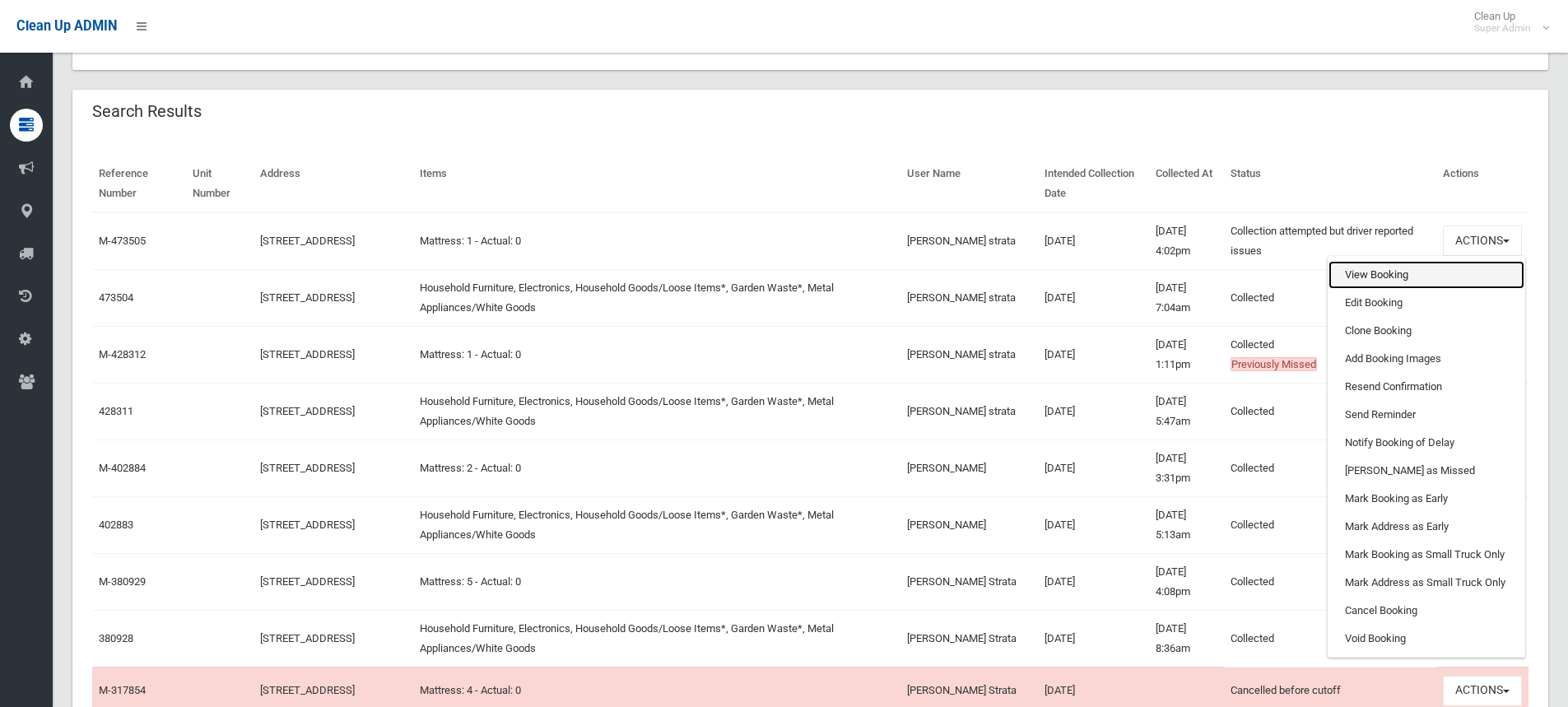
click at [1385, 279] on link "View Booking" at bounding box center [1426, 275] width 196 height 28
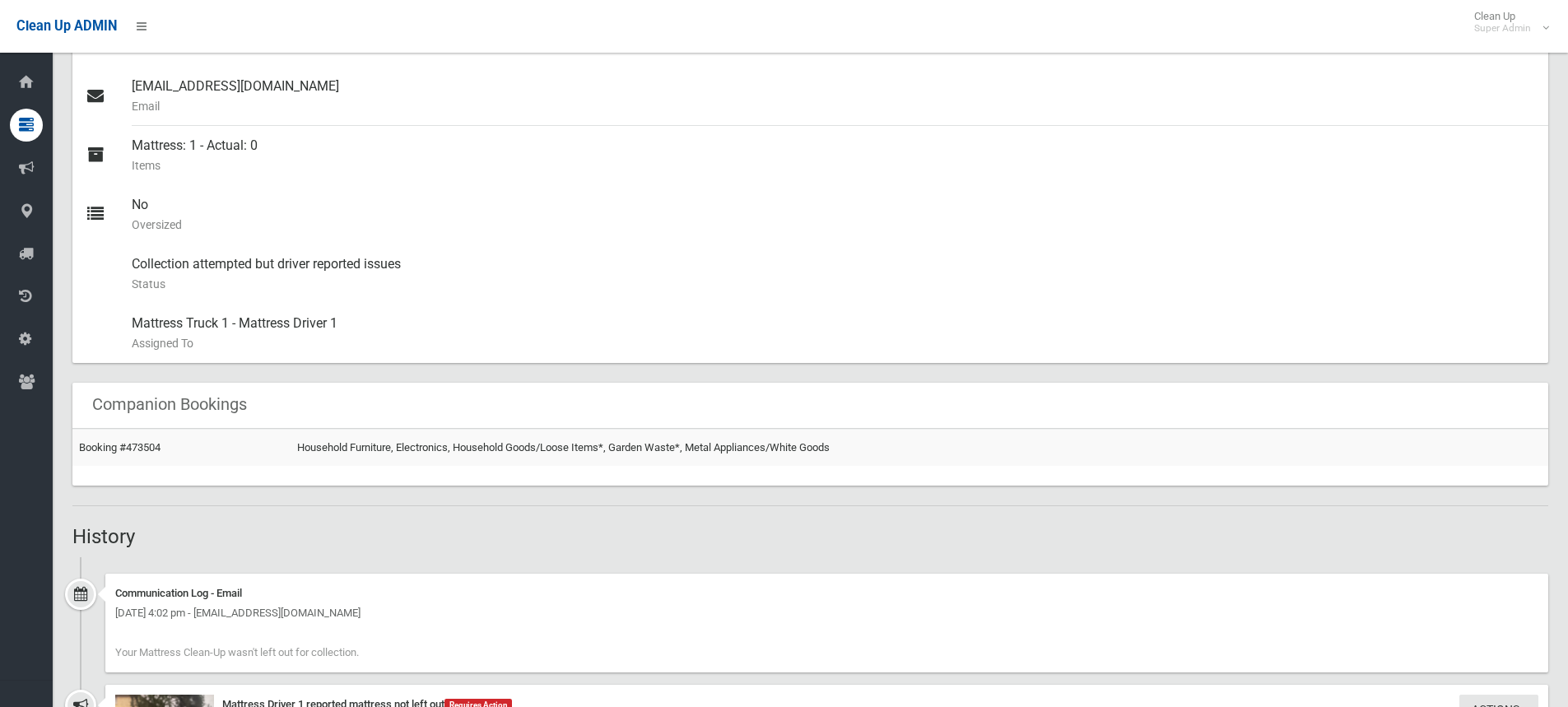
scroll to position [329, 0]
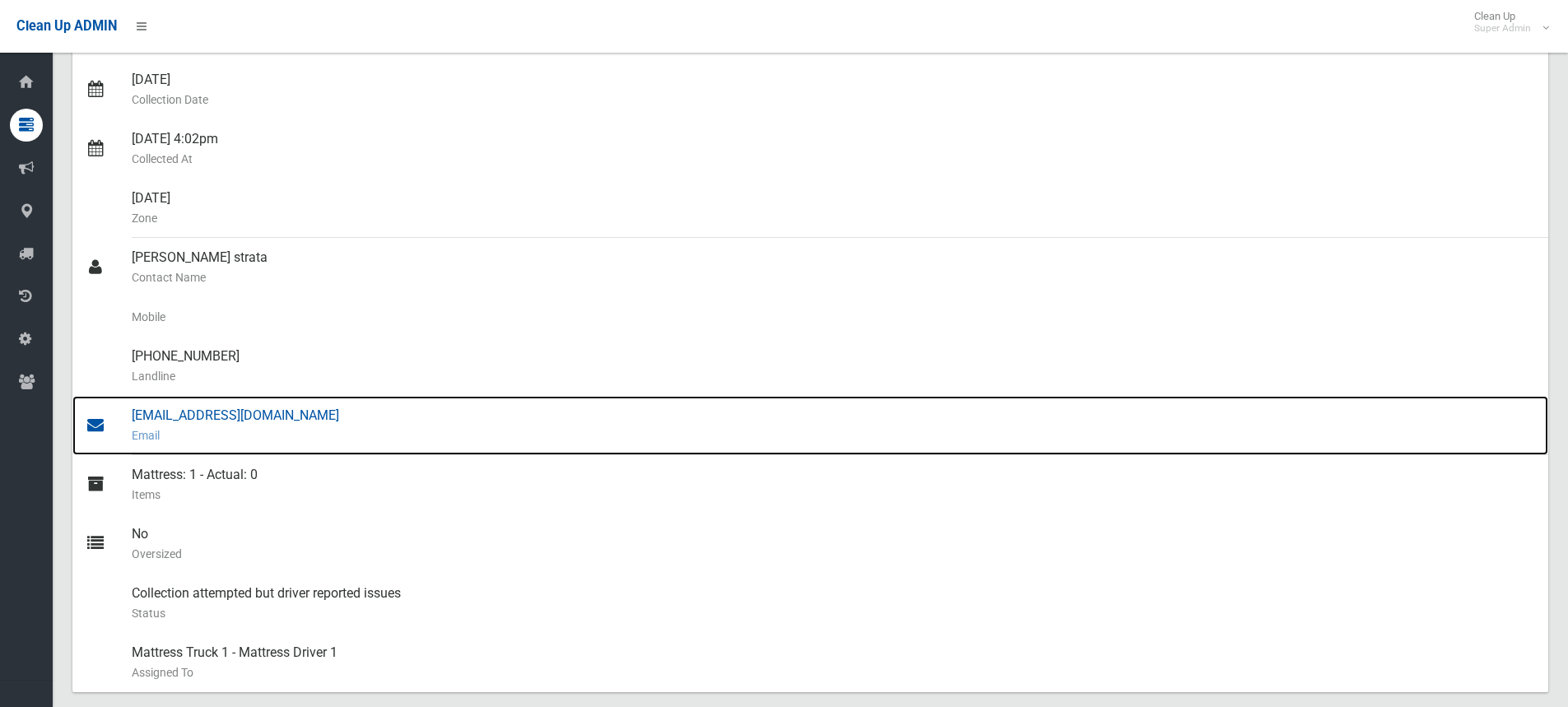
click at [217, 417] on div "janelleb@clisdells.com.au Email" at bounding box center [834, 425] width 1404 height 59
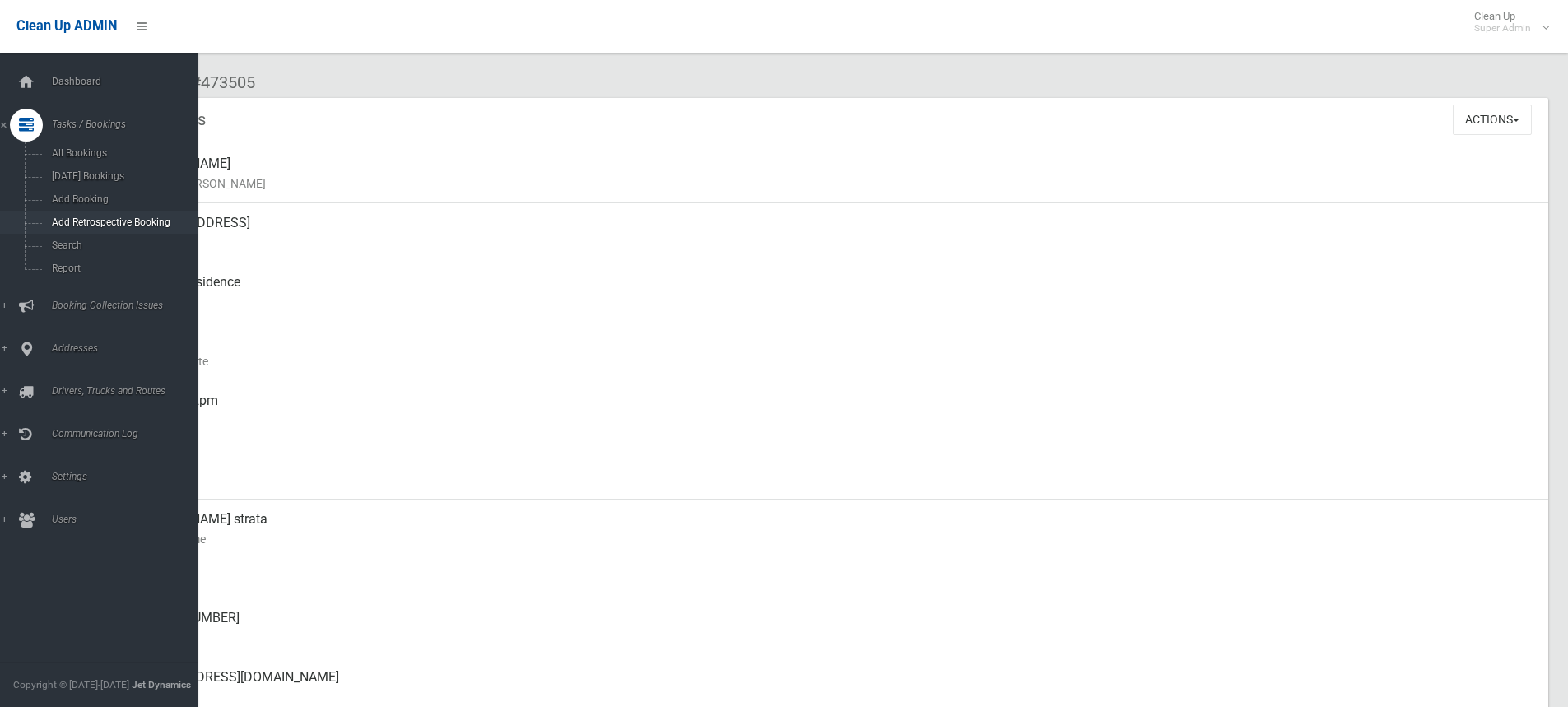
scroll to position [0, 0]
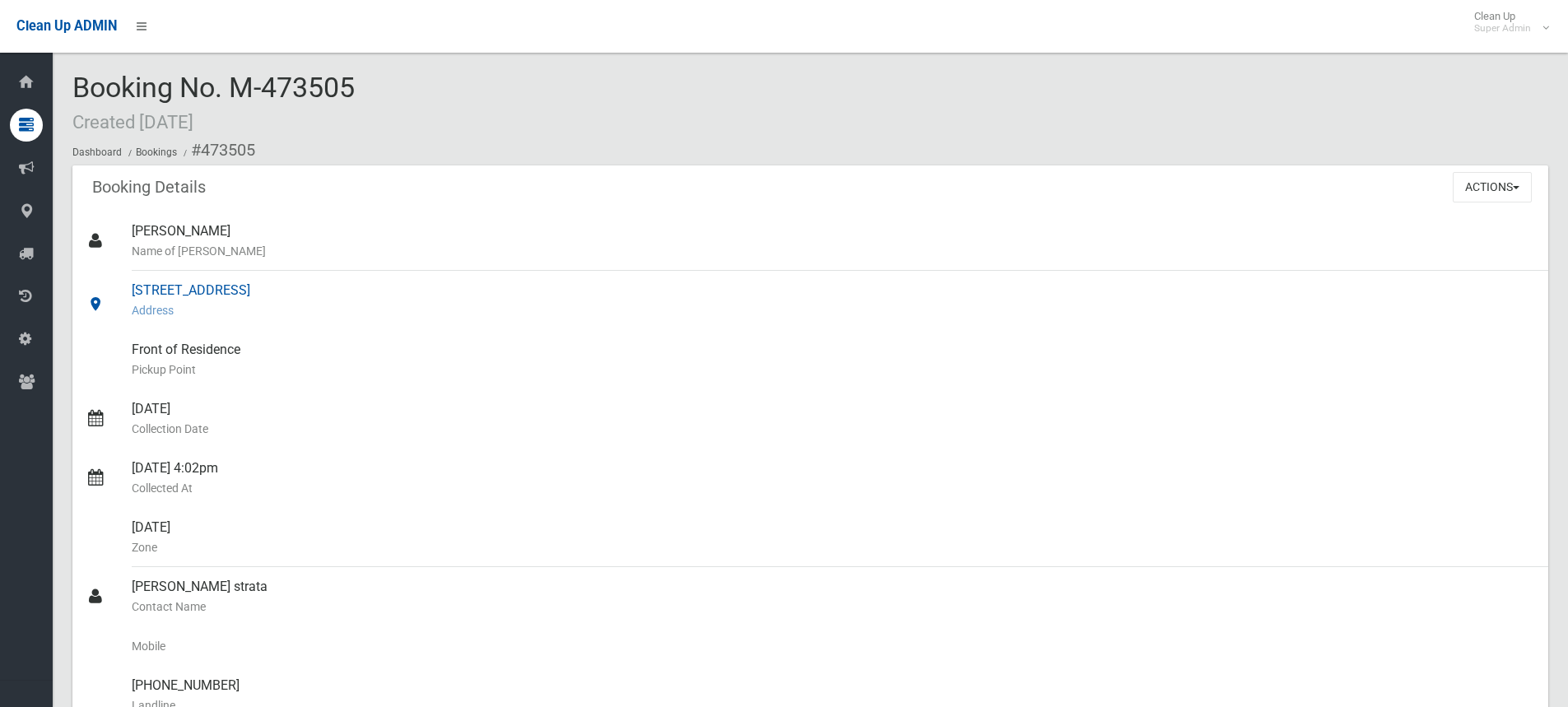
drag, startPoint x: 132, startPoint y: 288, endPoint x: 300, endPoint y: 291, distance: 168.0
click at [300, 291] on div "63 Moreton Street, LAKEMBA NSW 2195 Address" at bounding box center [834, 300] width 1404 height 59
copy div "63 Moreton Street, LAKEMBA"
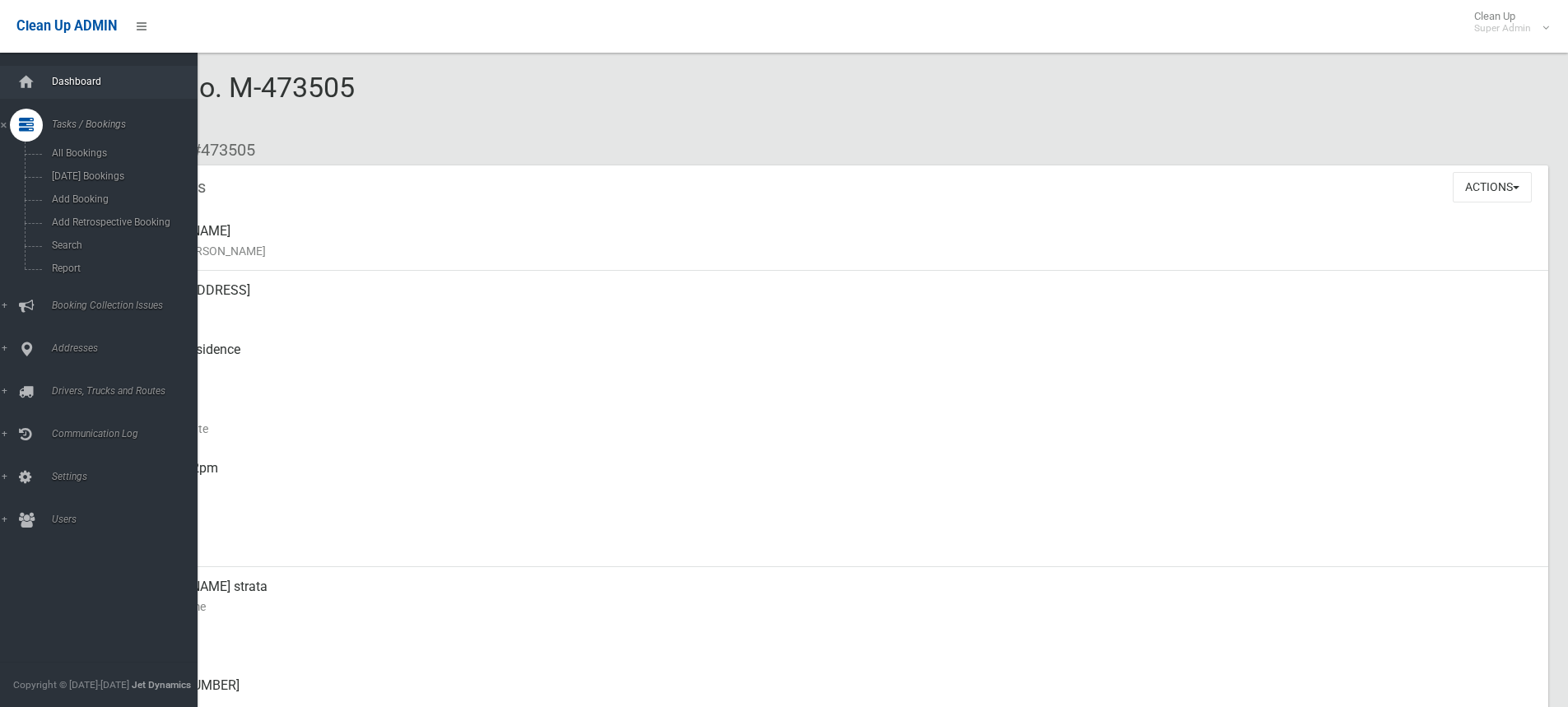
click at [53, 79] on span "Dashboard" at bounding box center [129, 82] width 163 height 12
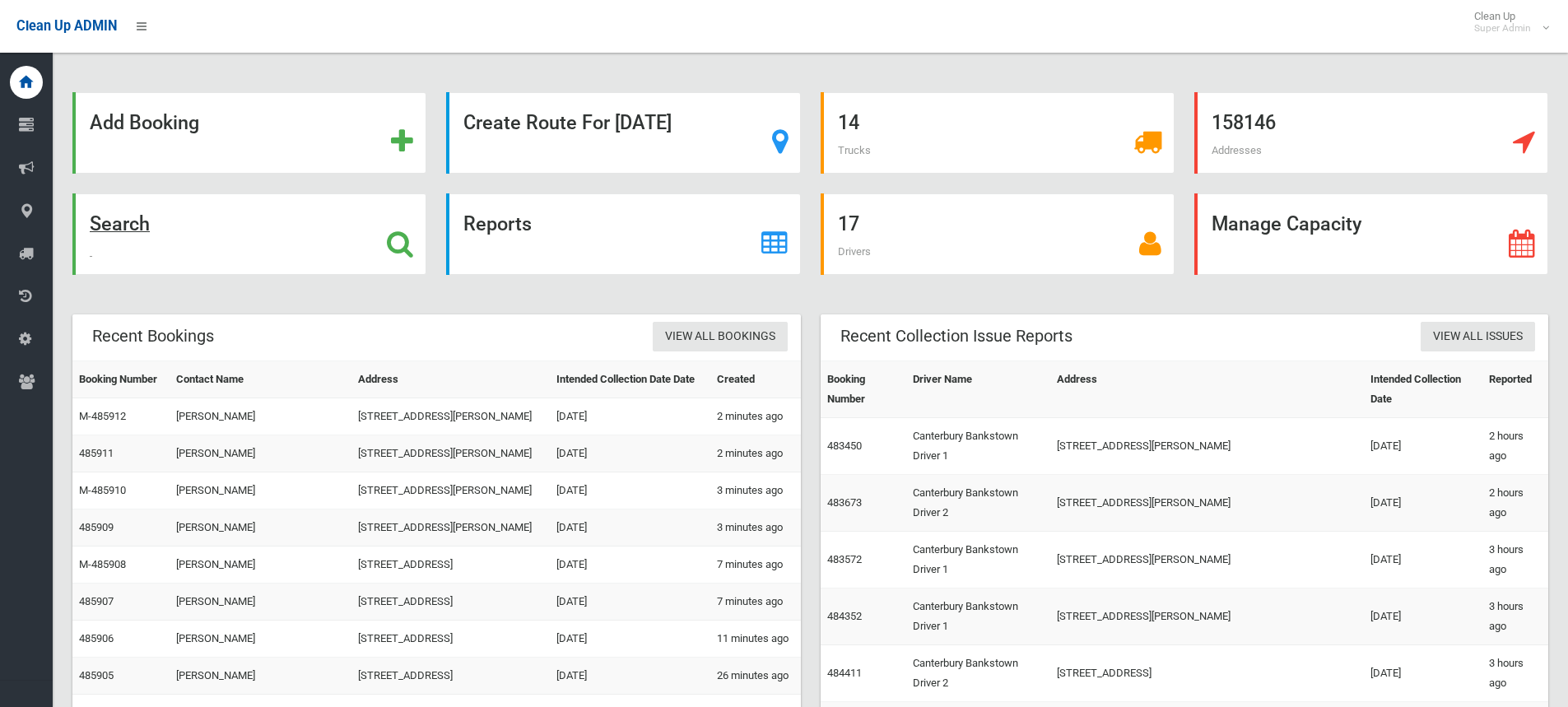
click at [409, 248] on icon at bounding box center [400, 243] width 27 height 28
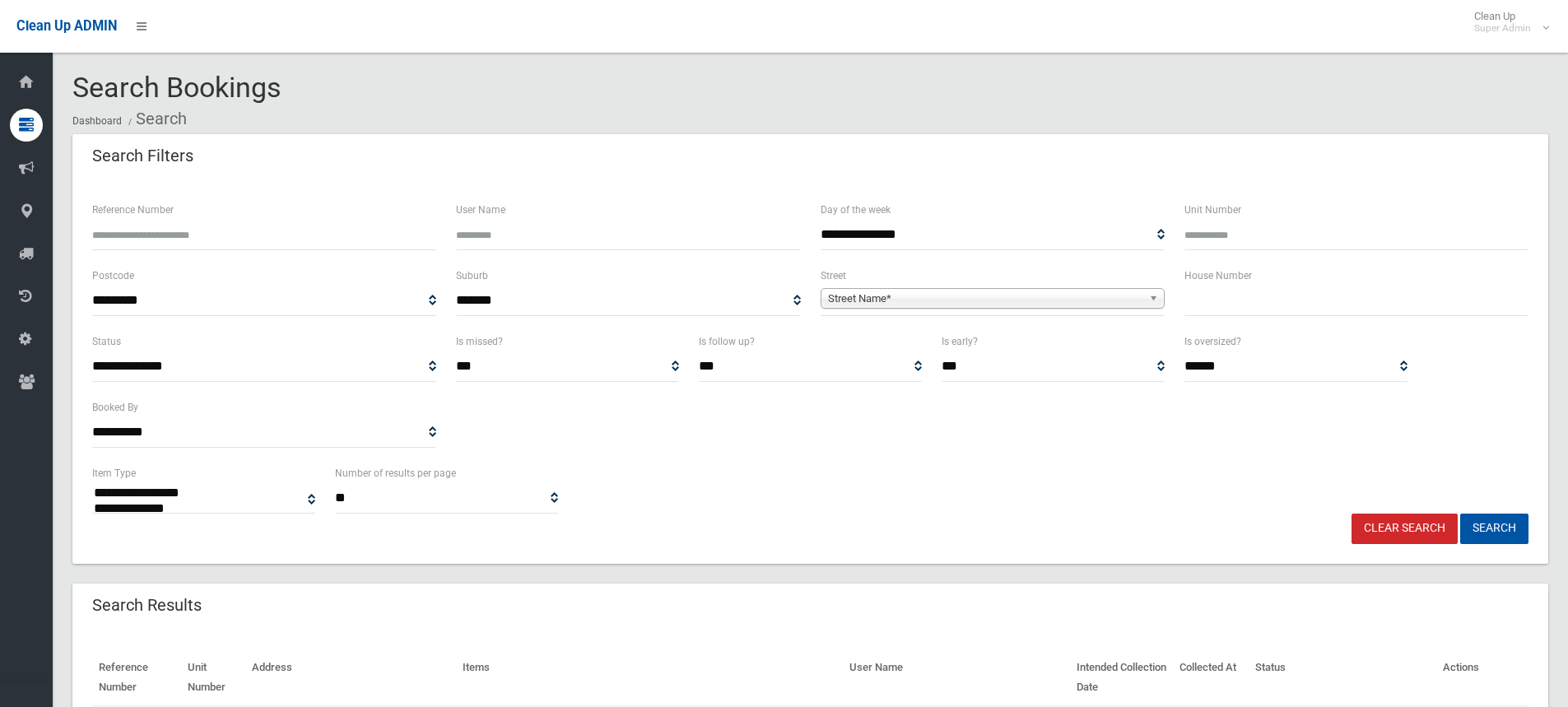
select select
click at [1216, 306] on input "text" at bounding box center [1356, 300] width 345 height 31
type input "**"
click at [989, 295] on span "Street Name*" at bounding box center [984, 299] width 314 height 20
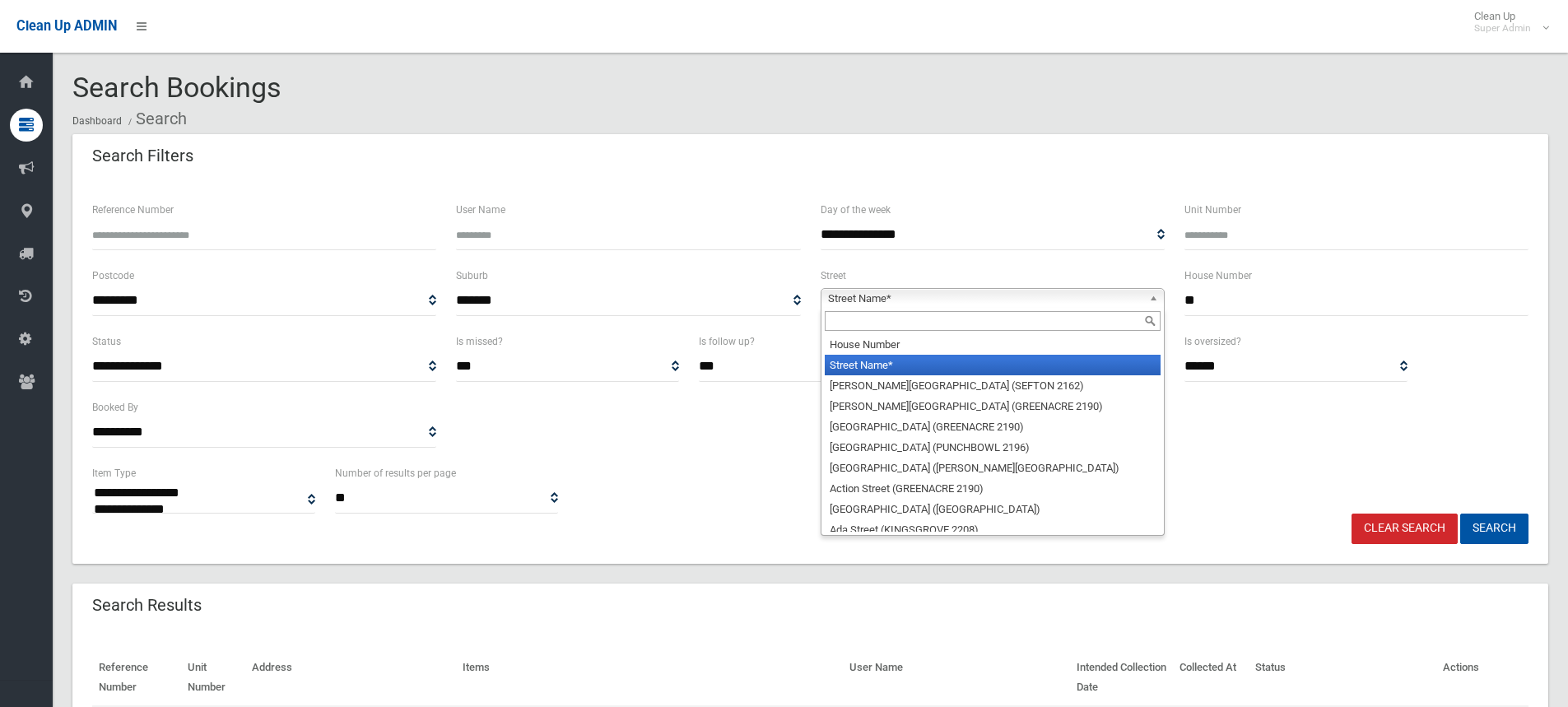
click at [932, 318] on input "text" at bounding box center [992, 321] width 336 height 20
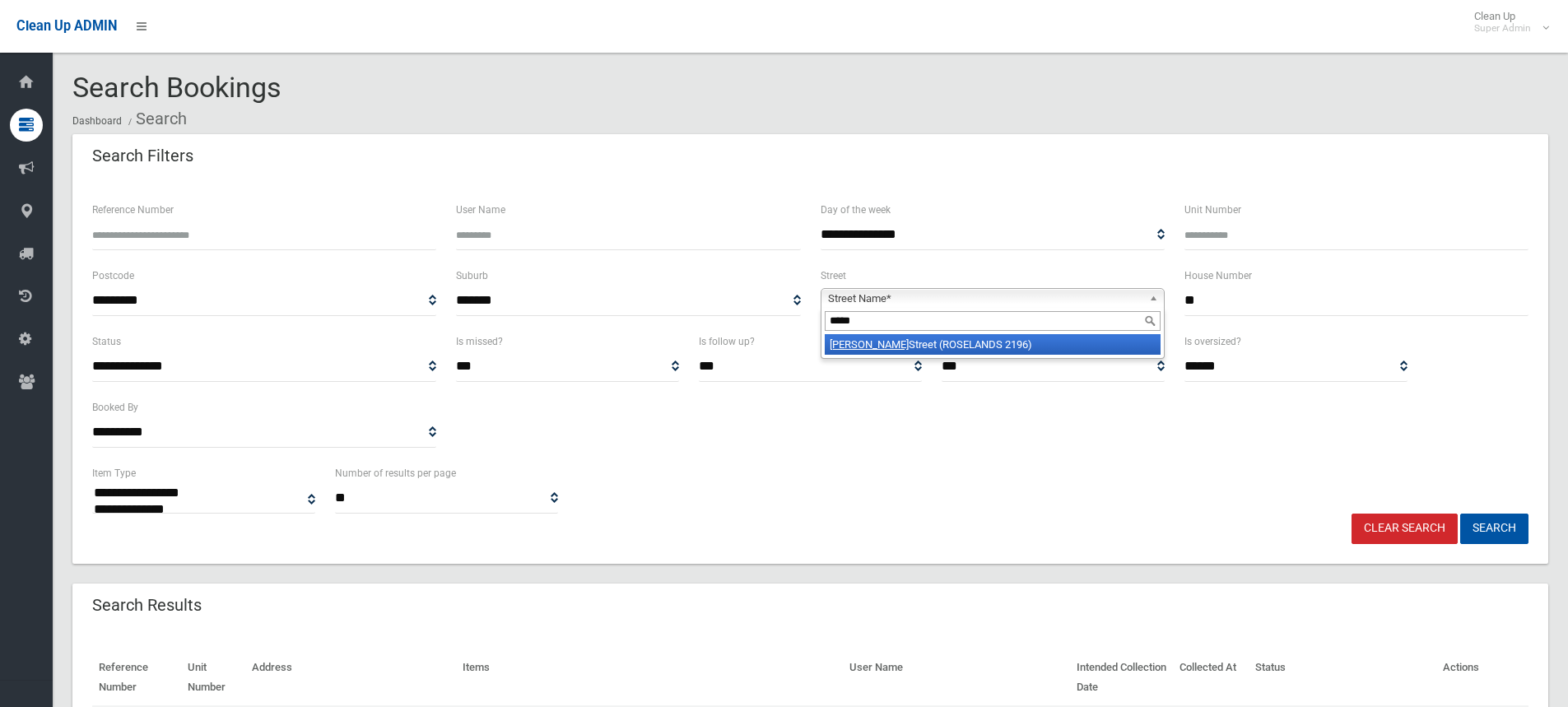
type input "*****"
click at [940, 345] on li "Legge Street (ROSELANDS 2196)" at bounding box center [992, 344] width 336 height 21
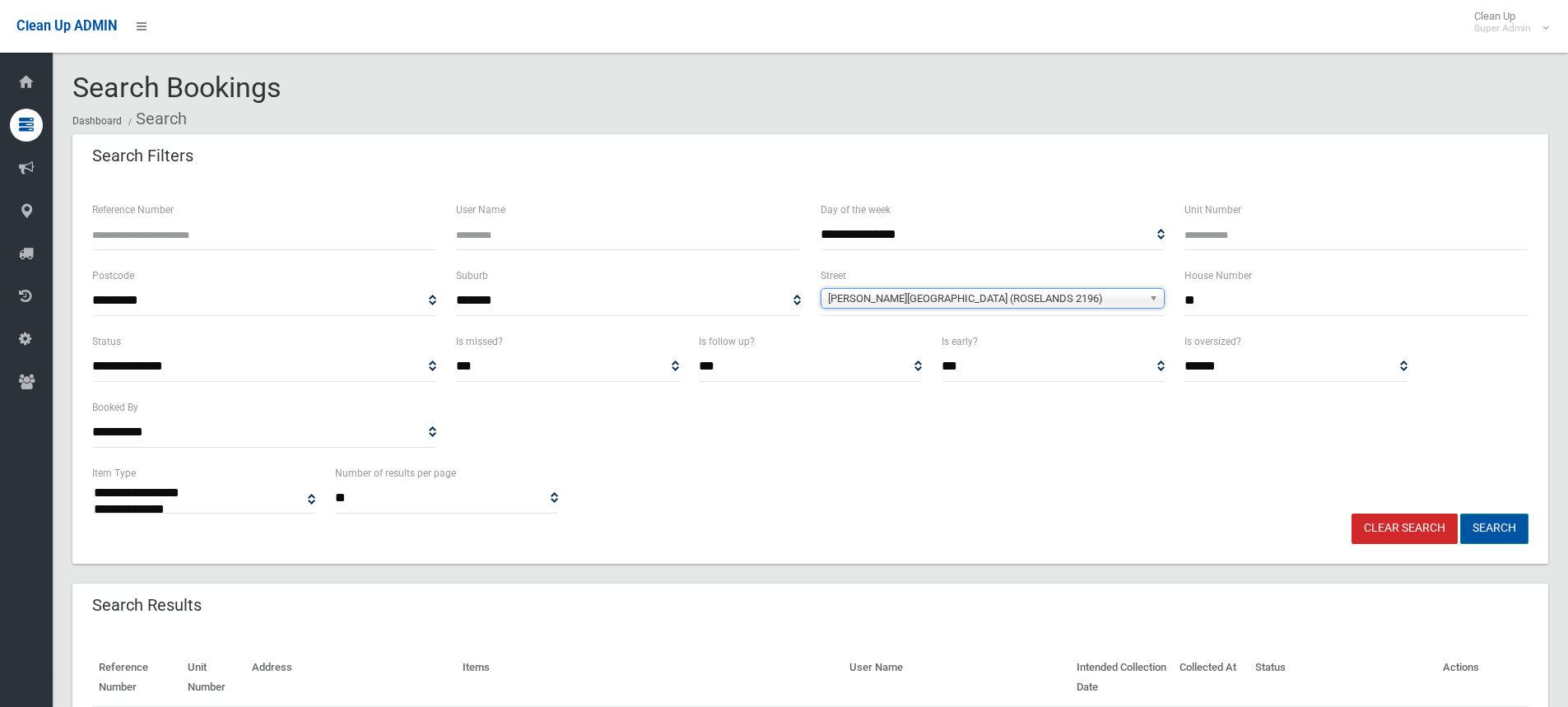
click at [1497, 531] on button "Search" at bounding box center [1493, 529] width 68 height 31
select select
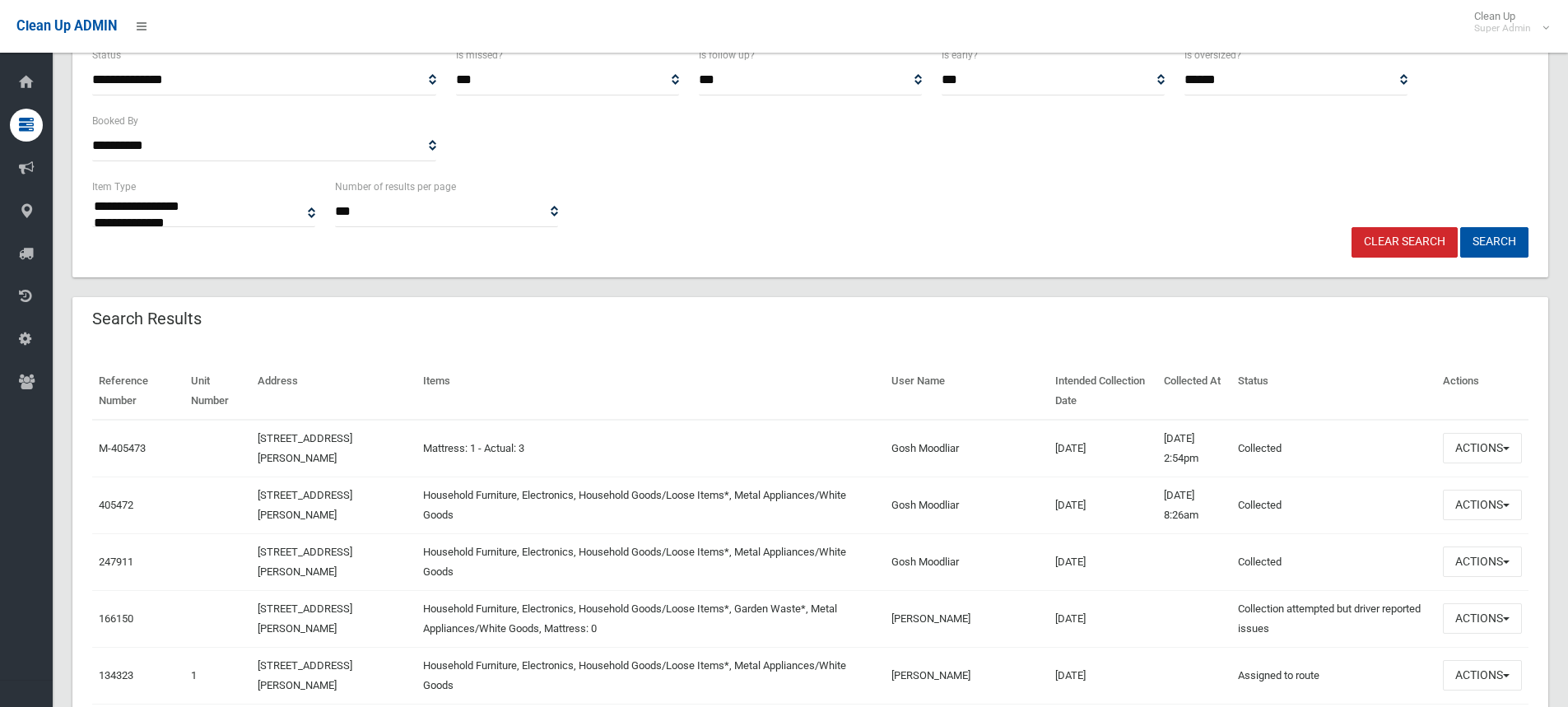
scroll to position [412, 0]
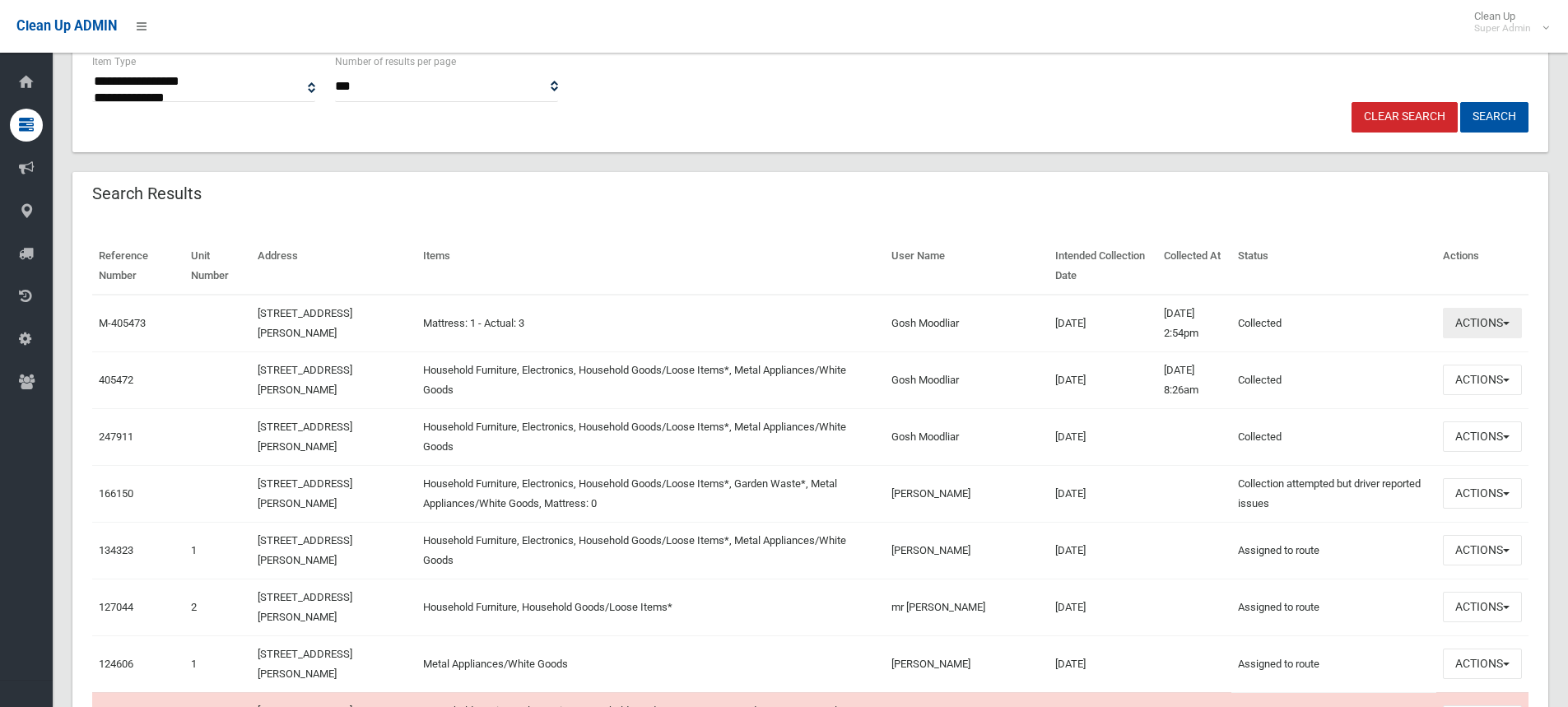
click at [1492, 325] on button "Actions" at bounding box center [1482, 323] width 79 height 31
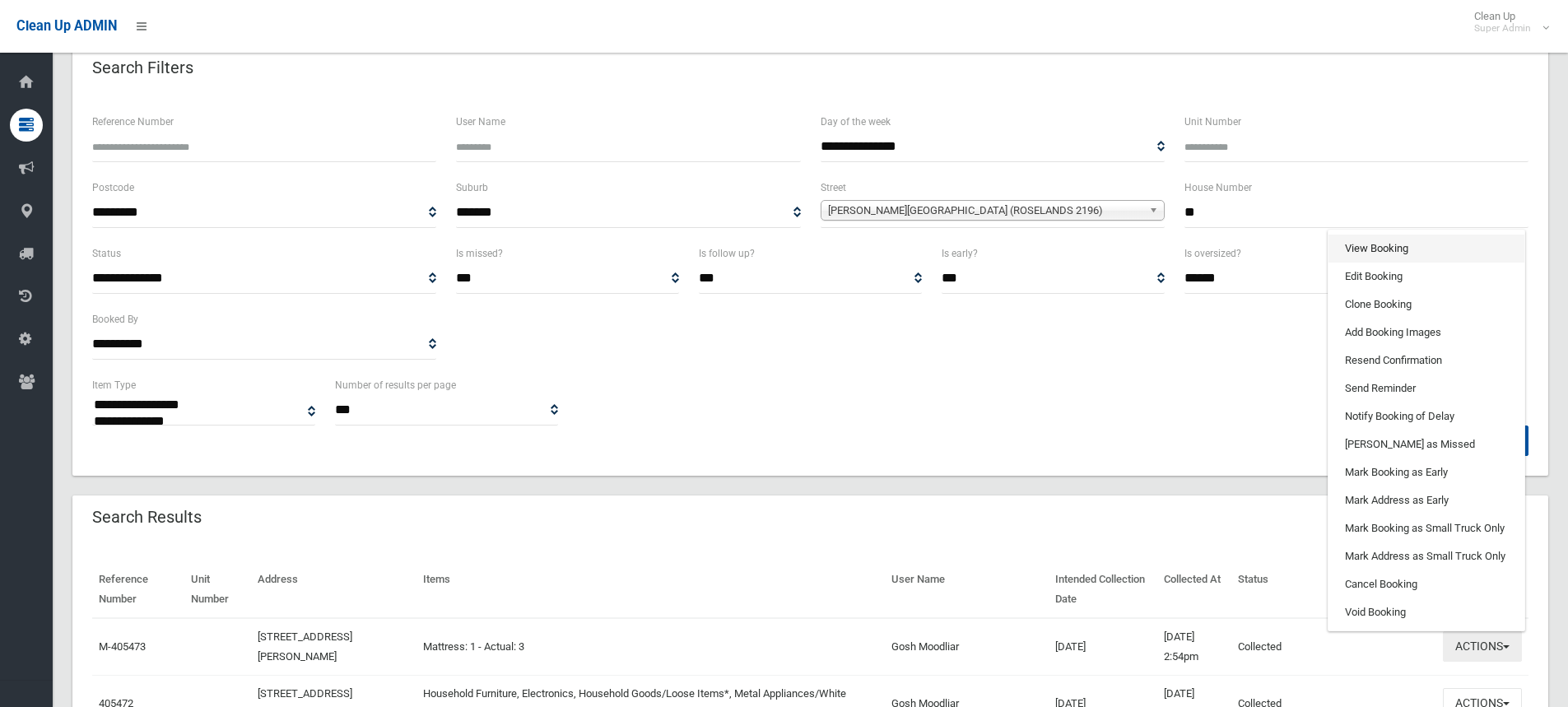
scroll to position [83, 0]
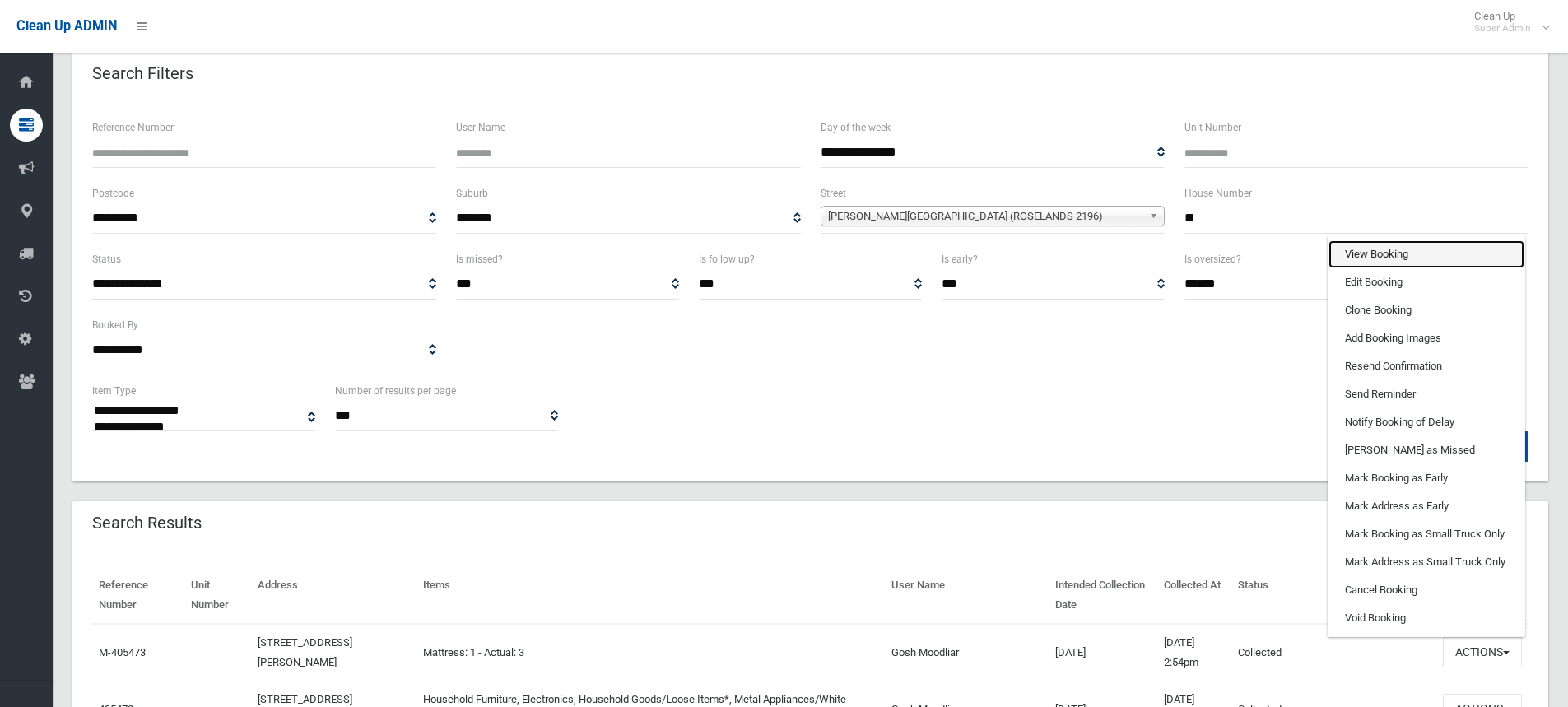
click at [1394, 264] on link "View Booking" at bounding box center [1426, 254] width 196 height 28
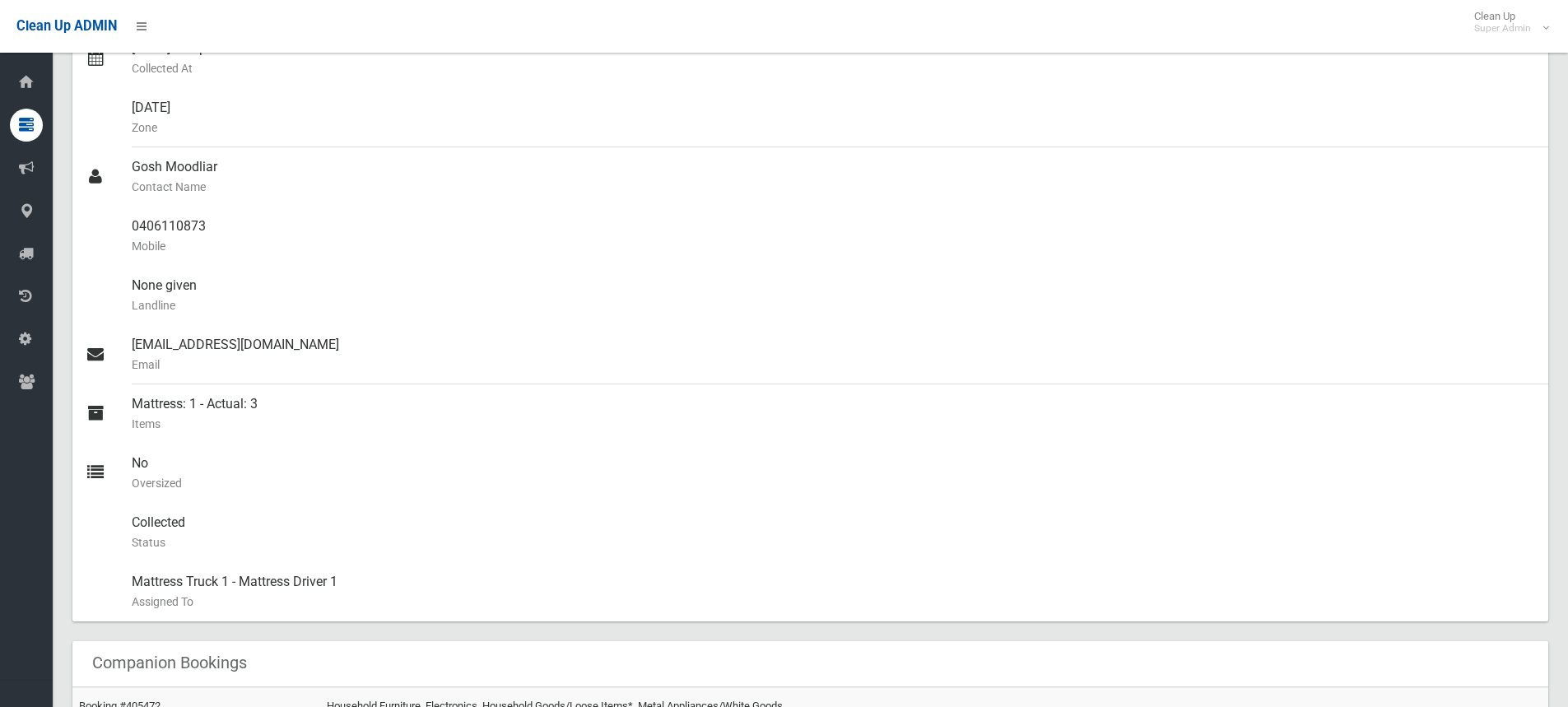
scroll to position [412, 0]
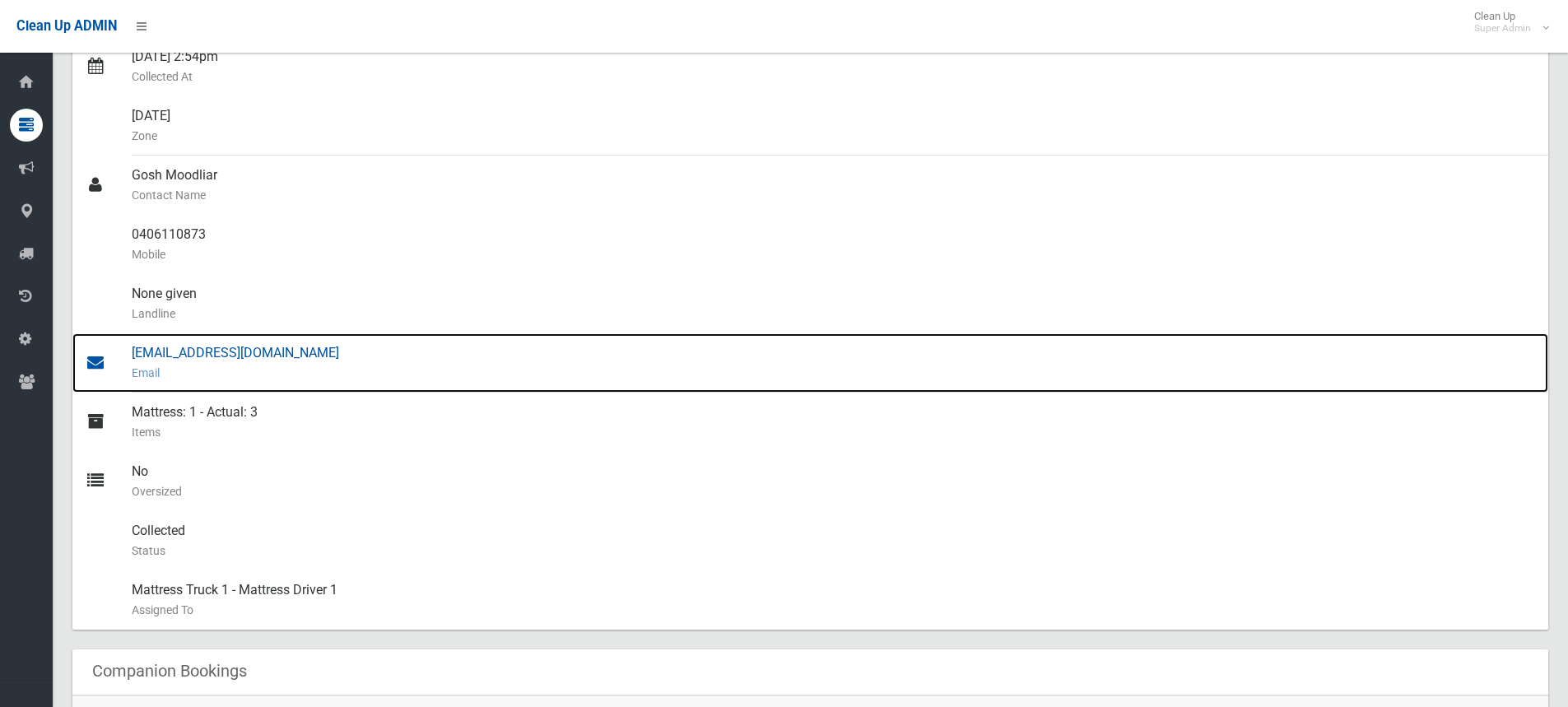
click at [252, 351] on div "[EMAIL_ADDRESS][DOMAIN_NAME] Email" at bounding box center [834, 363] width 1404 height 59
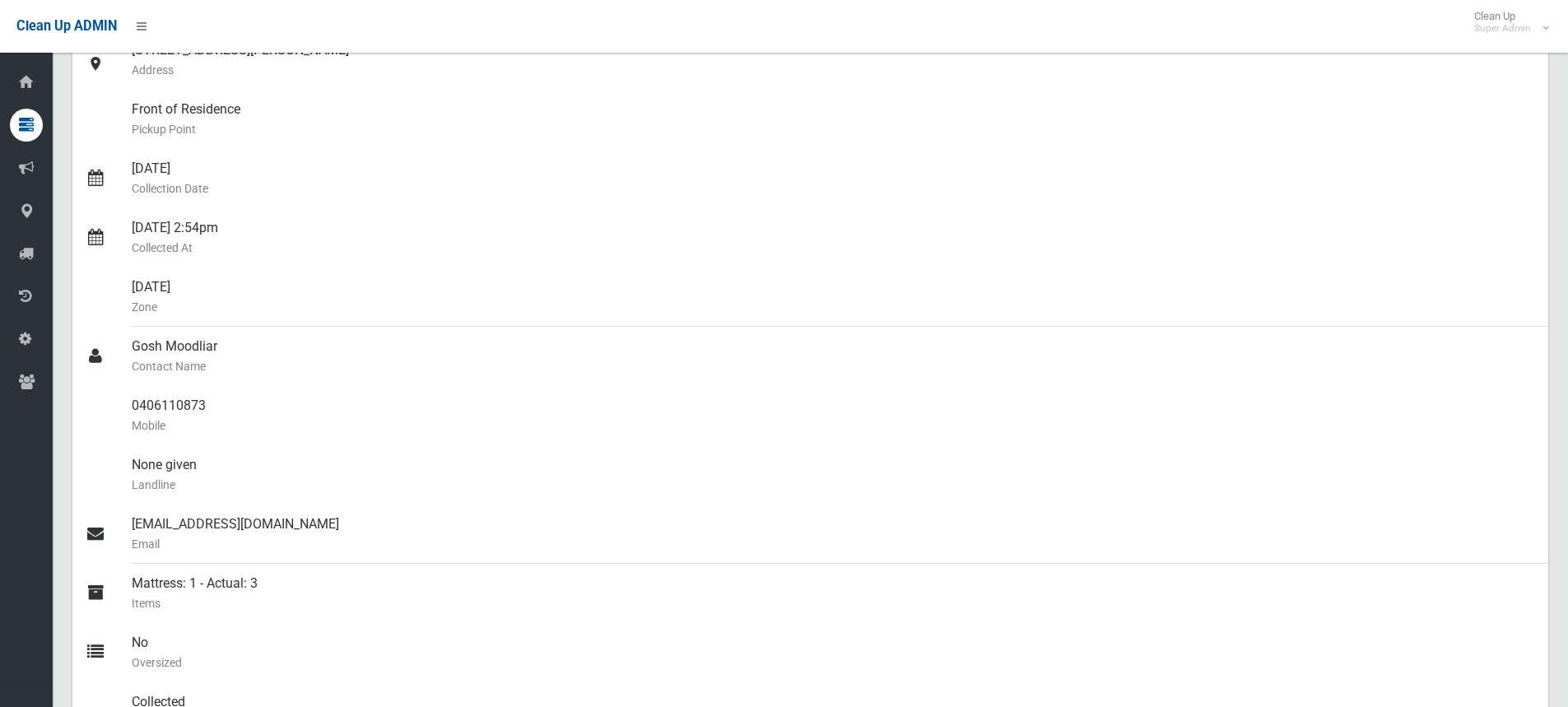
scroll to position [0, 0]
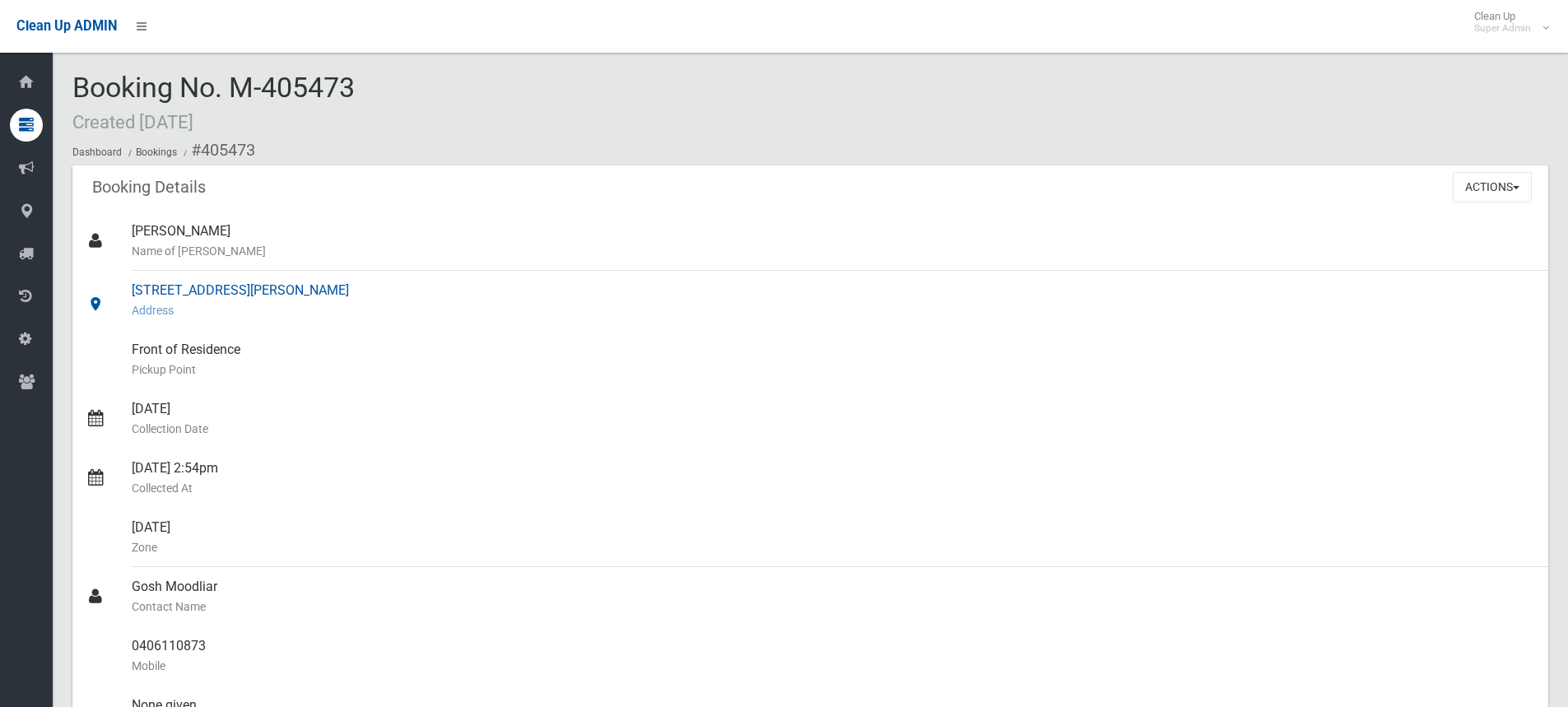
drag, startPoint x: 133, startPoint y: 285, endPoint x: 301, endPoint y: 299, distance: 168.6
click at [301, 299] on div "[STREET_ADDRESS][PERSON_NAME] Address" at bounding box center [834, 300] width 1404 height 59
copy div "[STREET_ADDRESS][PERSON_NAME]"
